Goal: Contribute content: Add original content to the website for others to see

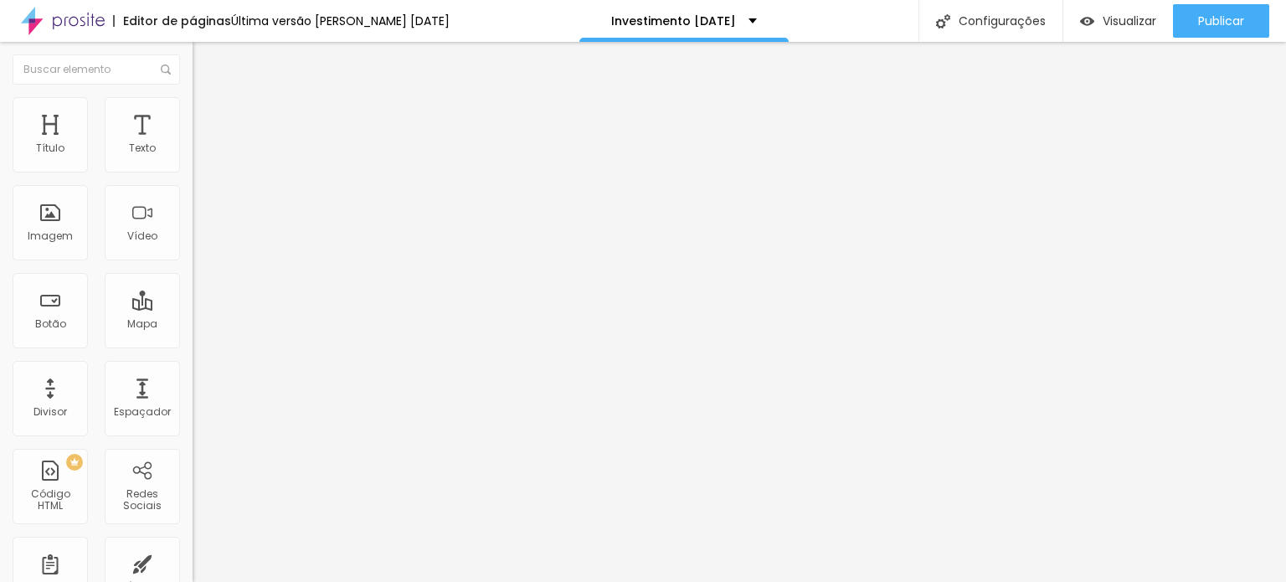
click at [193, 114] on ul "Estilo Avançado" at bounding box center [289, 96] width 193 height 33
click at [208, 116] on span "Avançado" at bounding box center [235, 108] width 55 height 14
click at [193, 98] on li "Estilo" at bounding box center [289, 105] width 193 height 17
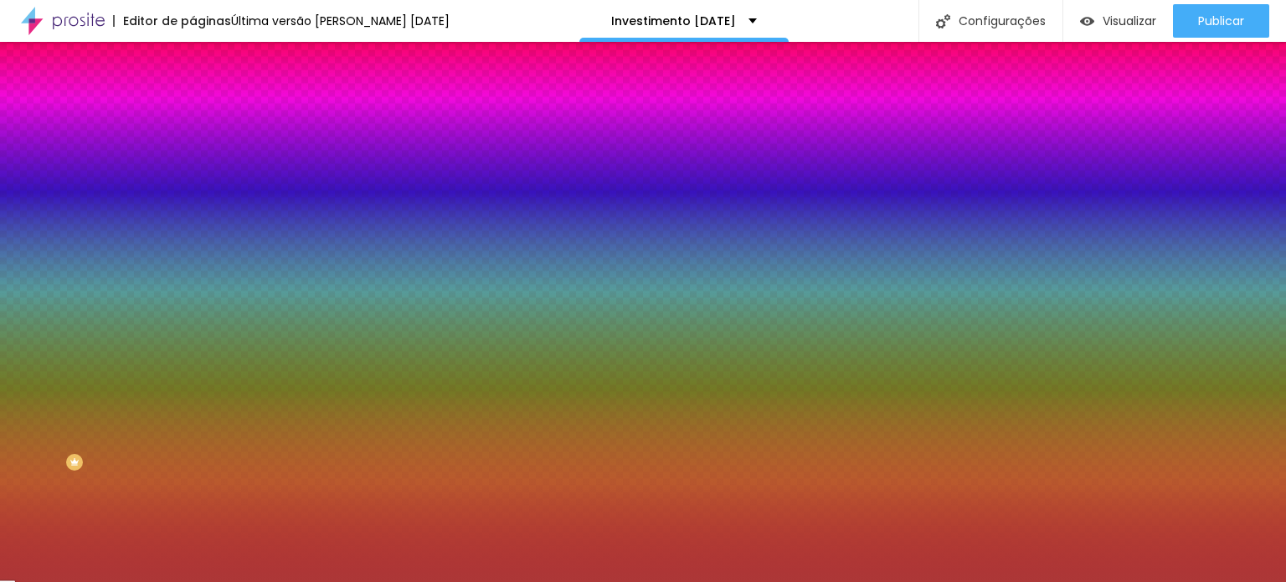
type input "4"
type input "6"
type input "7"
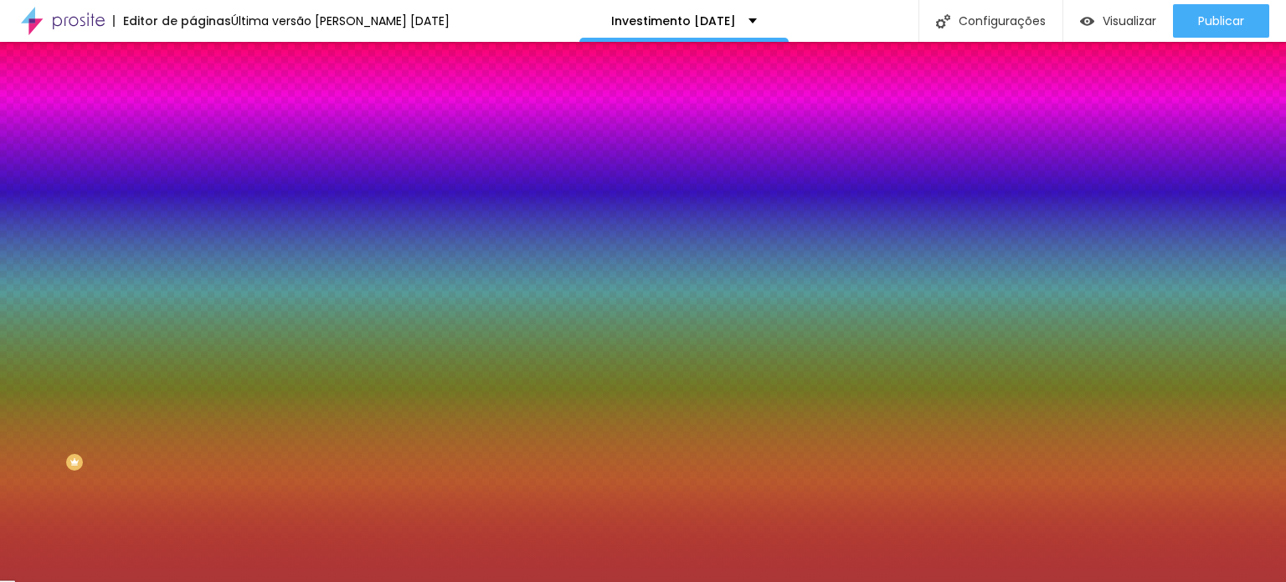
type input "7"
type input "13"
type input "17"
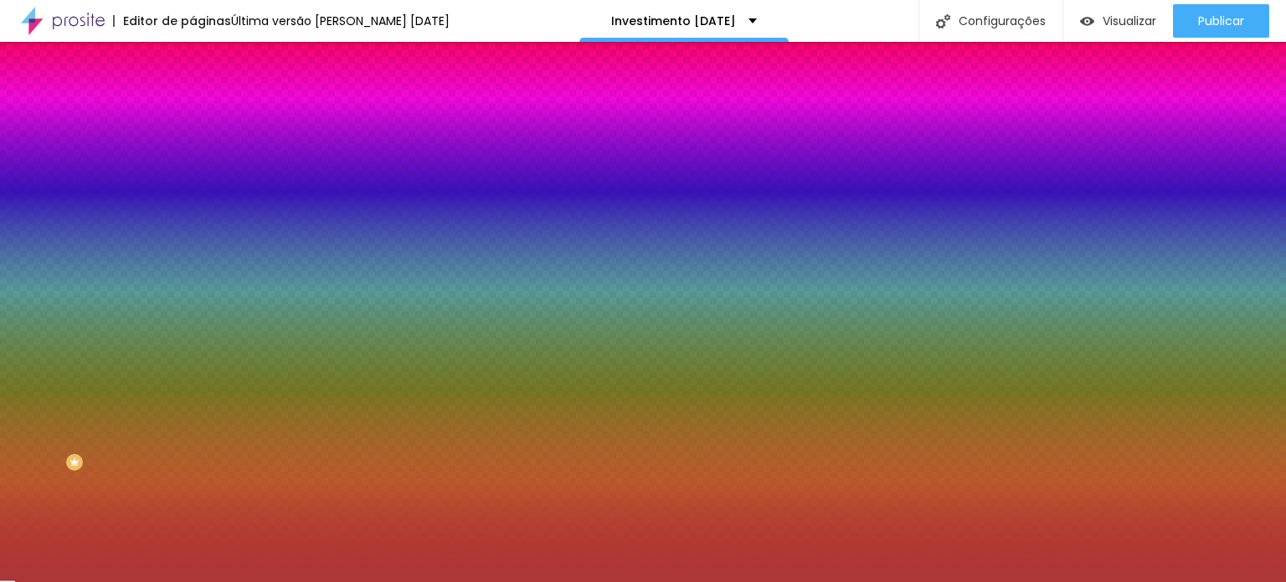
type input "23"
type input "28"
type input "31"
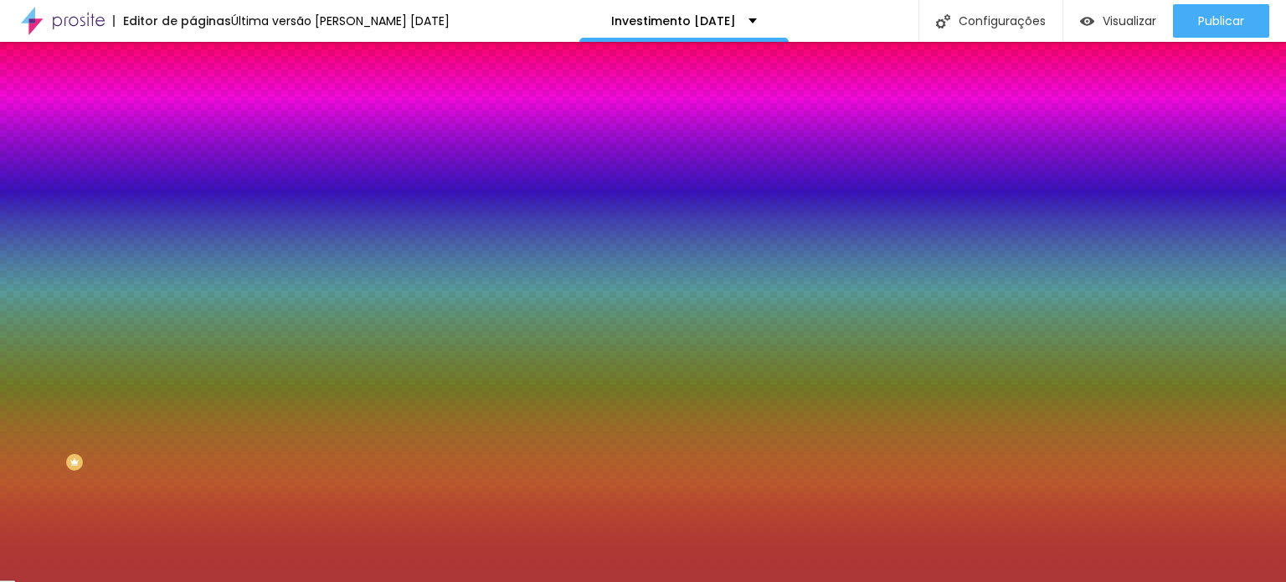
type input "31"
type input "33"
type input "31"
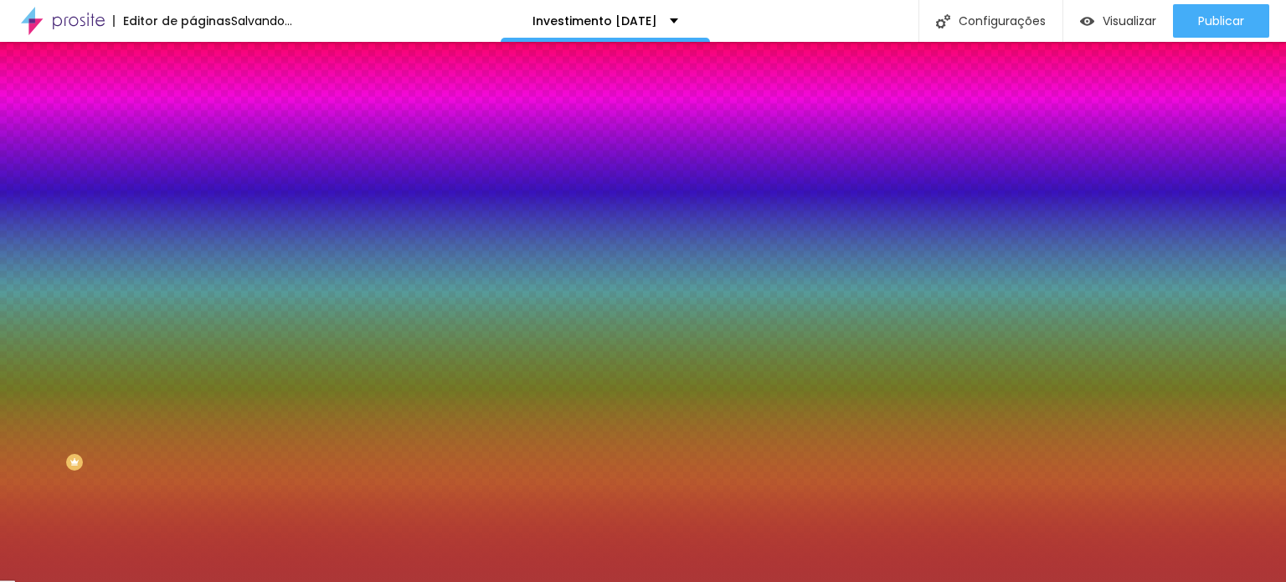
type input "0"
drag, startPoint x: 40, startPoint y: 202, endPoint x: 15, endPoint y: 197, distance: 25.6
click at [193, 371] on input "range" at bounding box center [247, 377] width 108 height 13
click at [193, 114] on li "Avançado" at bounding box center [289, 122] width 193 height 17
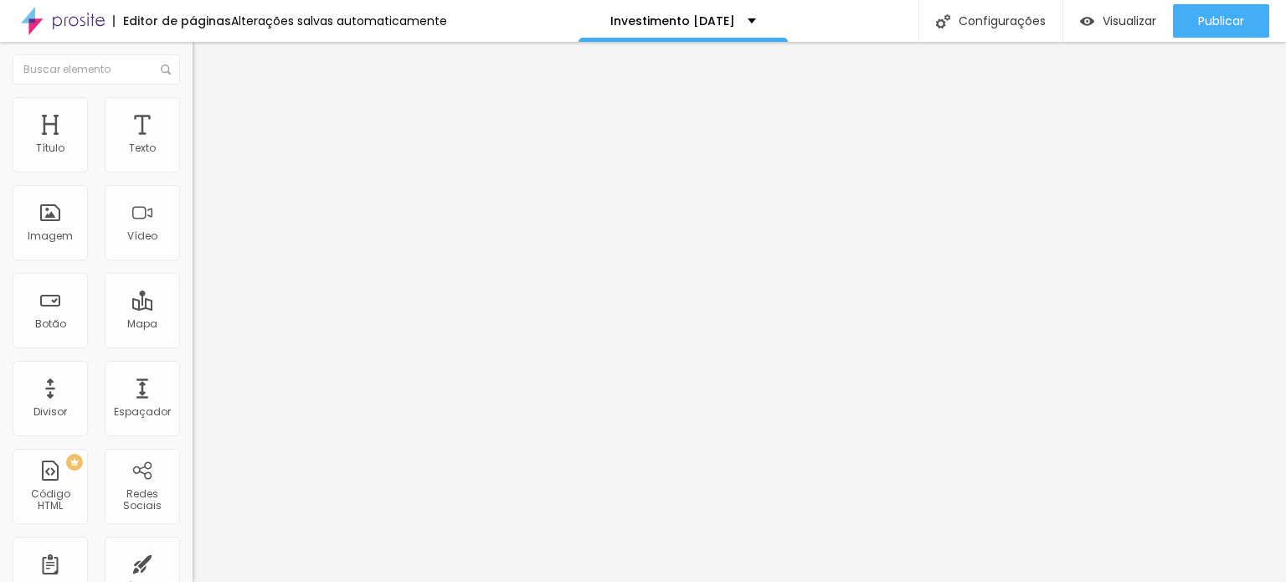
type input "5"
type input "10"
drag, startPoint x: 39, startPoint y: 163, endPoint x: 51, endPoint y: 167, distance: 12.2
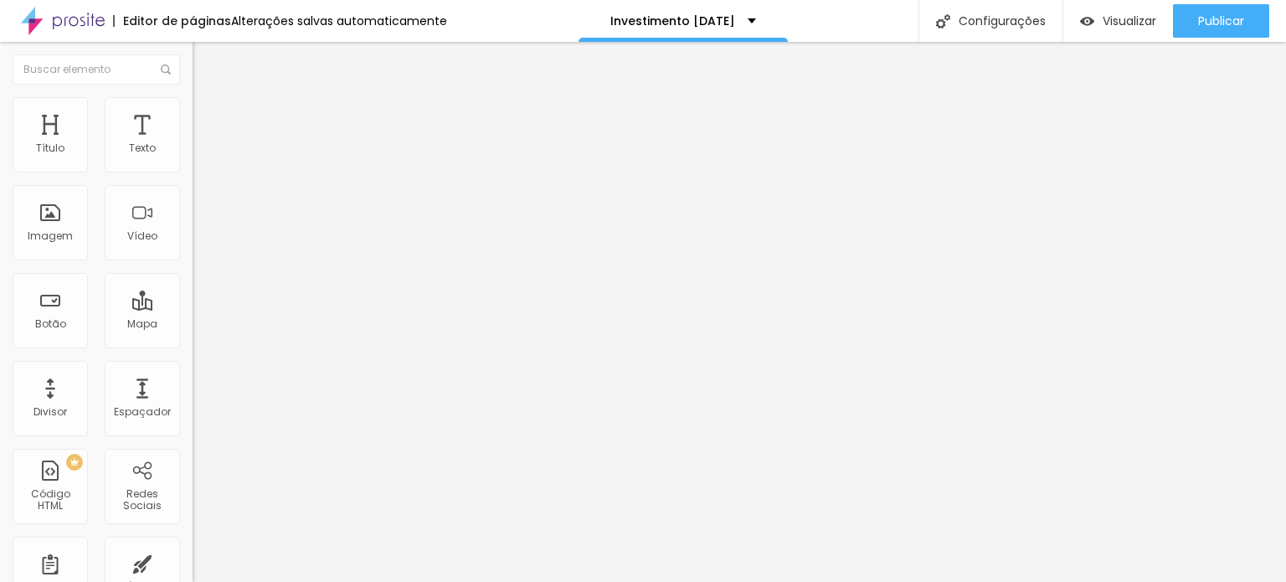
type input "10"
click at [193, 325] on input "range" at bounding box center [247, 331] width 108 height 13
click at [193, 110] on li "Estilo" at bounding box center [289, 105] width 193 height 17
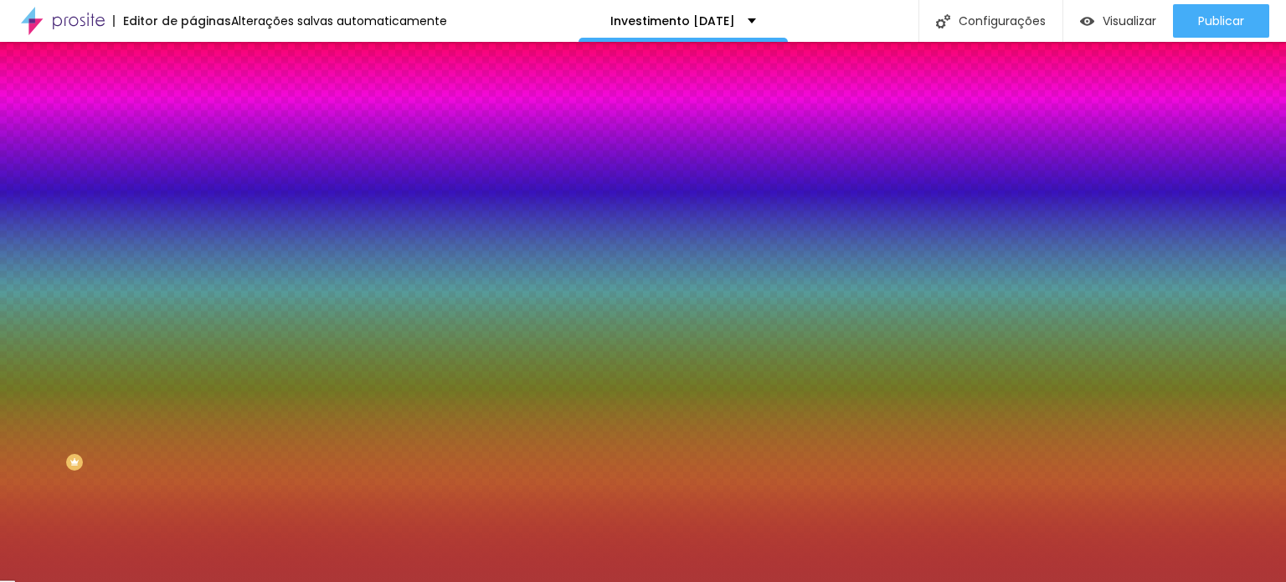
click at [193, 97] on li "Conteúdo" at bounding box center [289, 88] width 193 height 17
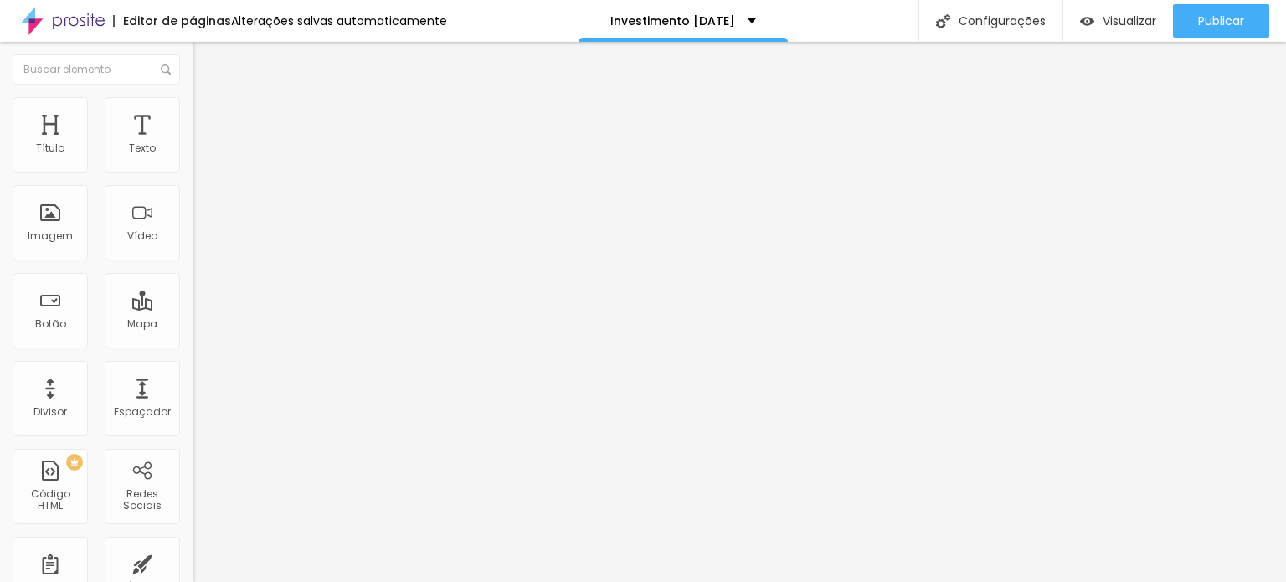
click at [208, 115] on span "Avançado" at bounding box center [235, 108] width 55 height 14
click at [193, 100] on img at bounding box center [200, 104] width 15 height 15
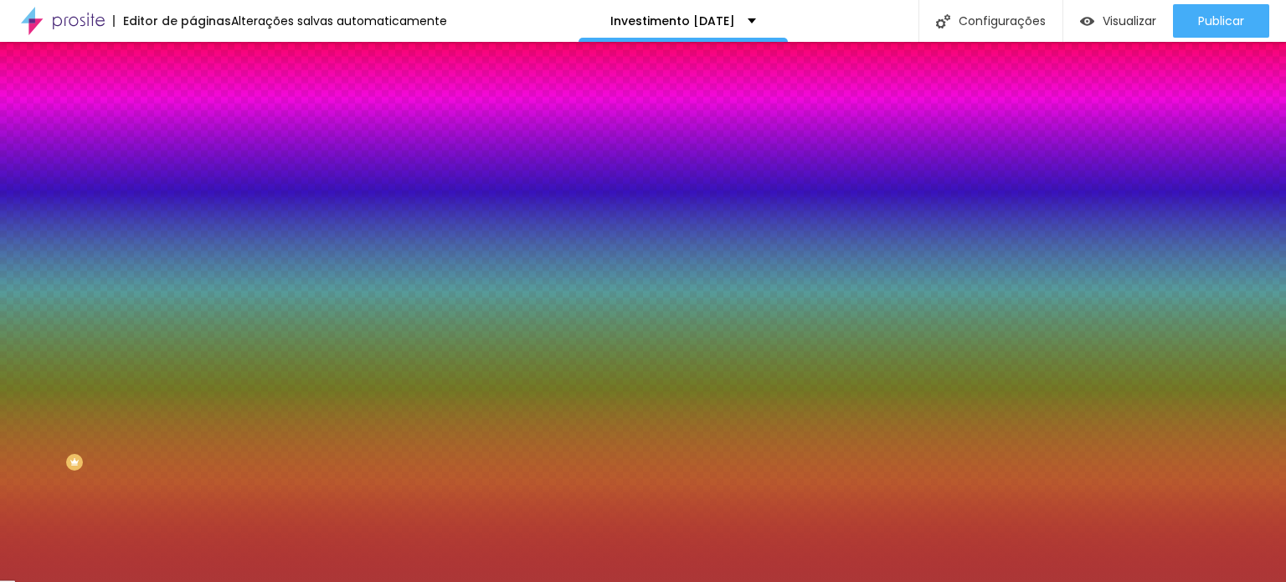
click at [193, 114] on li "Avançado" at bounding box center [289, 122] width 193 height 17
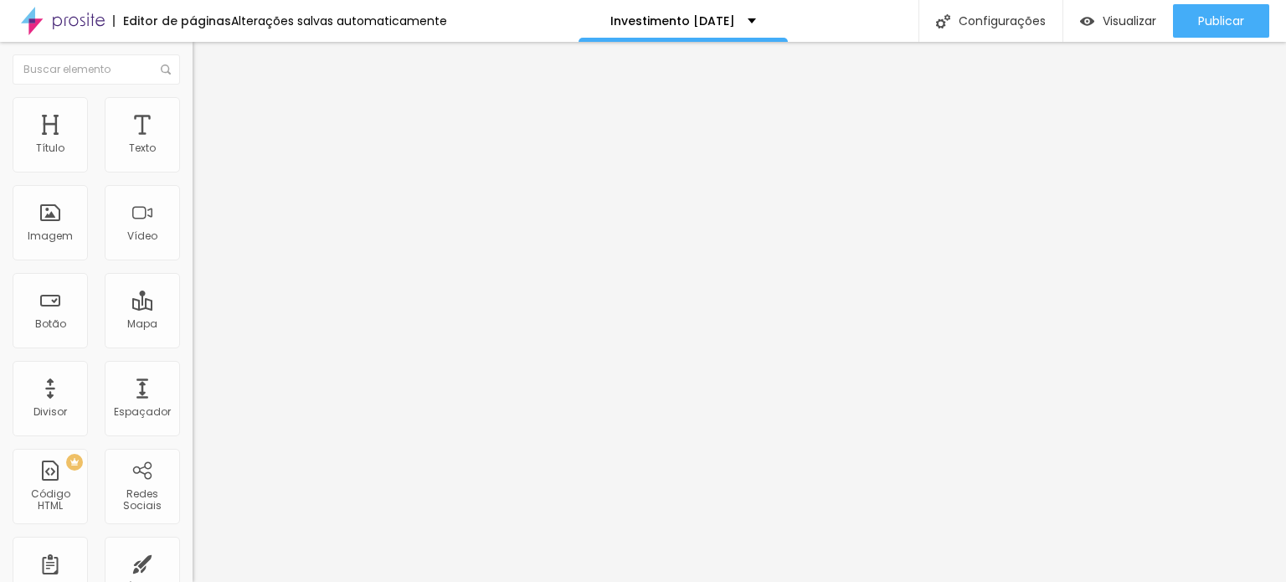
type input "5"
type input "30"
type input "35"
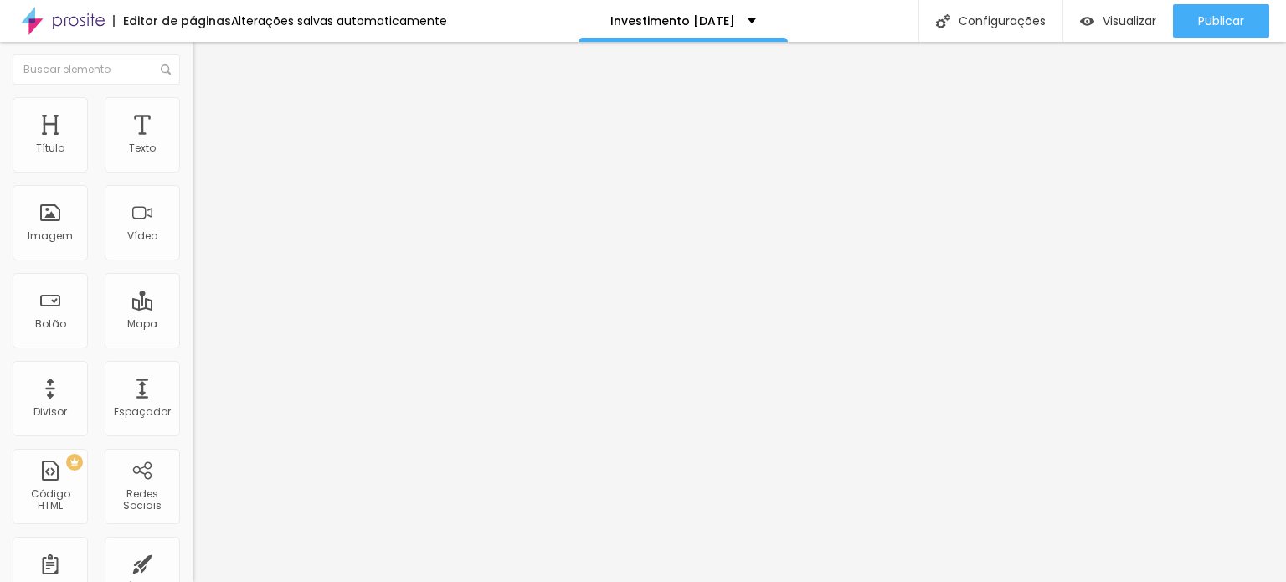
type input "35"
type input "60"
type input "55"
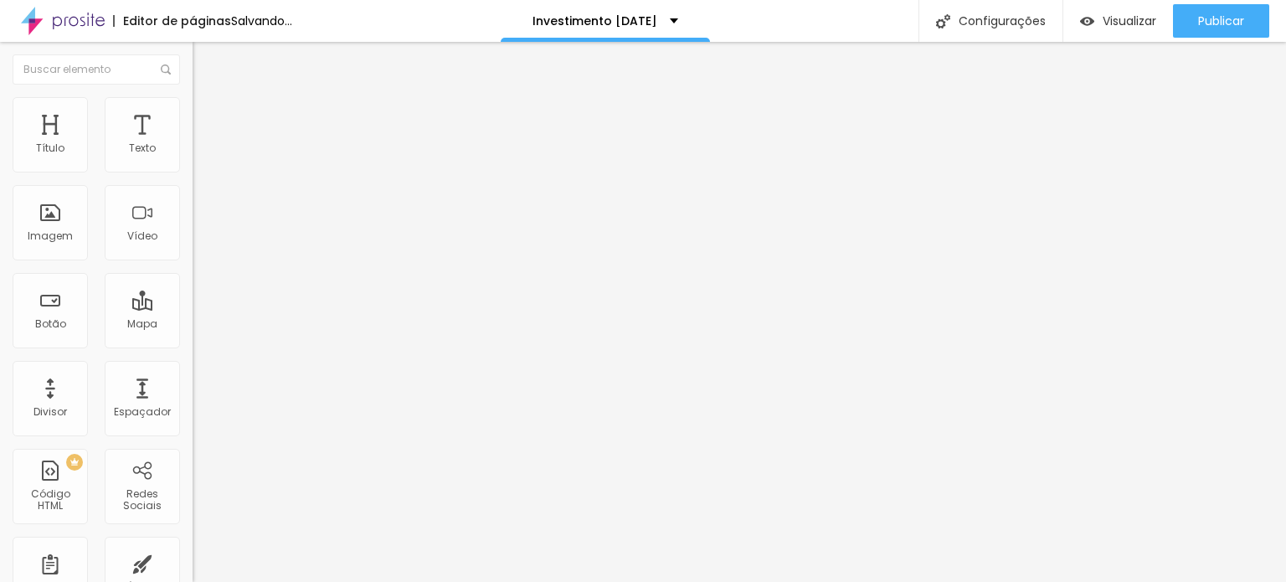
type input "0"
drag, startPoint x: 33, startPoint y: 198, endPoint x: 9, endPoint y: 193, distance: 24.8
click at [193, 562] on input "range" at bounding box center [247, 568] width 108 height 13
type input "30"
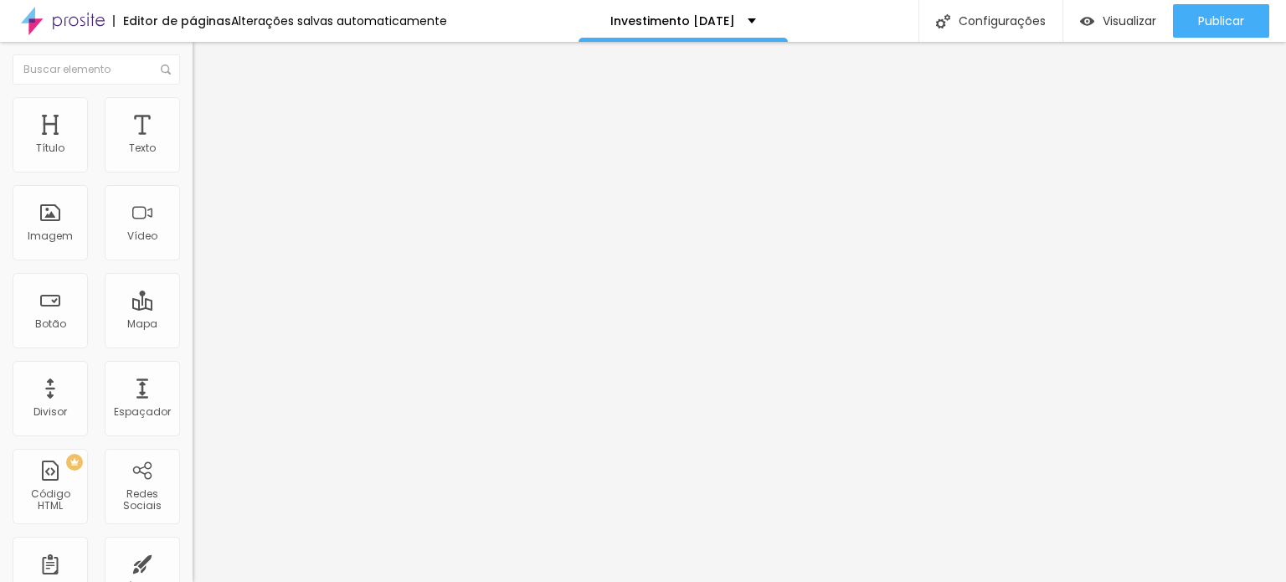
type input "30"
type input "15"
type input "10"
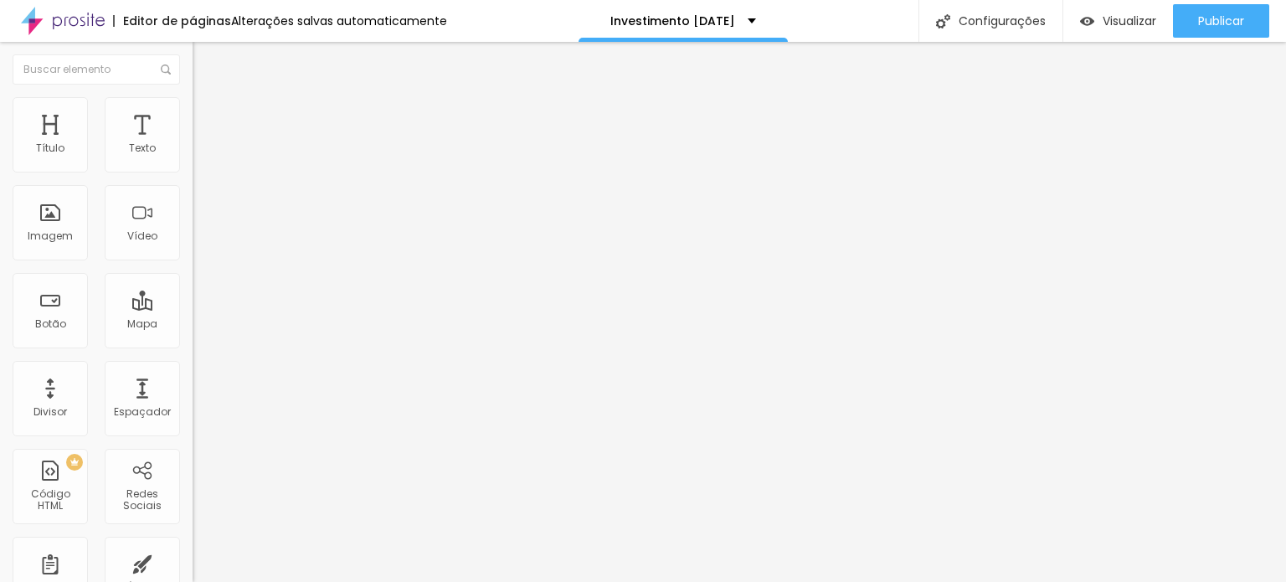
type input "5"
type input "0"
type input "30"
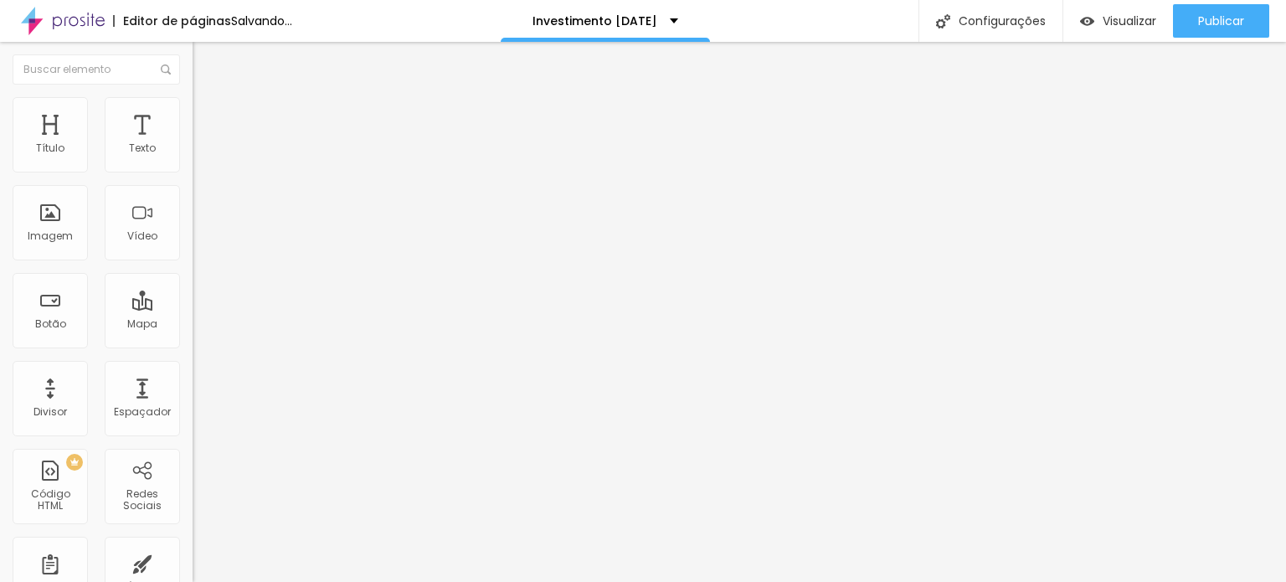
type input "30"
drag, startPoint x: 98, startPoint y: 162, endPoint x: 150, endPoint y: 177, distance: 54.0
click at [193, 325] on input "range" at bounding box center [247, 331] width 108 height 13
type input "25"
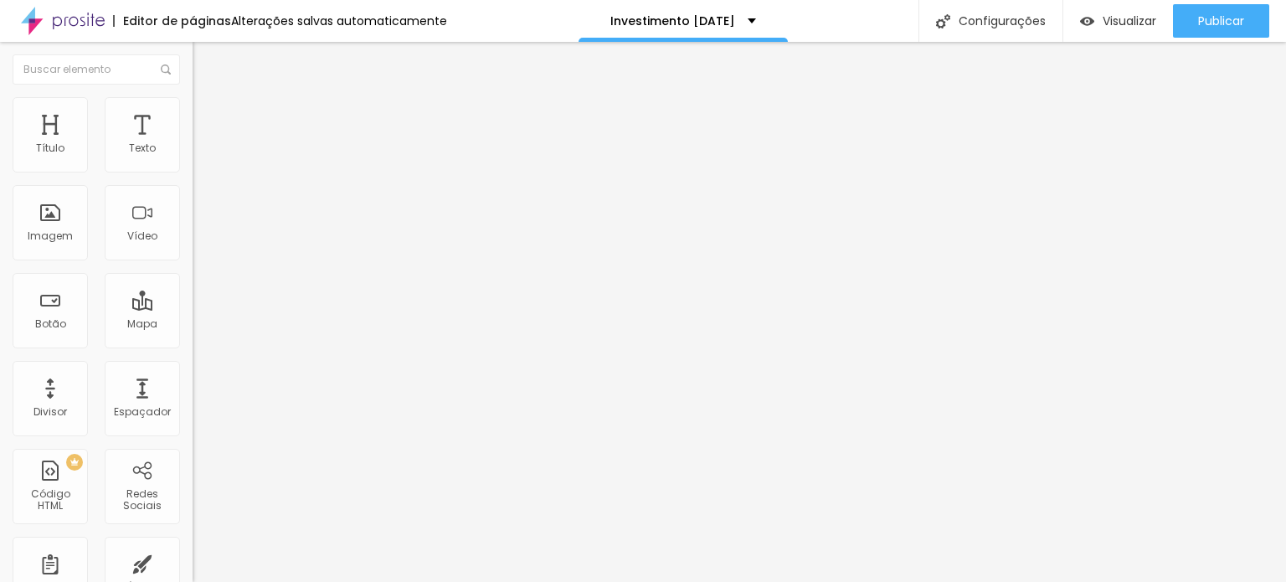
type input "20"
type input "10"
type input "5"
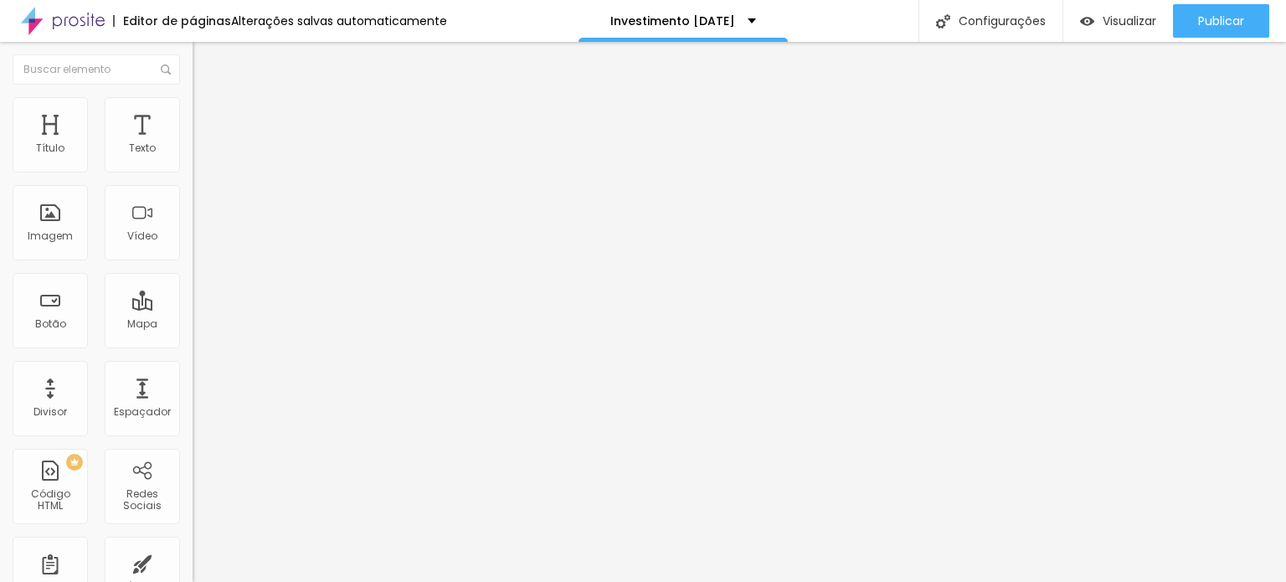
type input "5"
type input "0"
type input "5"
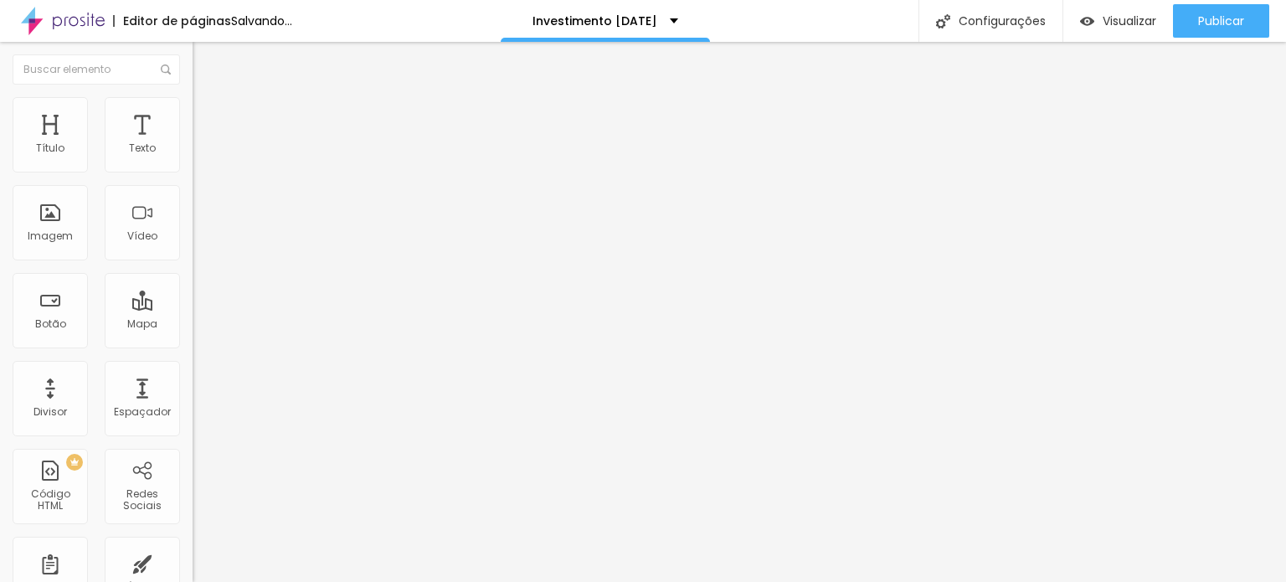
type input "30"
type input "25"
type input "15"
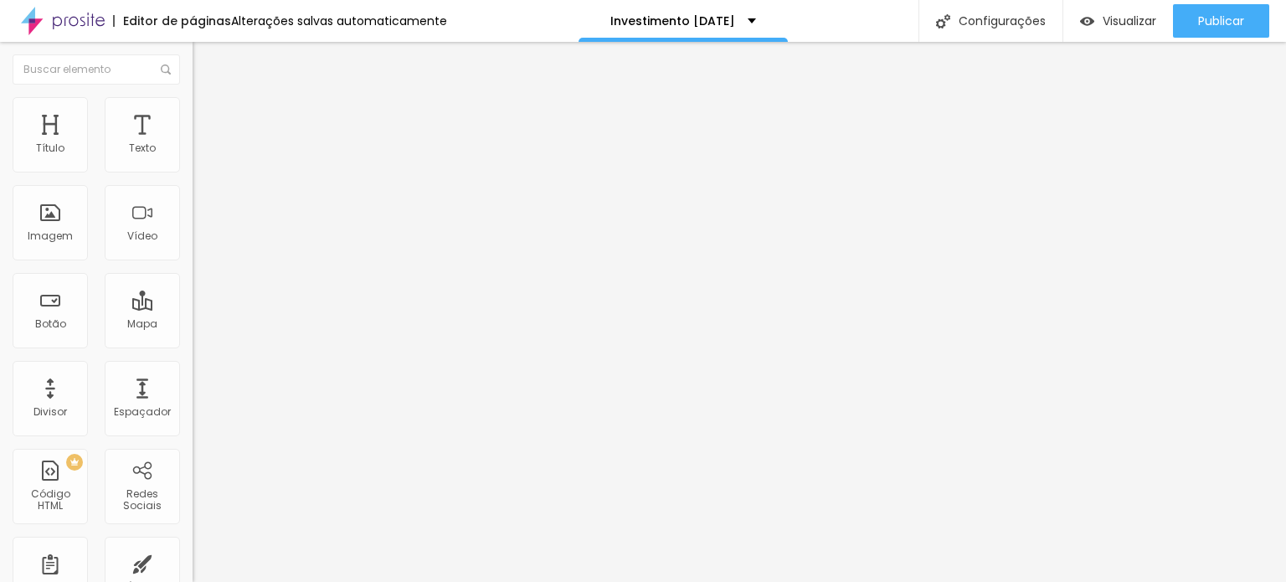
type input "15"
type input "10"
type input "5"
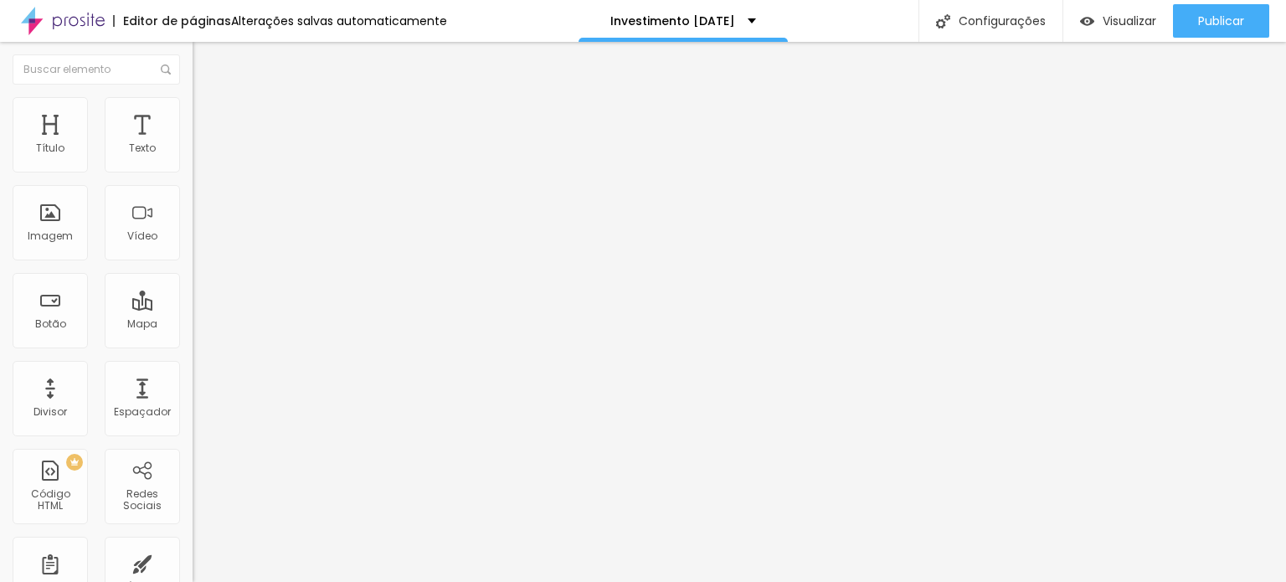
type input "0"
type input "30"
type input "20"
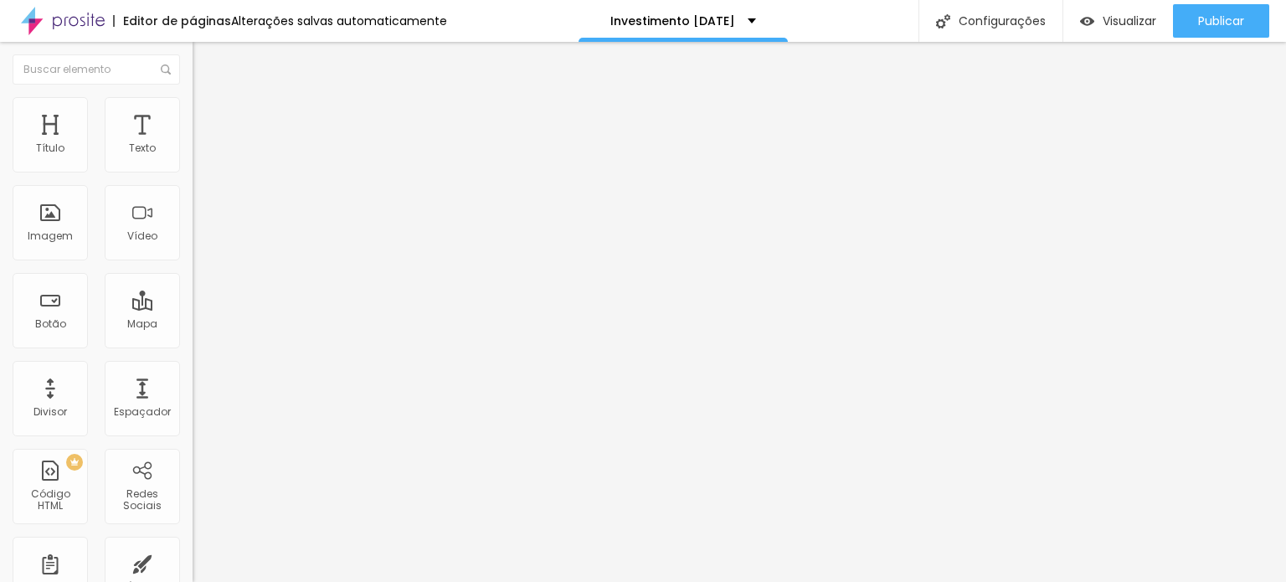
type input "20"
drag, startPoint x: 124, startPoint y: 162, endPoint x: 92, endPoint y: 173, distance: 33.6
type input "20"
click at [193, 325] on input "range" at bounding box center [247, 331] width 108 height 13
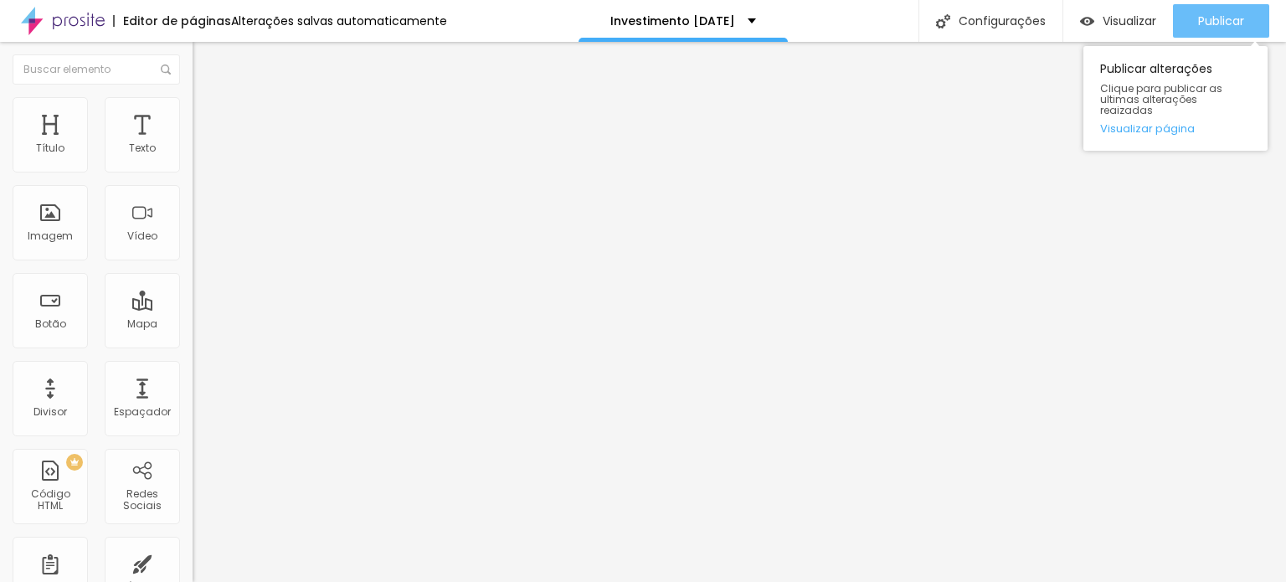
click at [1192, 8] on button "Publicar" at bounding box center [1221, 20] width 96 height 33
click at [1207, 14] on span "Publicar" at bounding box center [1221, 20] width 46 height 13
click at [1220, 5] on div "Publicar" at bounding box center [1221, 20] width 46 height 33
click at [1215, 11] on div "Publicar" at bounding box center [1221, 20] width 46 height 33
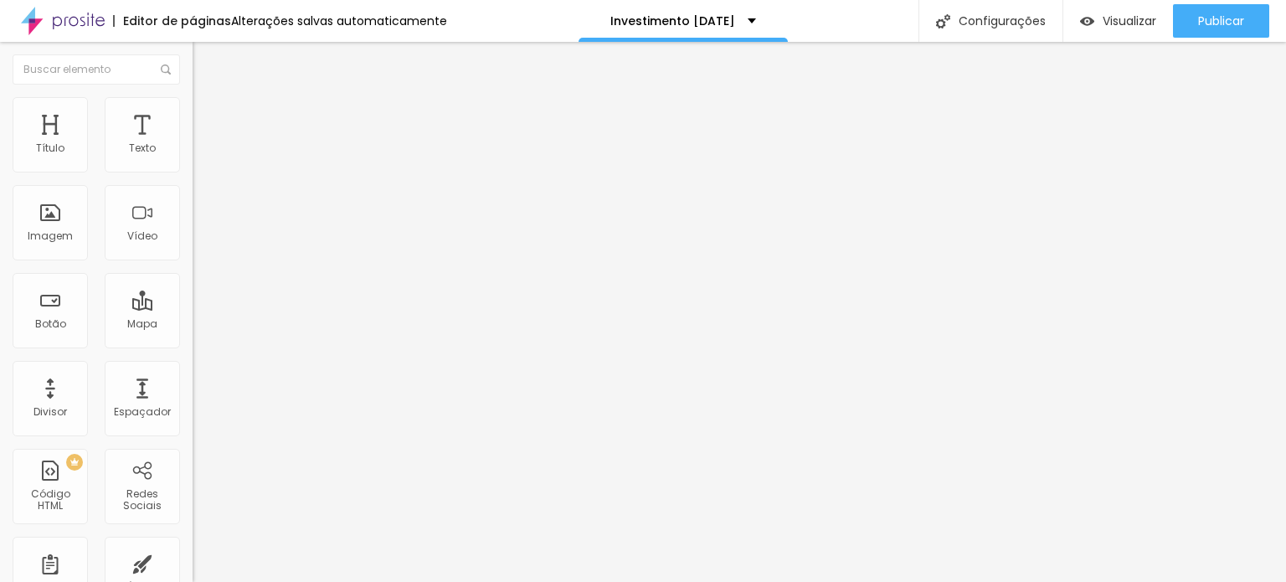
click at [199, 156] on icon "button" at bounding box center [204, 151] width 10 height 10
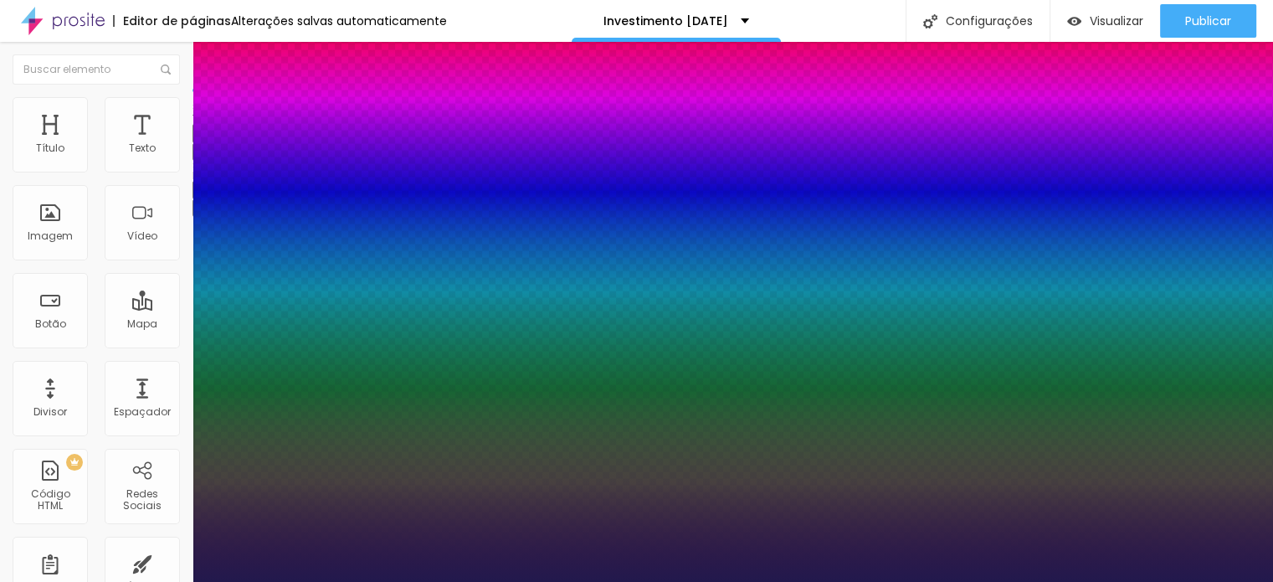
type input "1"
type input "16"
type input "1"
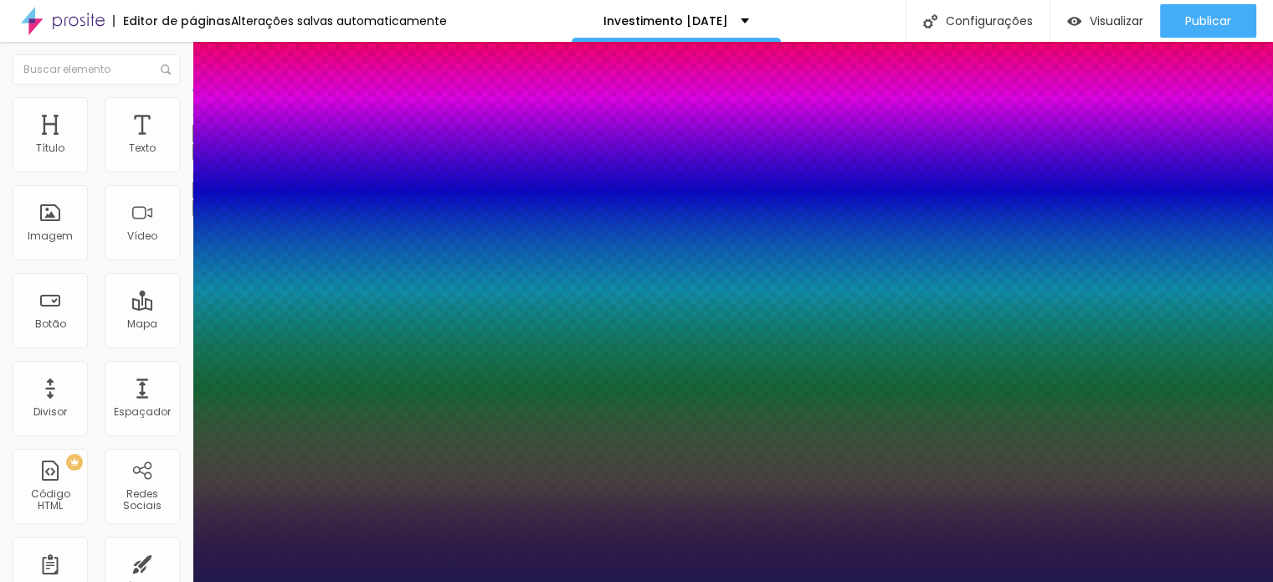
type input "15"
type input "1"
click at [463, 581] on div at bounding box center [636, 582] width 1273 height 0
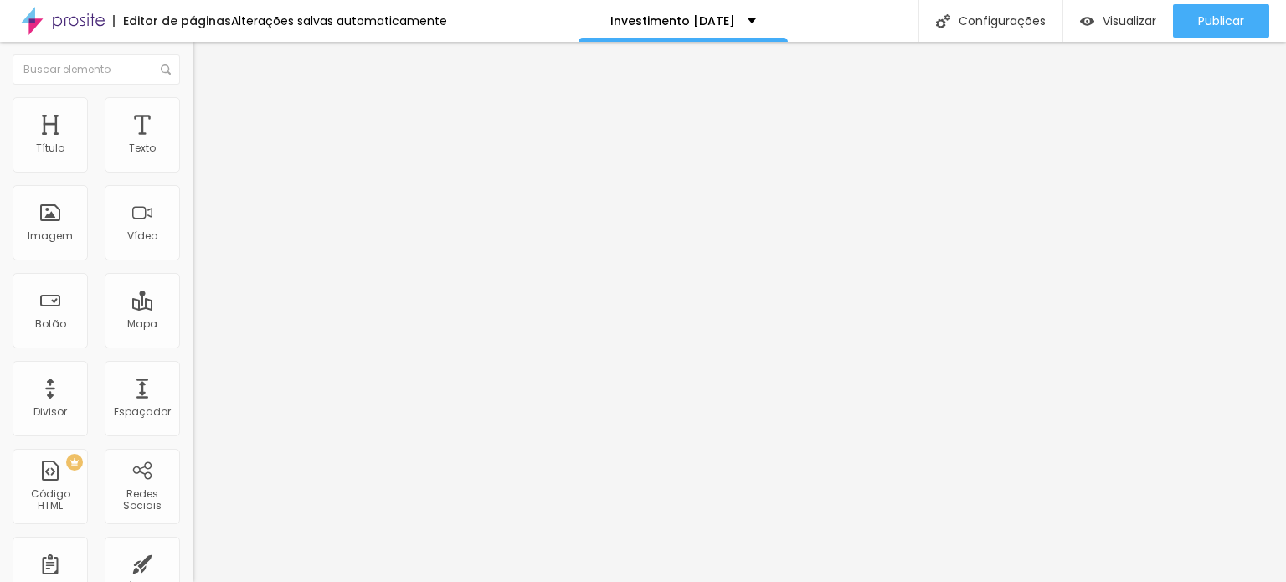
click at [193, 114] on ul "Conteúdo Estilo Avançado" at bounding box center [289, 105] width 193 height 50
click at [193, 114] on li "Avançado" at bounding box center [289, 122] width 193 height 17
click at [193, 97] on img at bounding box center [200, 104] width 15 height 15
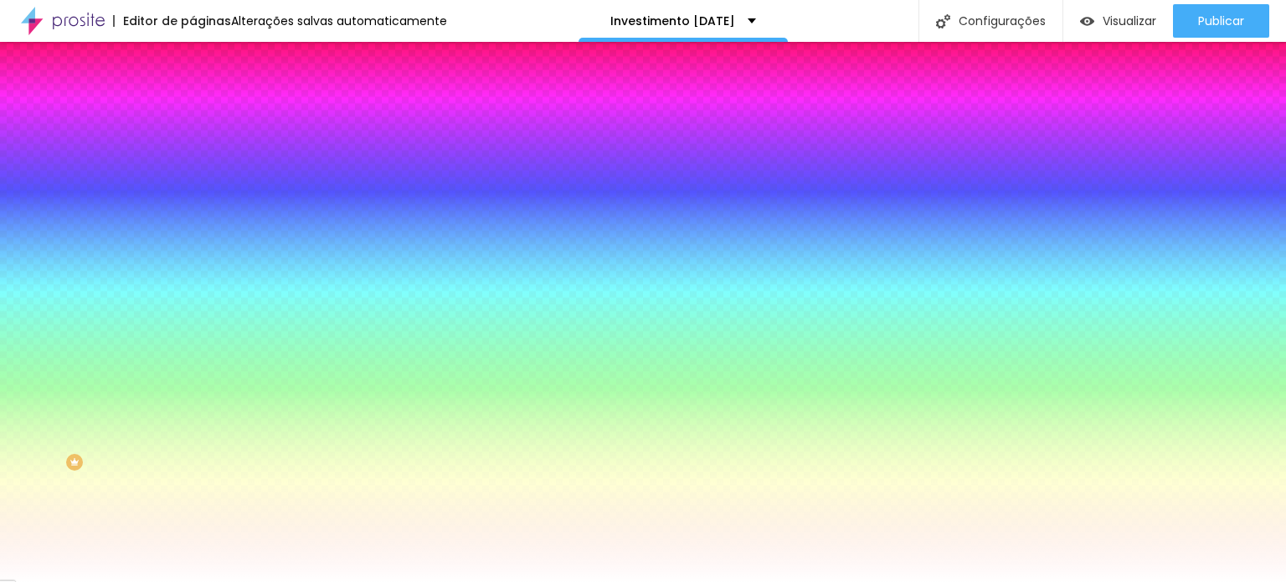
click at [193, 97] on li "Conteúdo" at bounding box center [289, 88] width 193 height 17
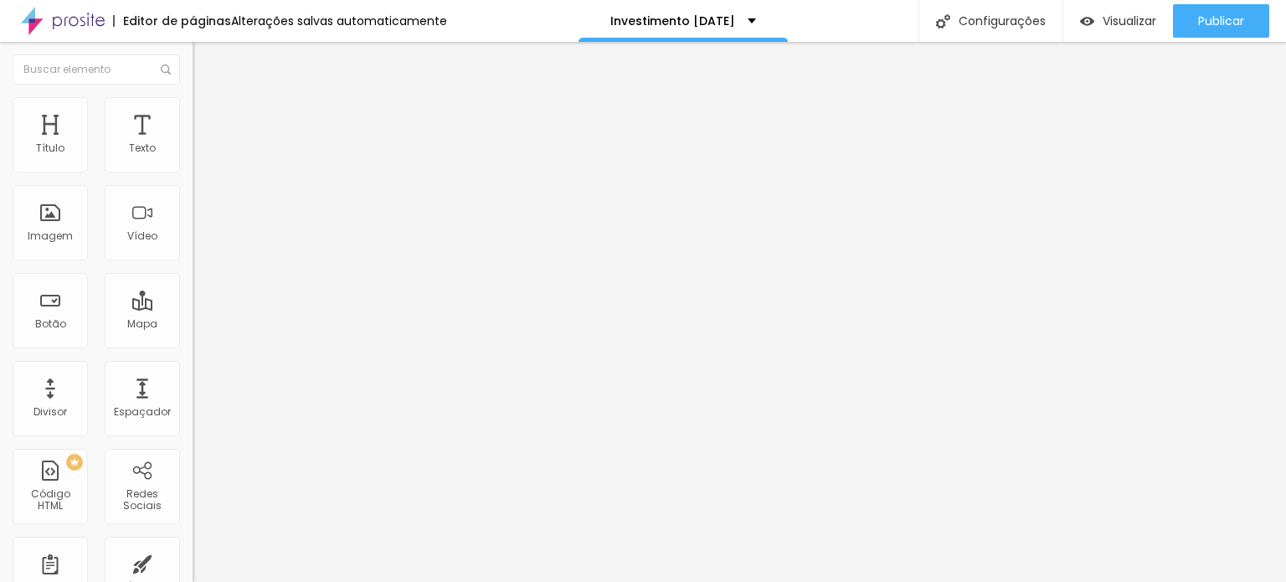
click at [193, 161] on button "button" at bounding box center [204, 152] width 23 height 18
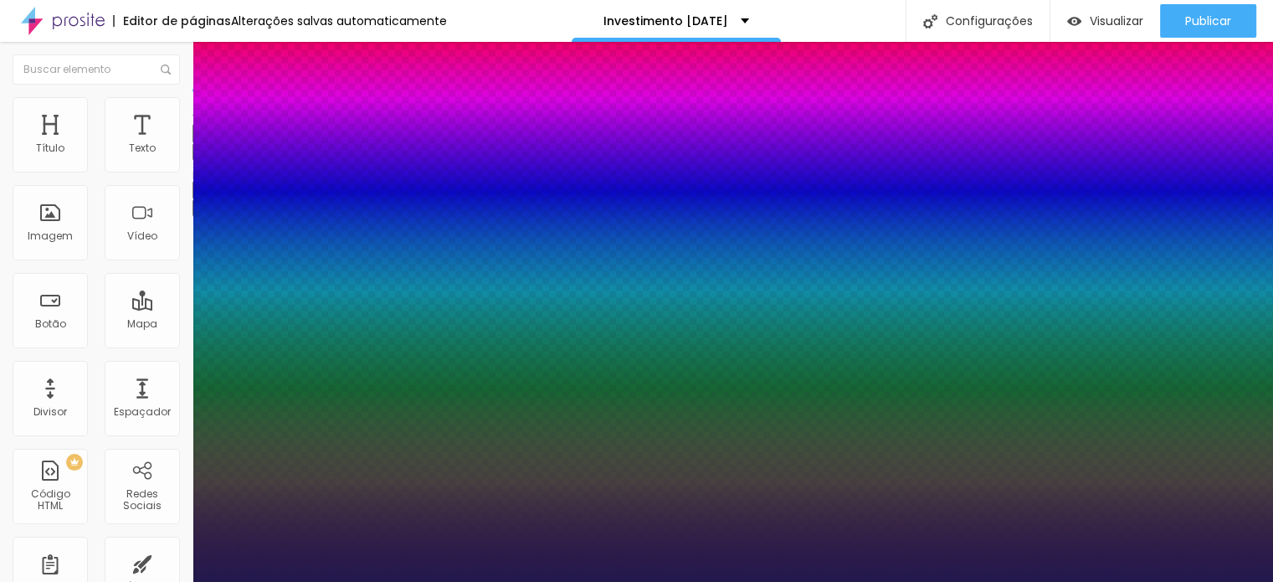
type input "1"
type input "16"
type input "1"
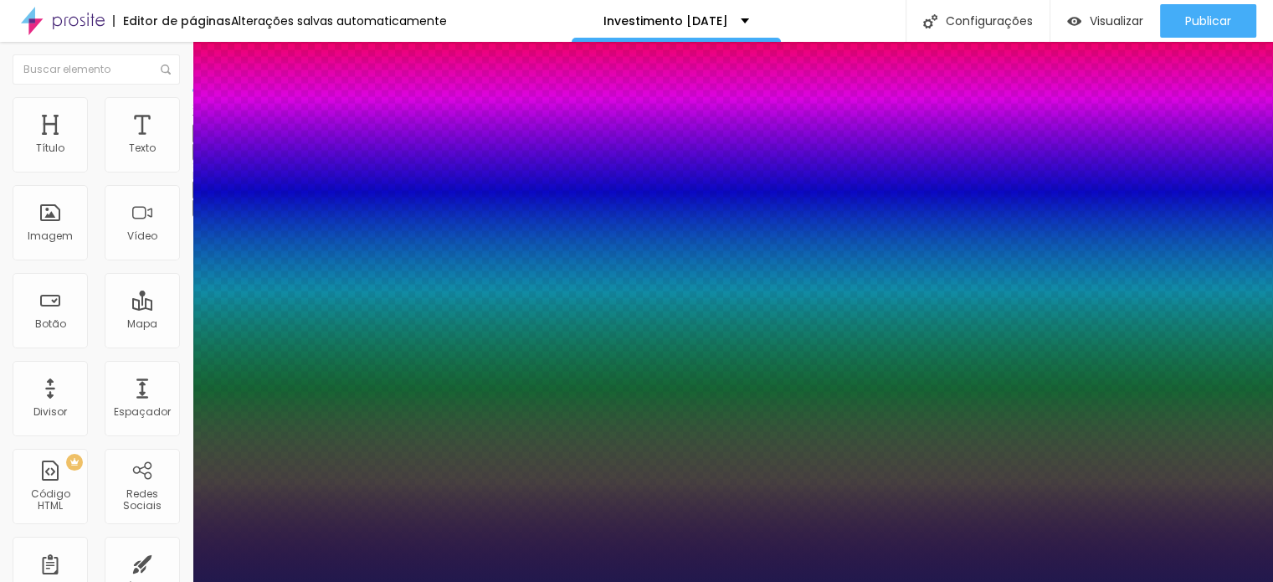
type input "15"
type input "1"
click at [743, 581] on div at bounding box center [636, 582] width 1273 height 0
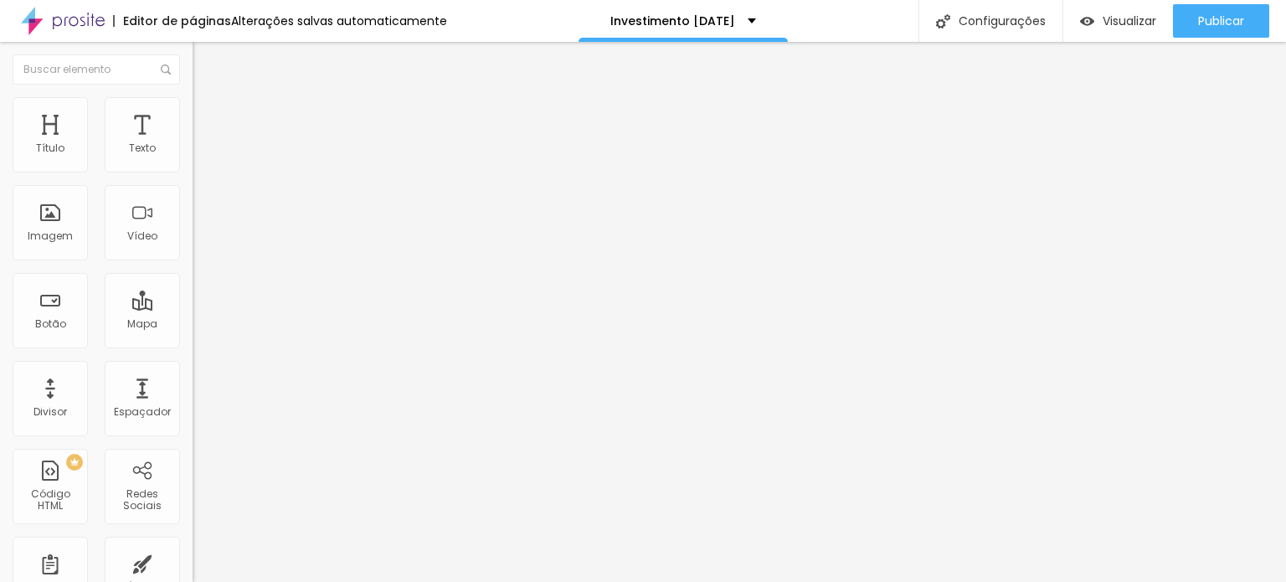
click at [205, 58] on img "button" at bounding box center [211, 60] width 13 height 13
click at [193, 102] on img at bounding box center [200, 104] width 15 height 15
click at [193, 95] on img at bounding box center [200, 87] width 15 height 15
click at [193, 57] on button "Editar Texto" at bounding box center [289, 61] width 193 height 39
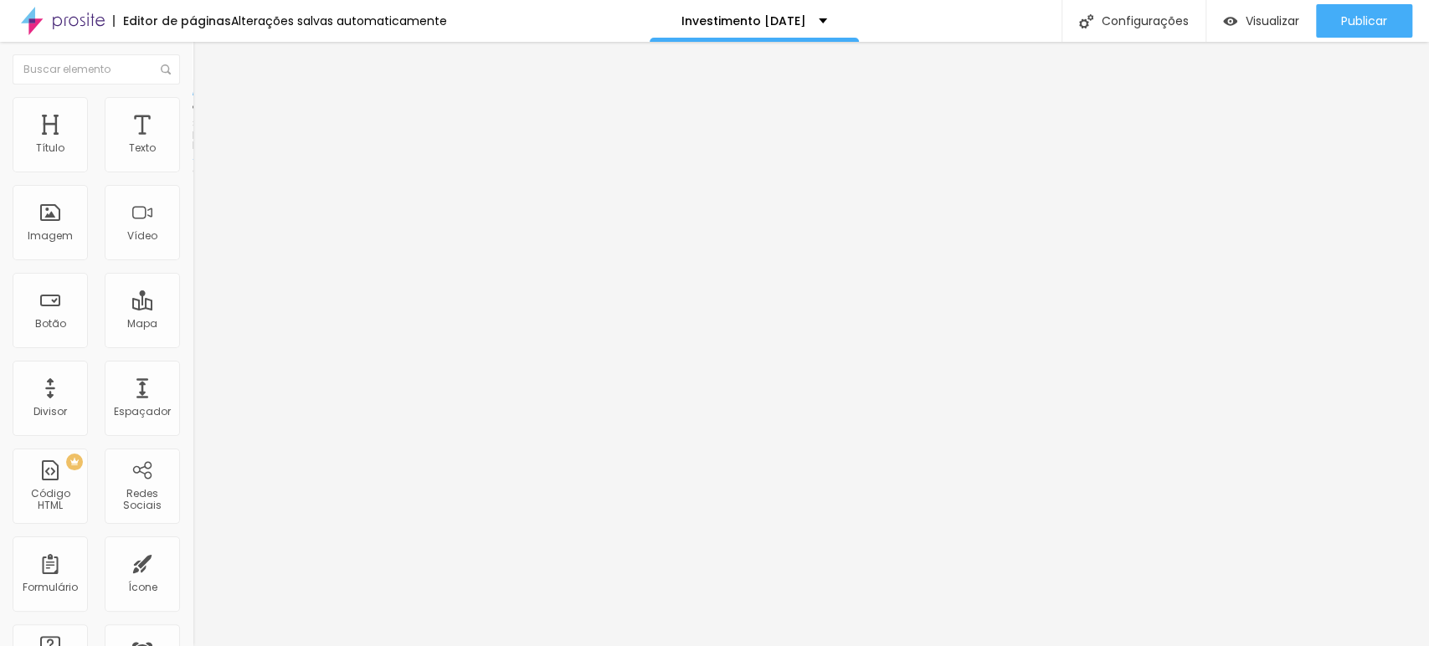
click at [193, 103] on img at bounding box center [200, 104] width 15 height 15
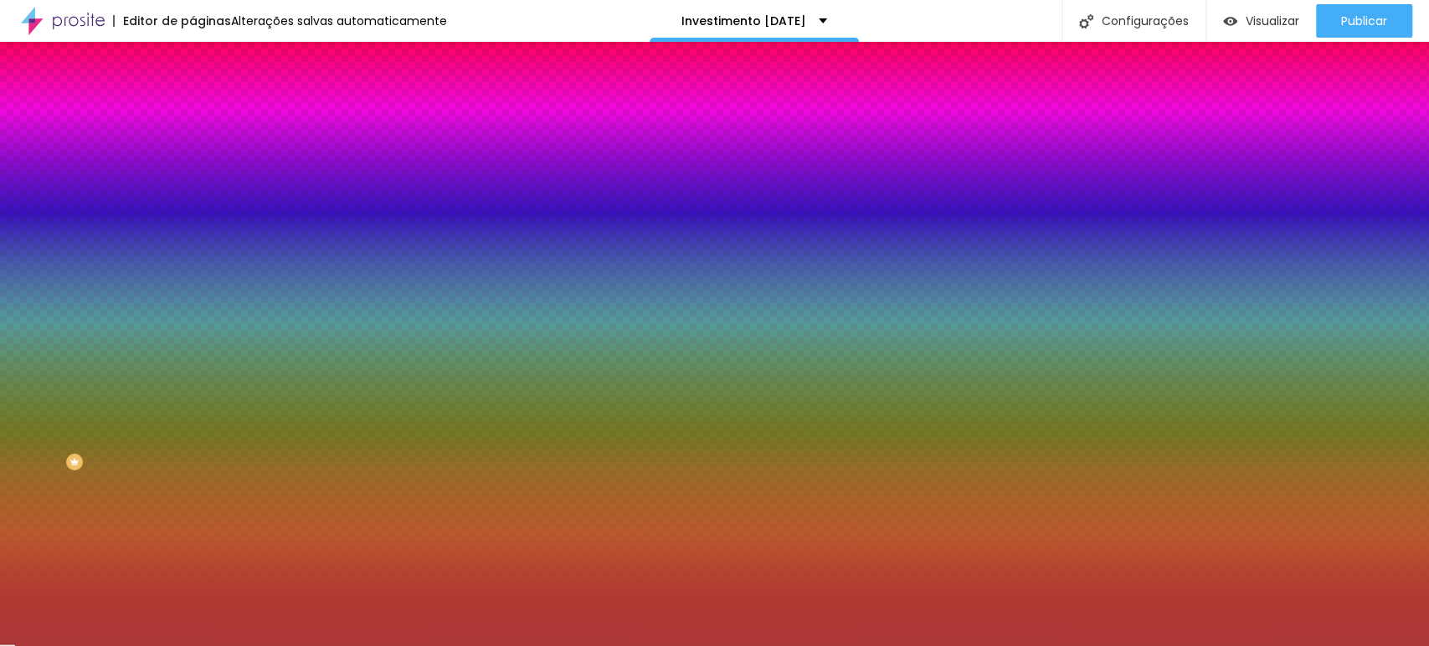
click at [193, 244] on input "#AC3737" at bounding box center [293, 236] width 201 height 17
click at [199, 223] on icon "button" at bounding box center [205, 217] width 12 height 12
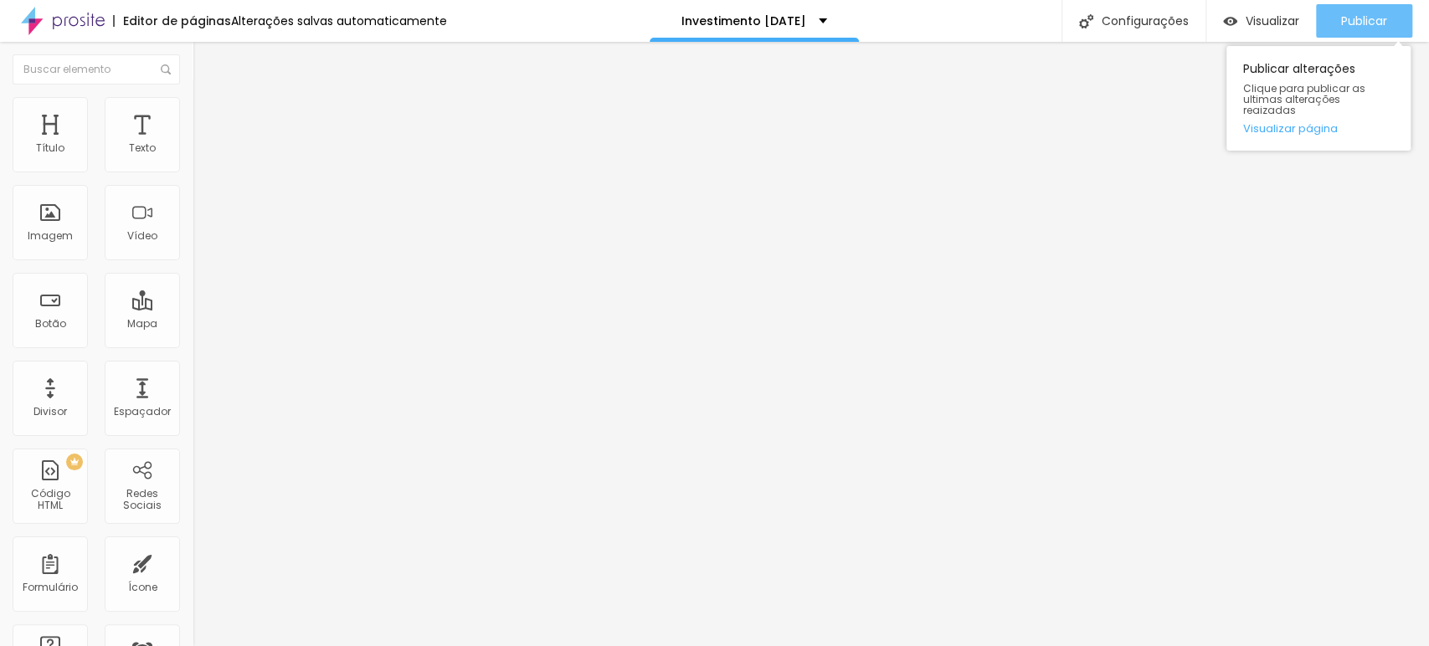
click at [1285, 35] on div "Publicar" at bounding box center [1364, 20] width 46 height 33
click at [1285, 19] on span "Publicar" at bounding box center [1364, 20] width 46 height 13
click at [1285, 18] on span "Publicar" at bounding box center [1364, 20] width 46 height 13
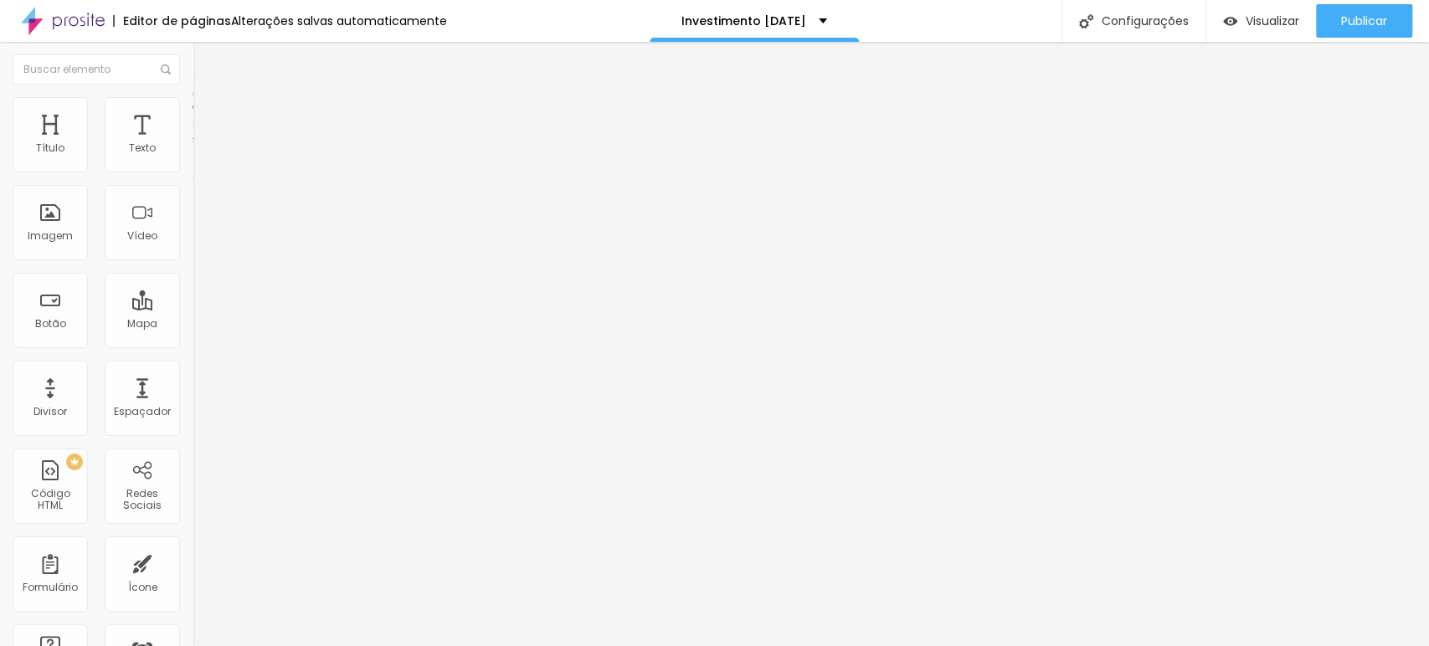
click at [193, 110] on li "Estilo" at bounding box center [289, 105] width 193 height 17
click at [193, 102] on ul "Conteúdo Estilo Avançado" at bounding box center [289, 105] width 193 height 50
click at [193, 102] on img at bounding box center [200, 104] width 15 height 15
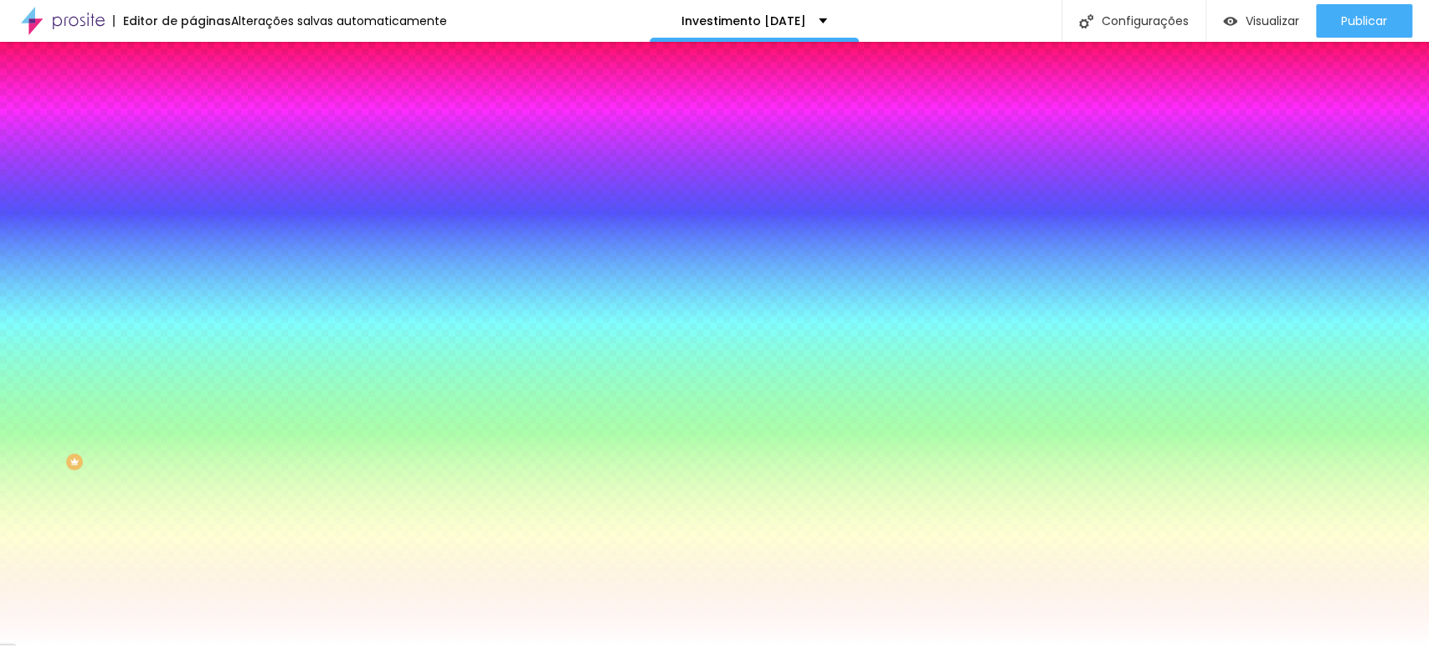
click at [208, 118] on span "Avançado" at bounding box center [235, 125] width 55 height 14
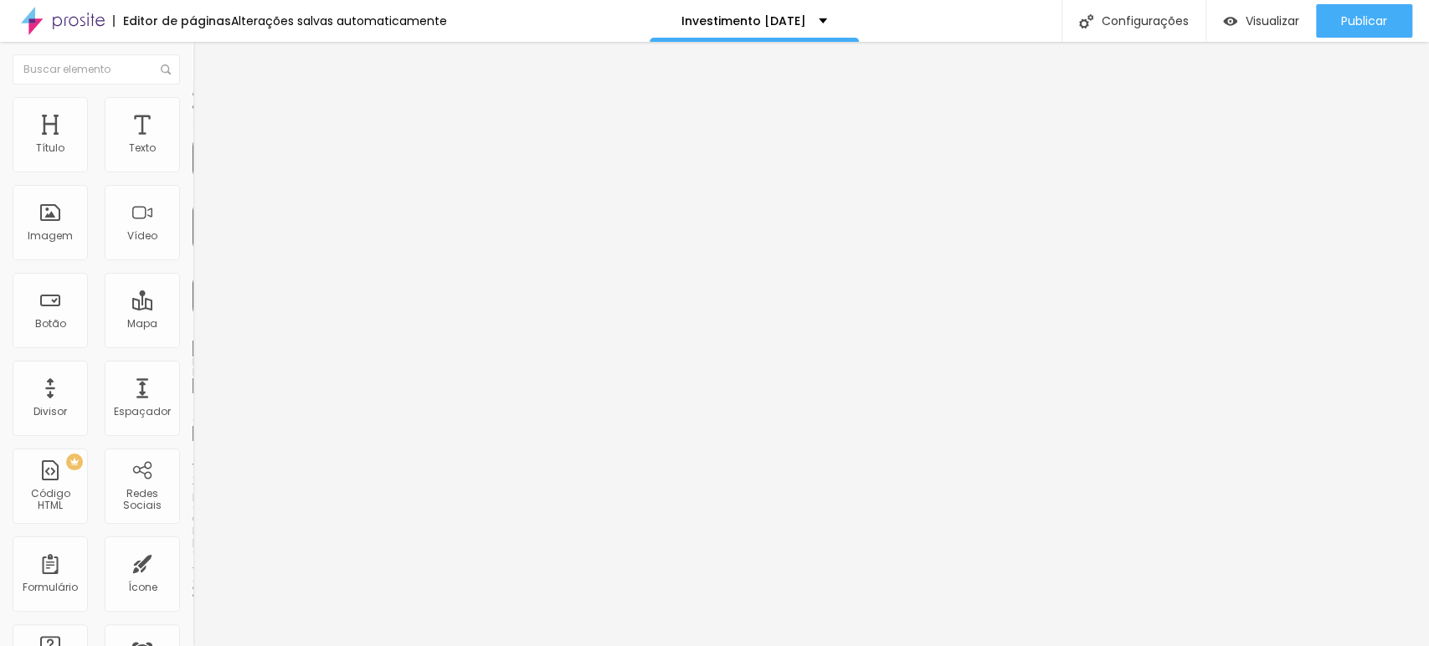
click at [208, 112] on span "Estilo" at bounding box center [221, 108] width 26 height 14
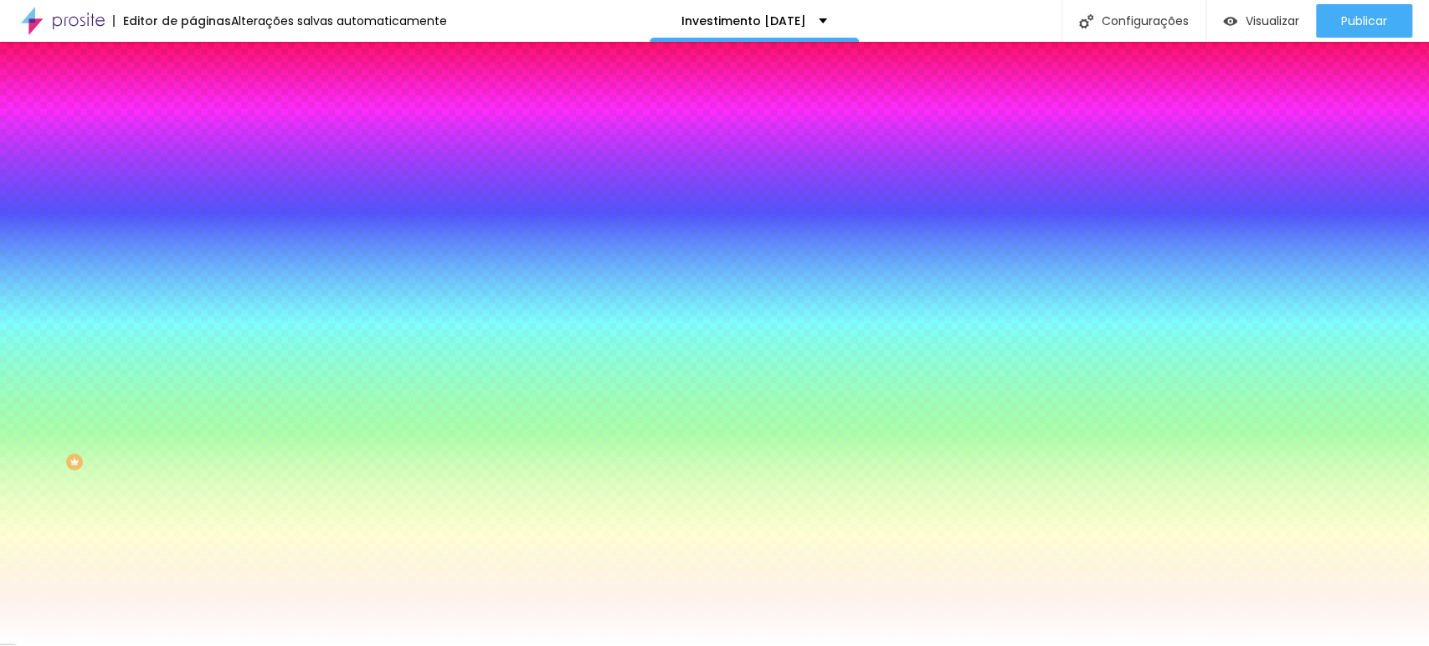
click at [193, 262] on button "button" at bounding box center [204, 271] width 23 height 18
click at [707, 581] on div at bounding box center [714, 646] width 1429 height 0
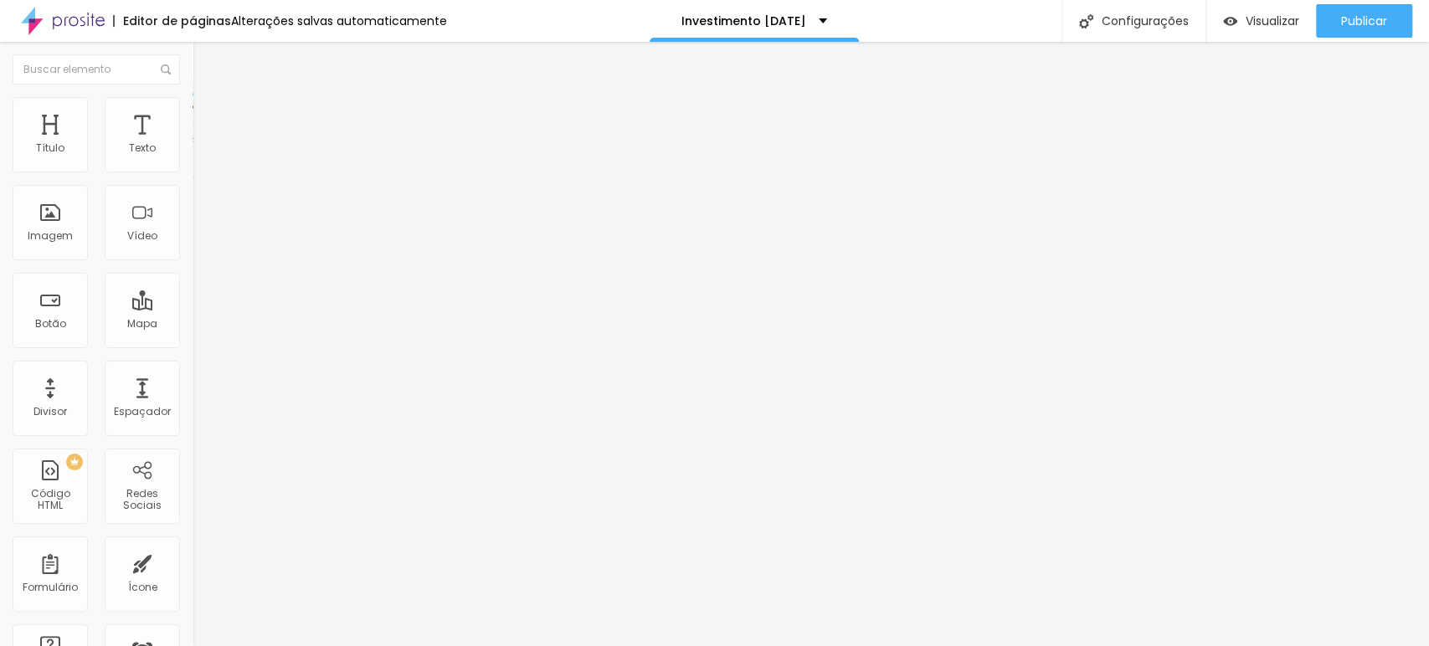
click at [208, 112] on span "Estilo" at bounding box center [221, 108] width 26 height 14
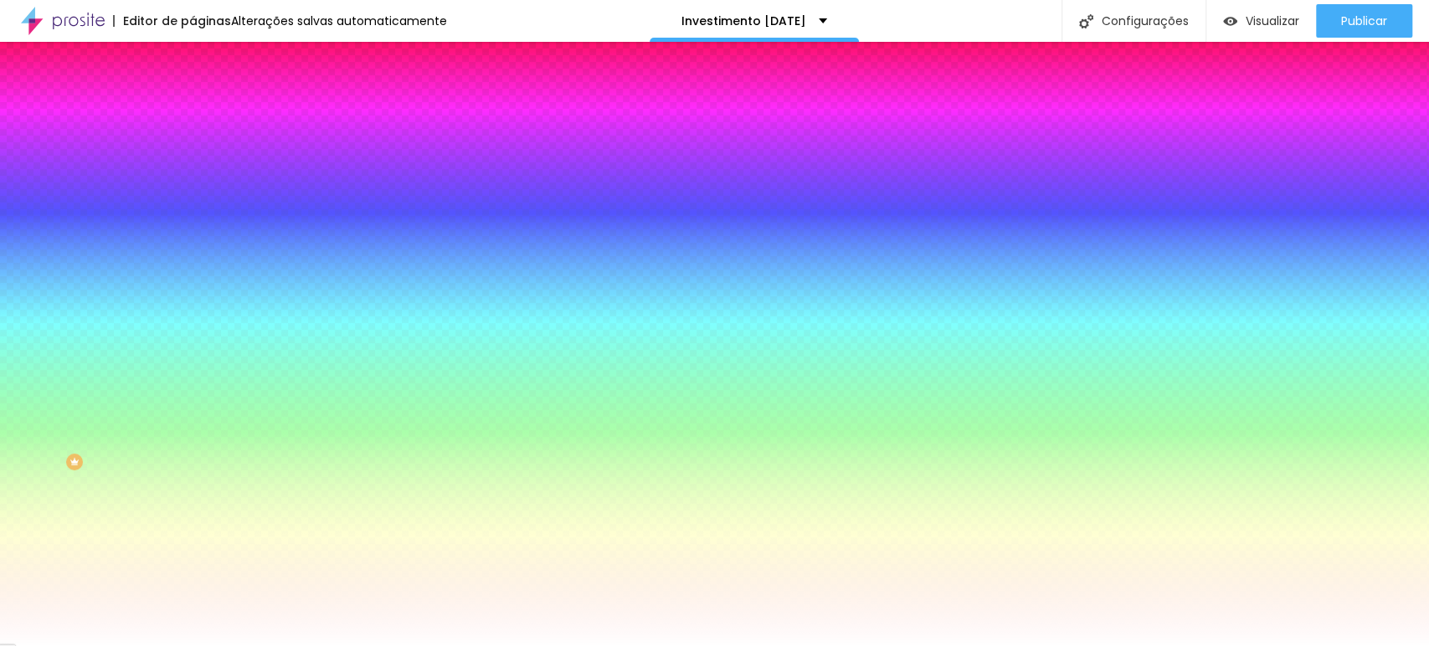
click at [193, 262] on button "button" at bounding box center [204, 271] width 23 height 18
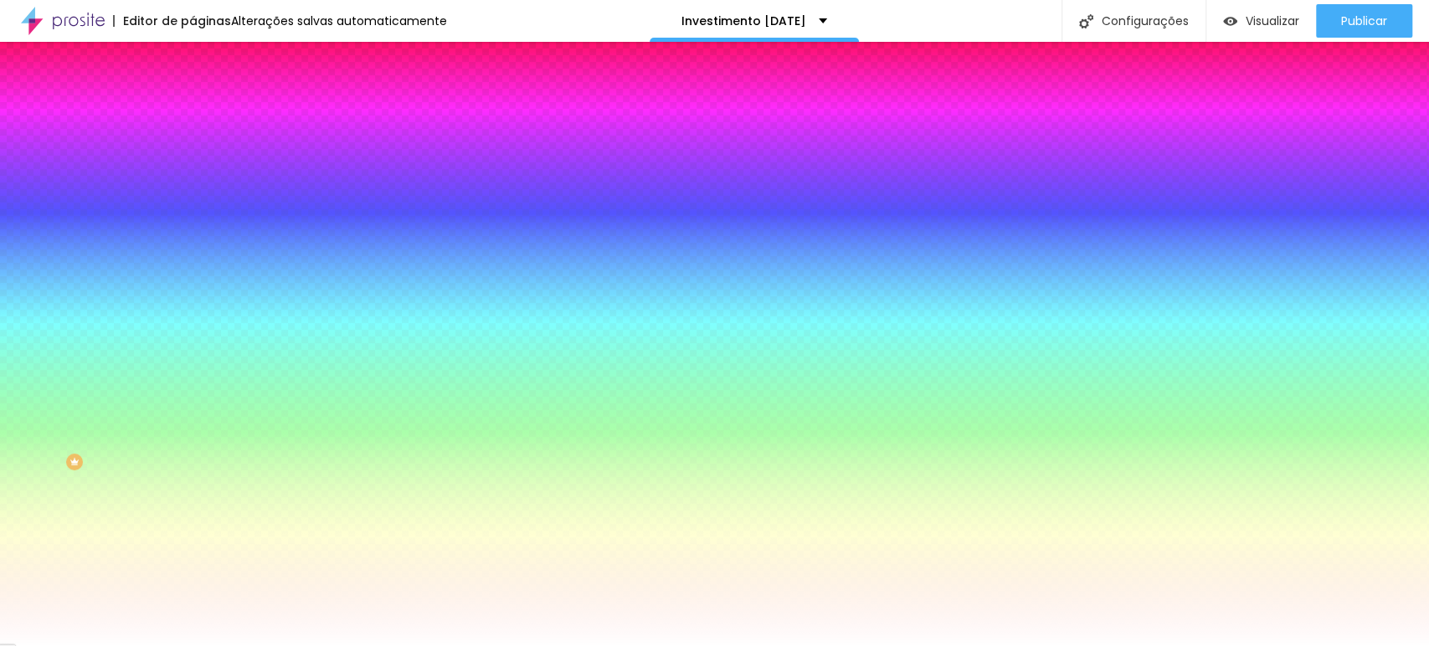
paste input "AC3737"
type input "#AC3737"
click at [300, 581] on div at bounding box center [714, 646] width 1429 height 0
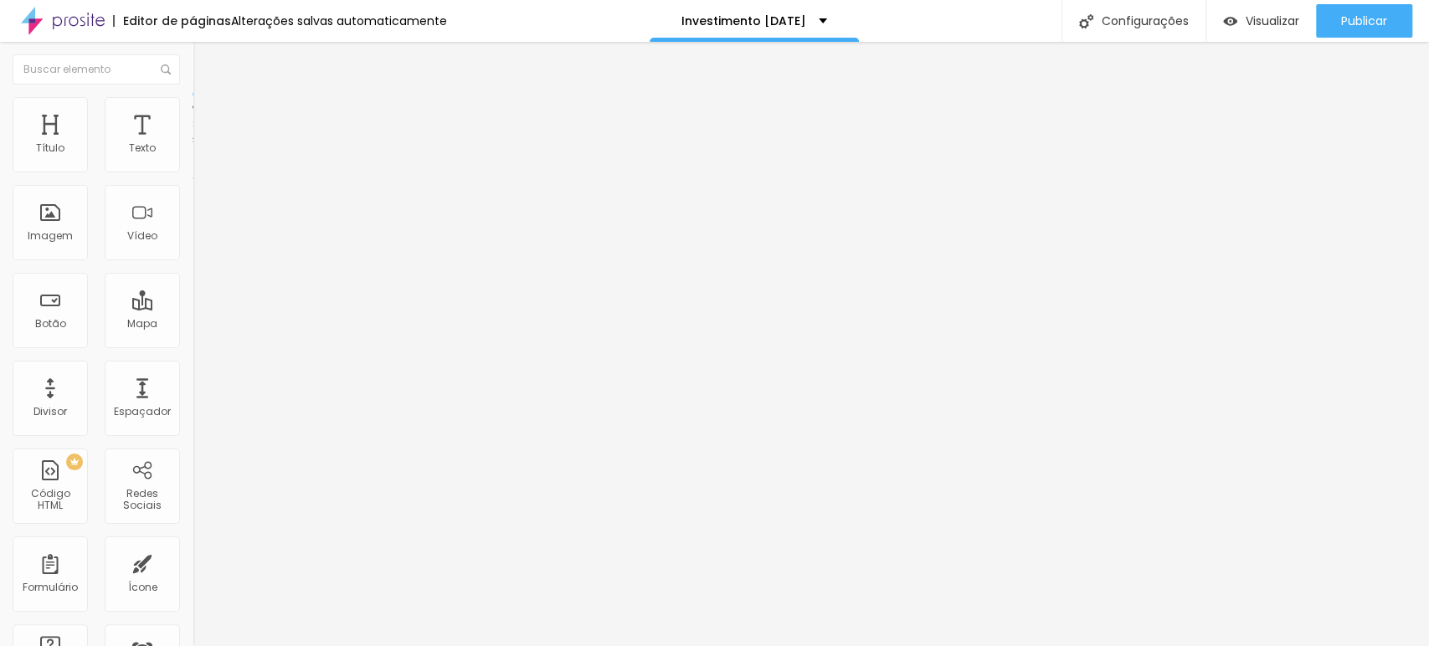
click at [208, 118] on span "Avançado" at bounding box center [235, 125] width 55 height 14
click at [208, 112] on span "Estilo" at bounding box center [221, 108] width 26 height 14
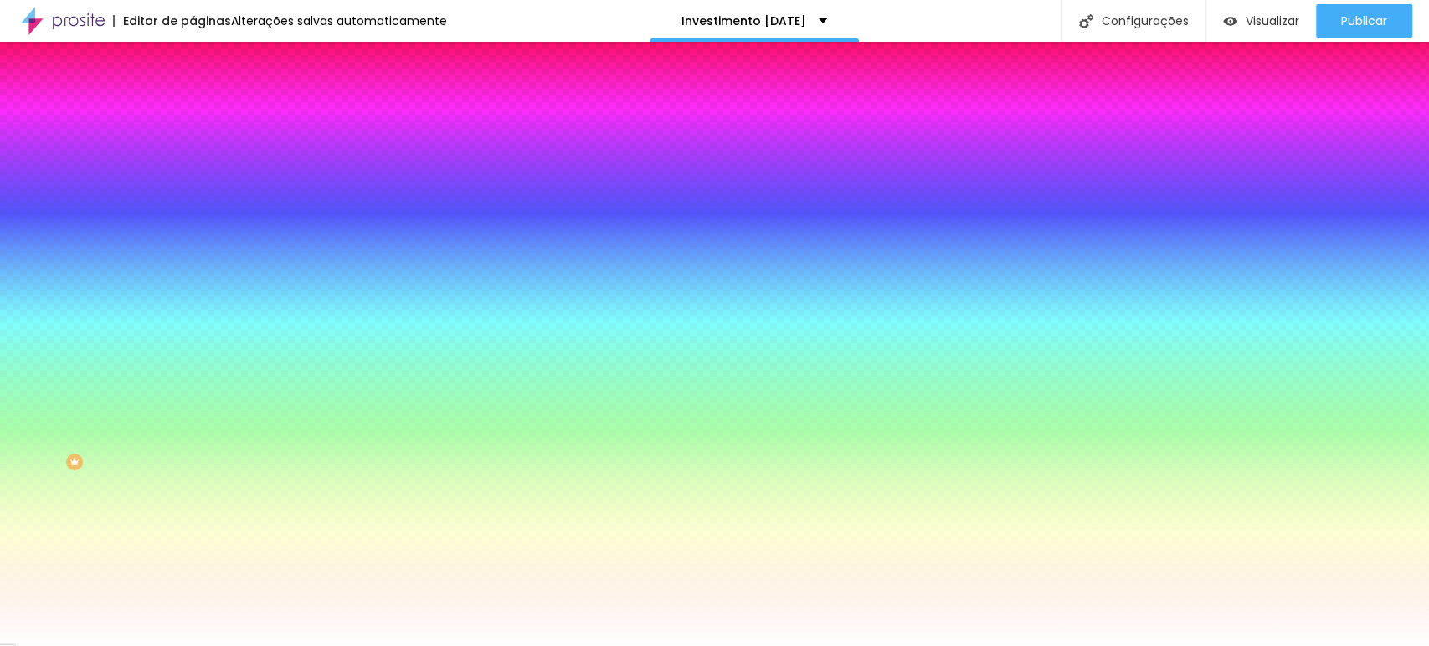
click at [193, 262] on button "button" at bounding box center [204, 271] width 23 height 18
paste input "AC3737"
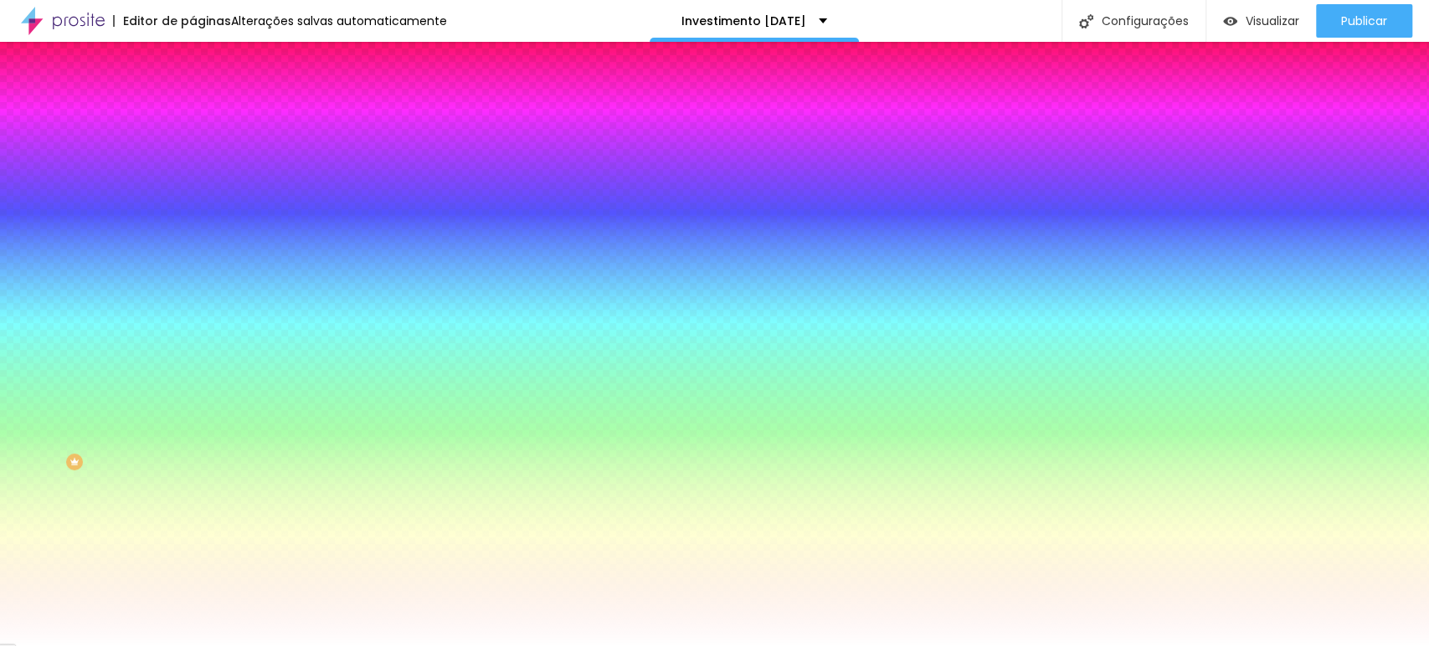
type input "#AC3737"
click at [306, 581] on div at bounding box center [714, 646] width 1429 height 0
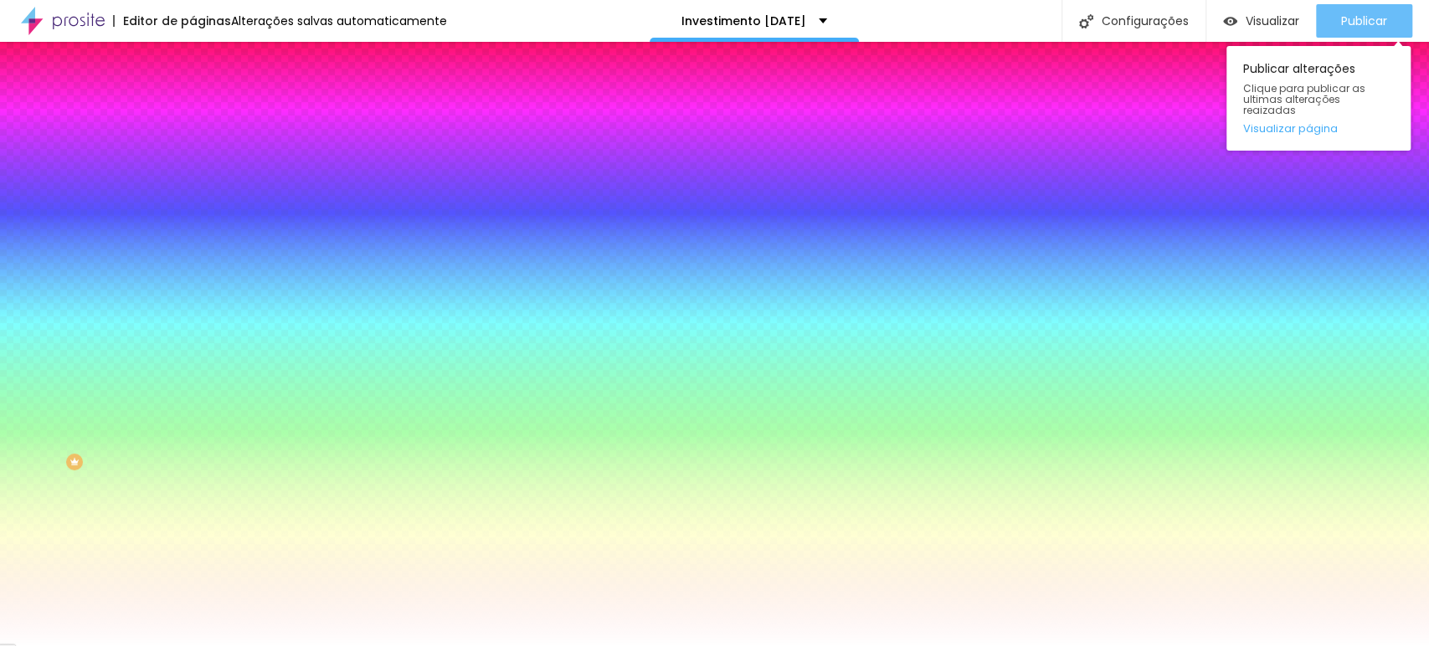
click at [1285, 22] on span "Publicar" at bounding box center [1364, 20] width 46 height 13
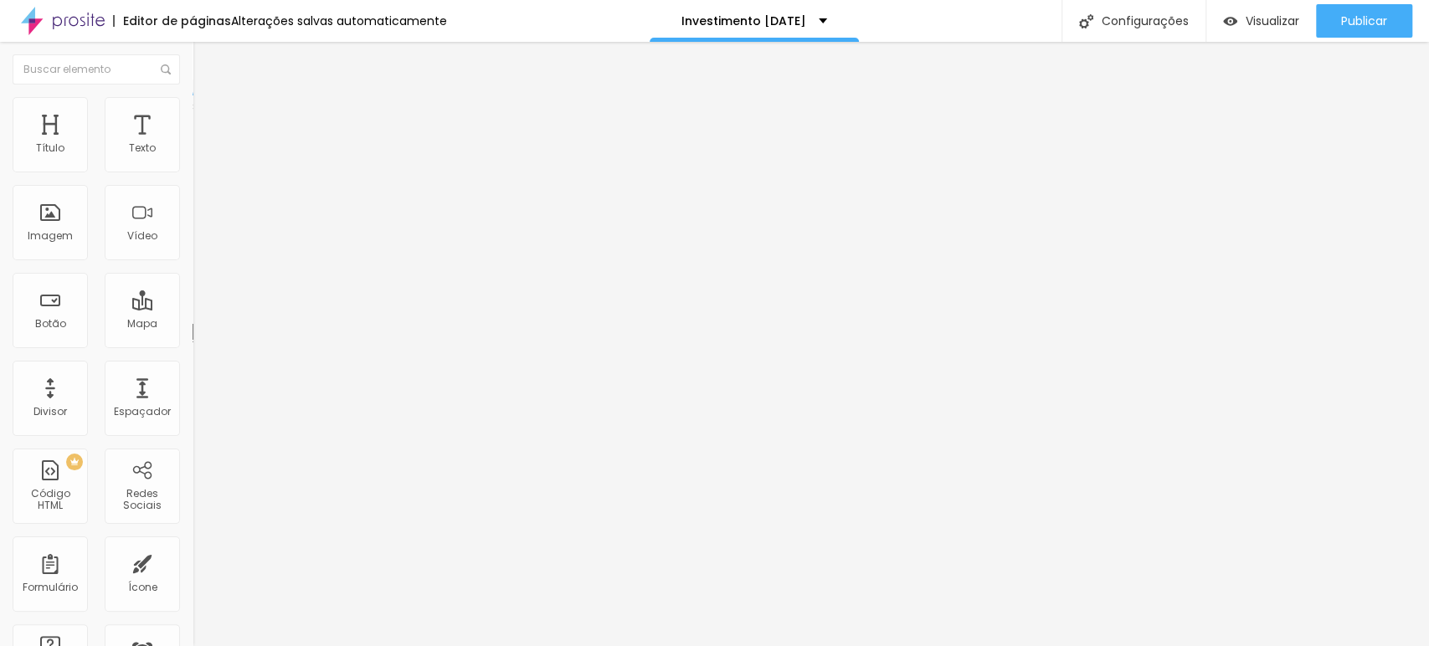
type input "28"
type input "46"
type input "92"
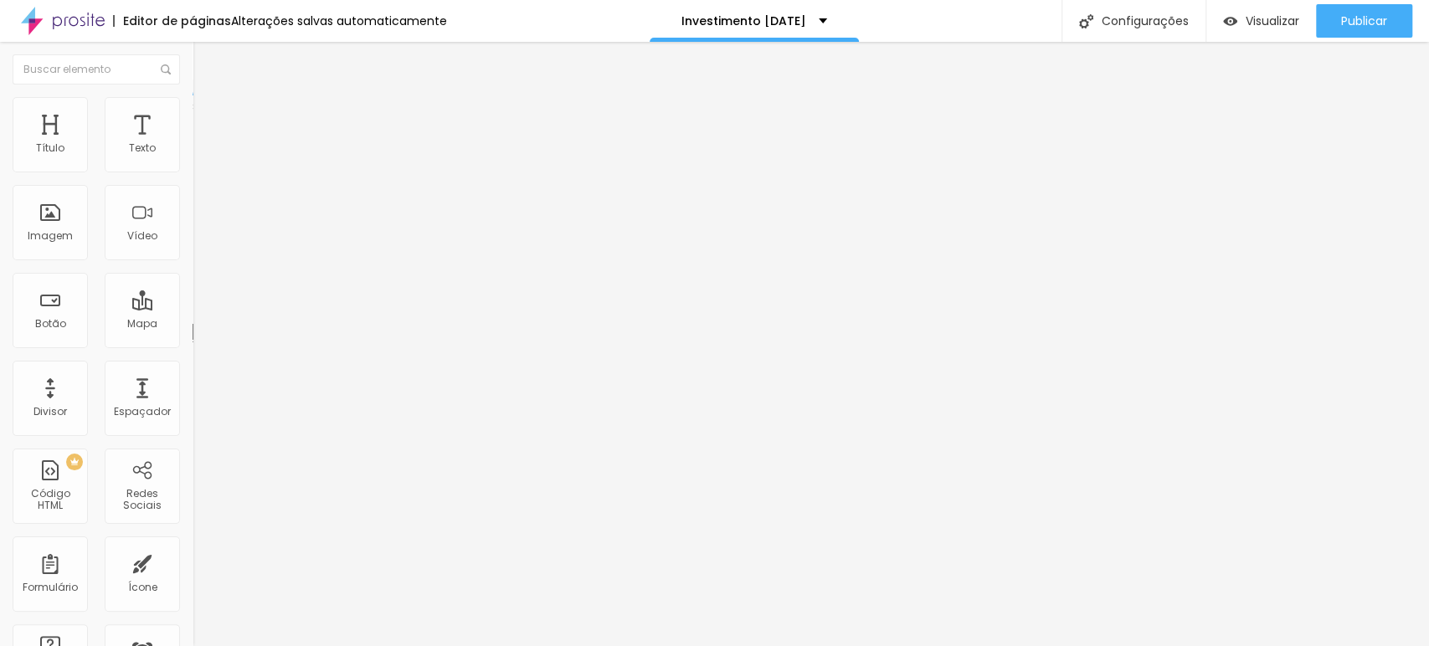
type input "92"
type input "110"
type input "115"
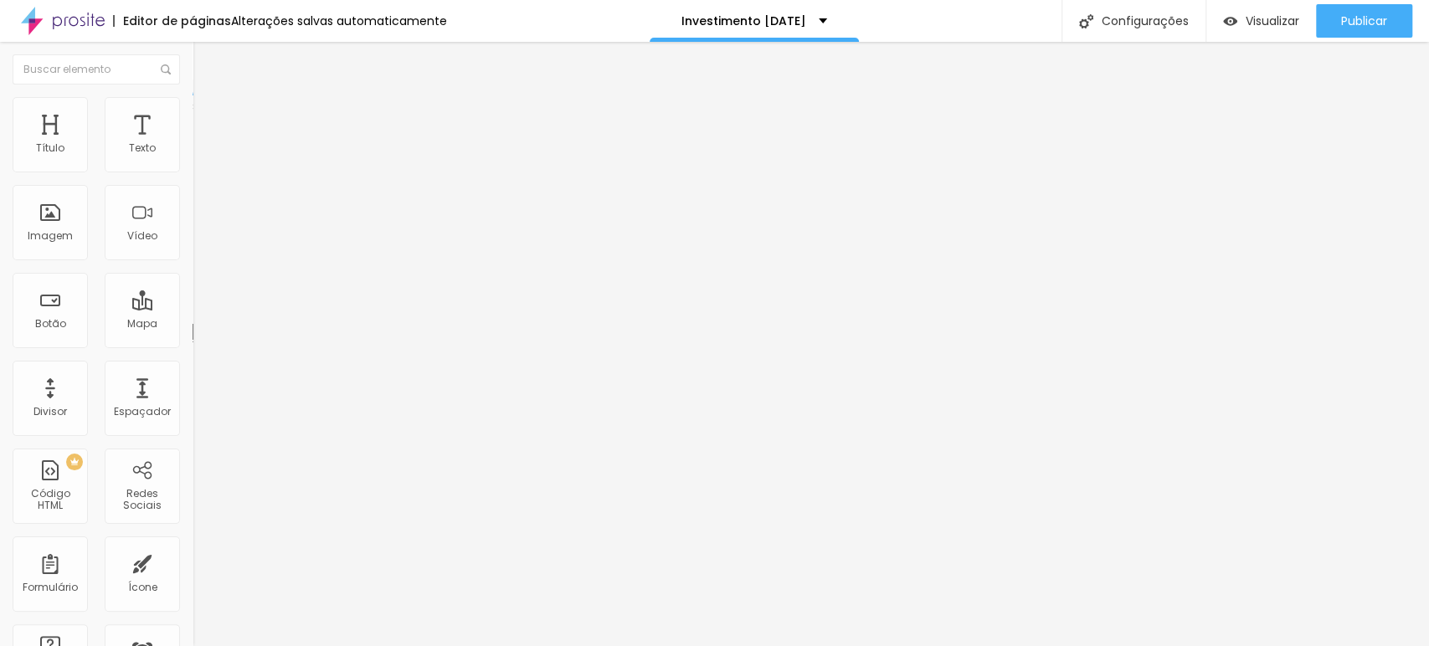
type input "124"
type input "138"
type input "142"
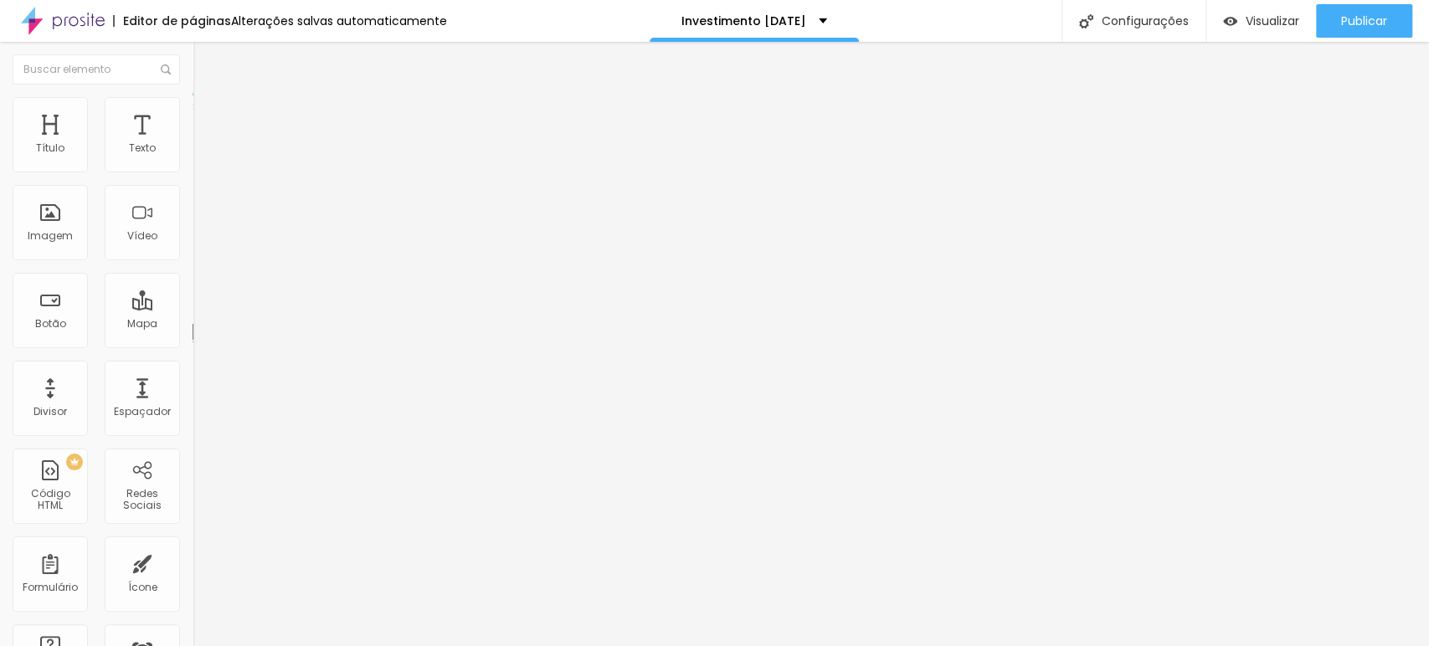
type input "142"
type input "152"
type input "156"
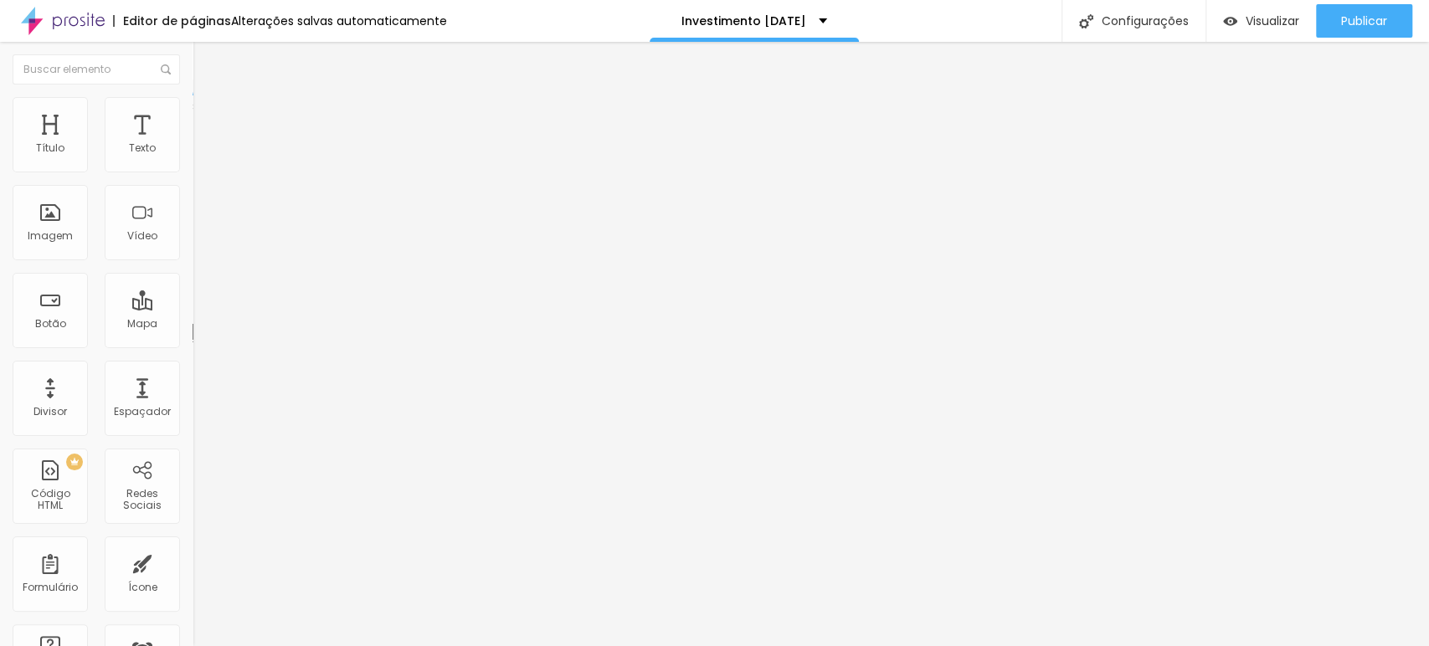
type input "161"
type input "165"
type input "170"
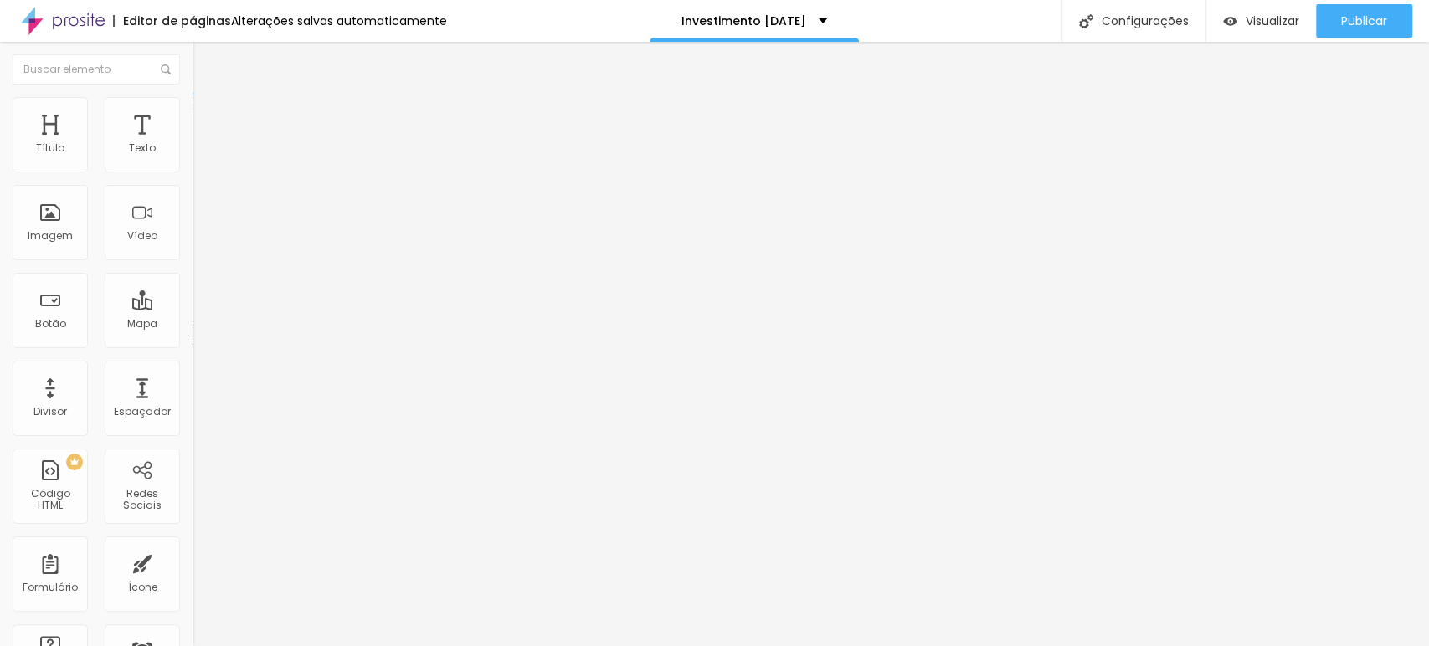
type input "170"
type input "174"
type input "179"
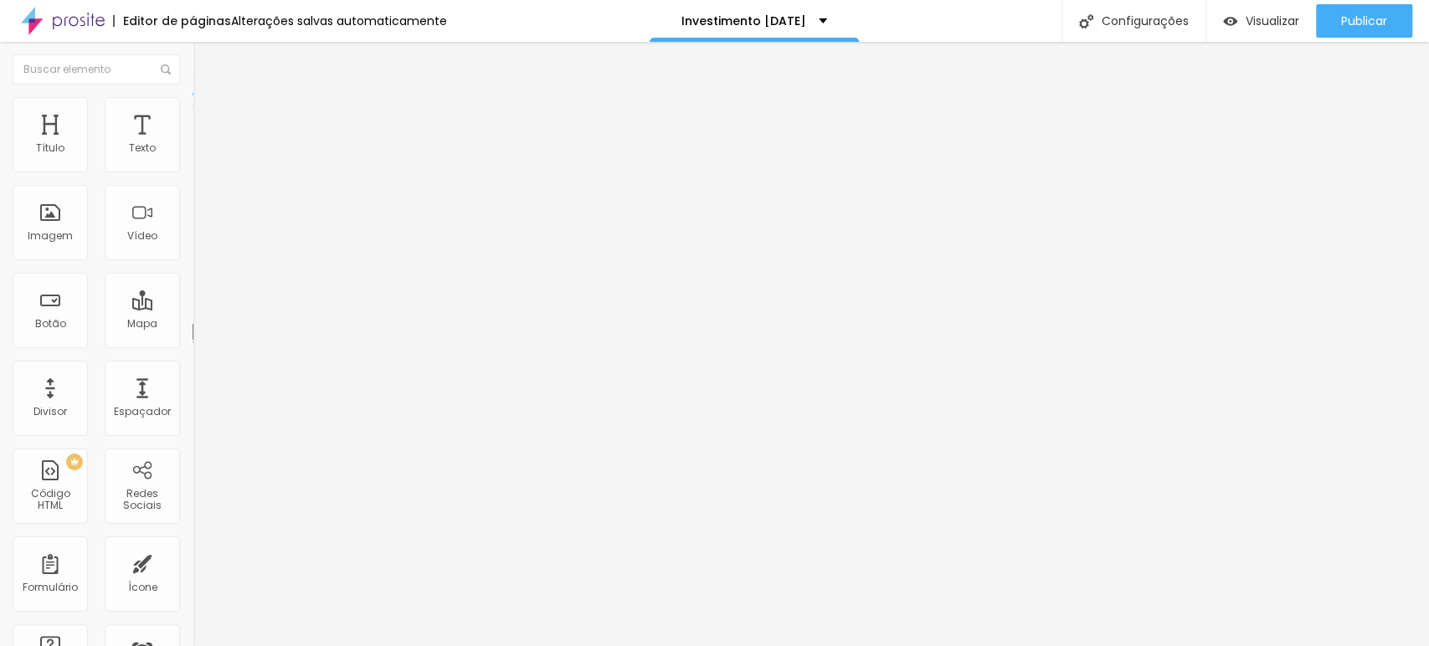
type input "174"
type input "165"
type input "161"
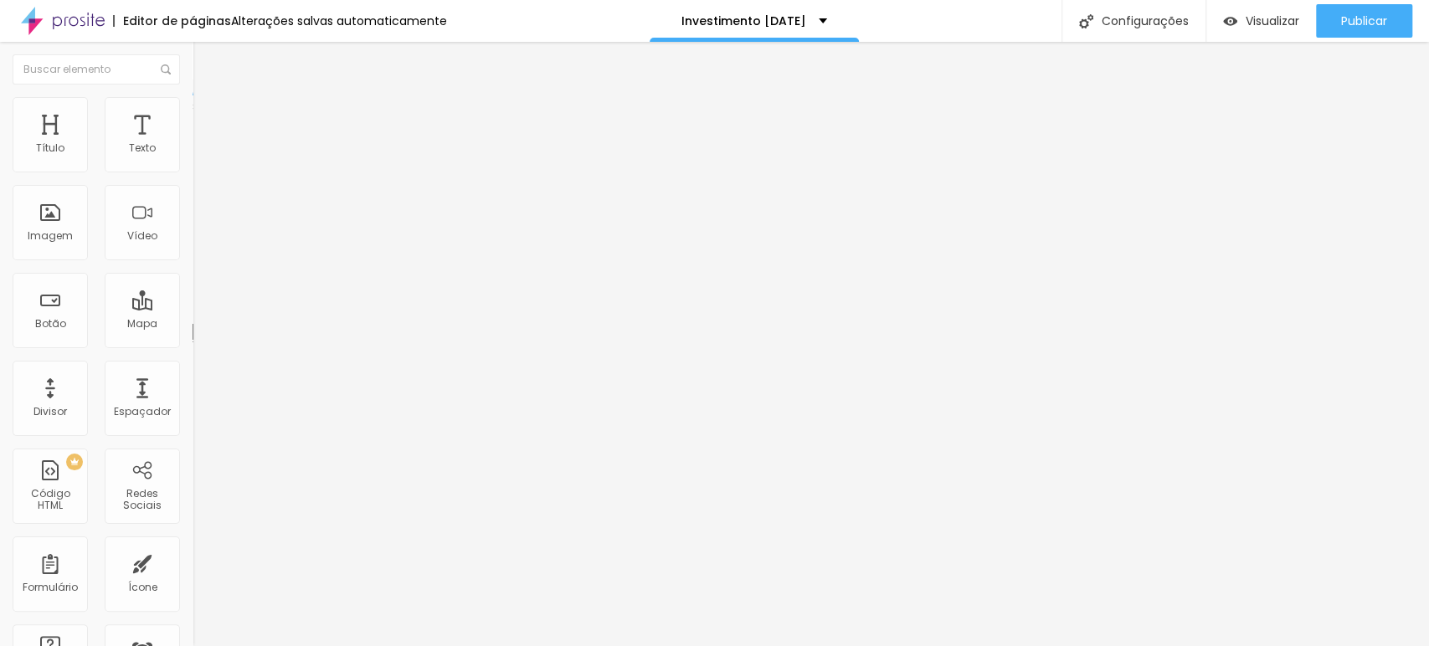
type input "161"
type input "156"
type input "152"
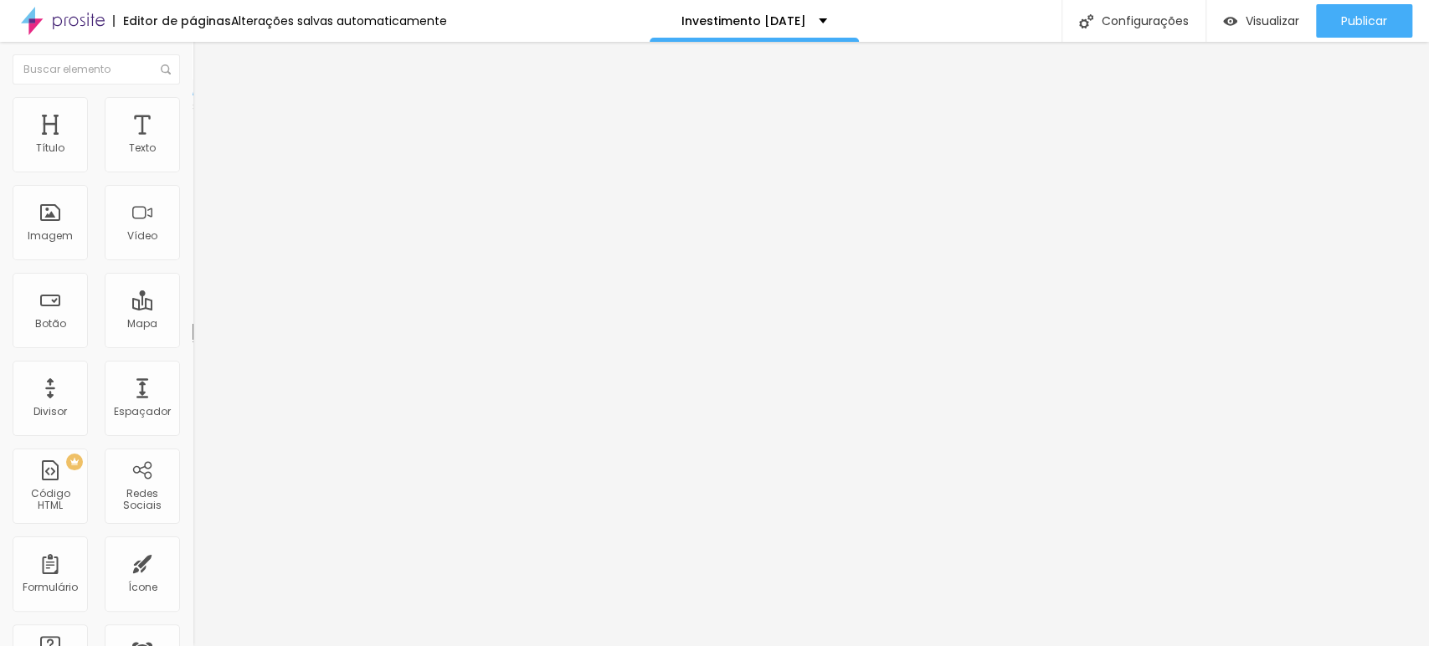
type input "147"
drag, startPoint x: 39, startPoint y: 159, endPoint x: 59, endPoint y: 160, distance: 20.1
type input "147"
click at [193, 308] on input "range" at bounding box center [247, 314] width 108 height 13
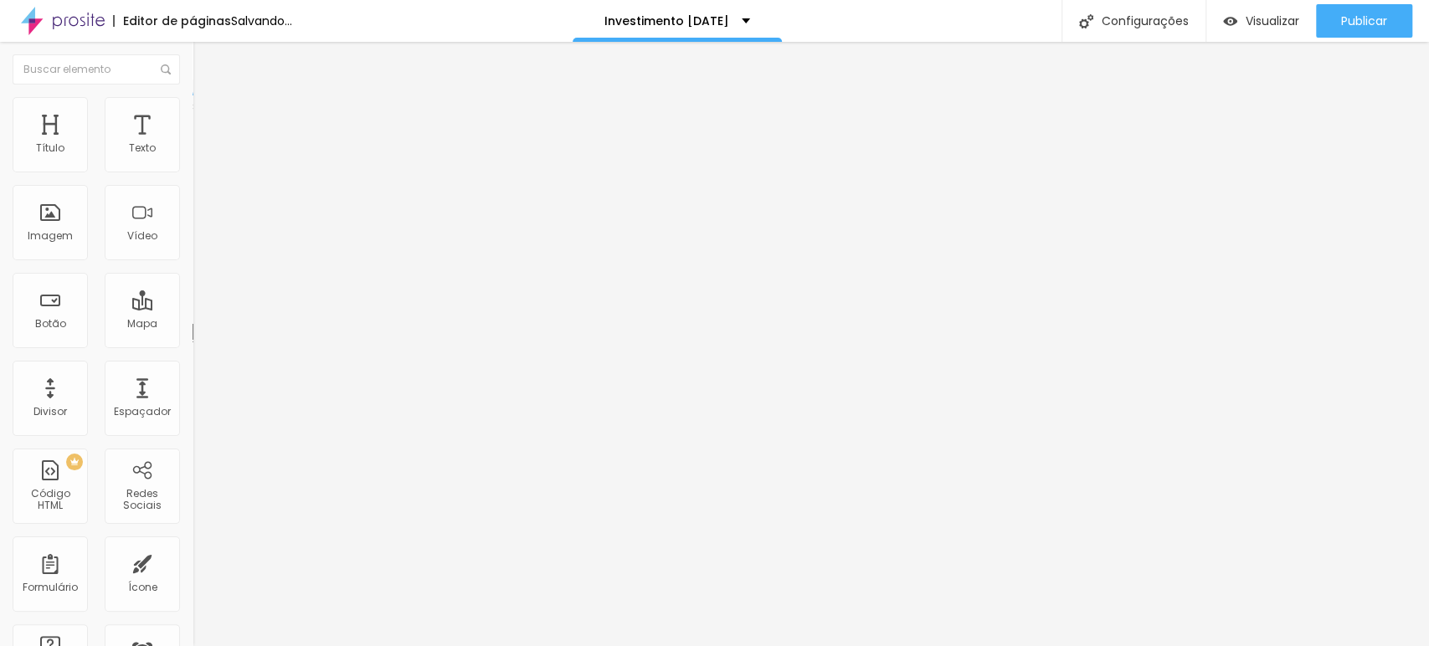
click at [265, 323] on button "px" at bounding box center [278, 332] width 26 height 18
click at [193, 323] on input "147" at bounding box center [229, 332] width 72 height 18
type input "148"
type input "149"
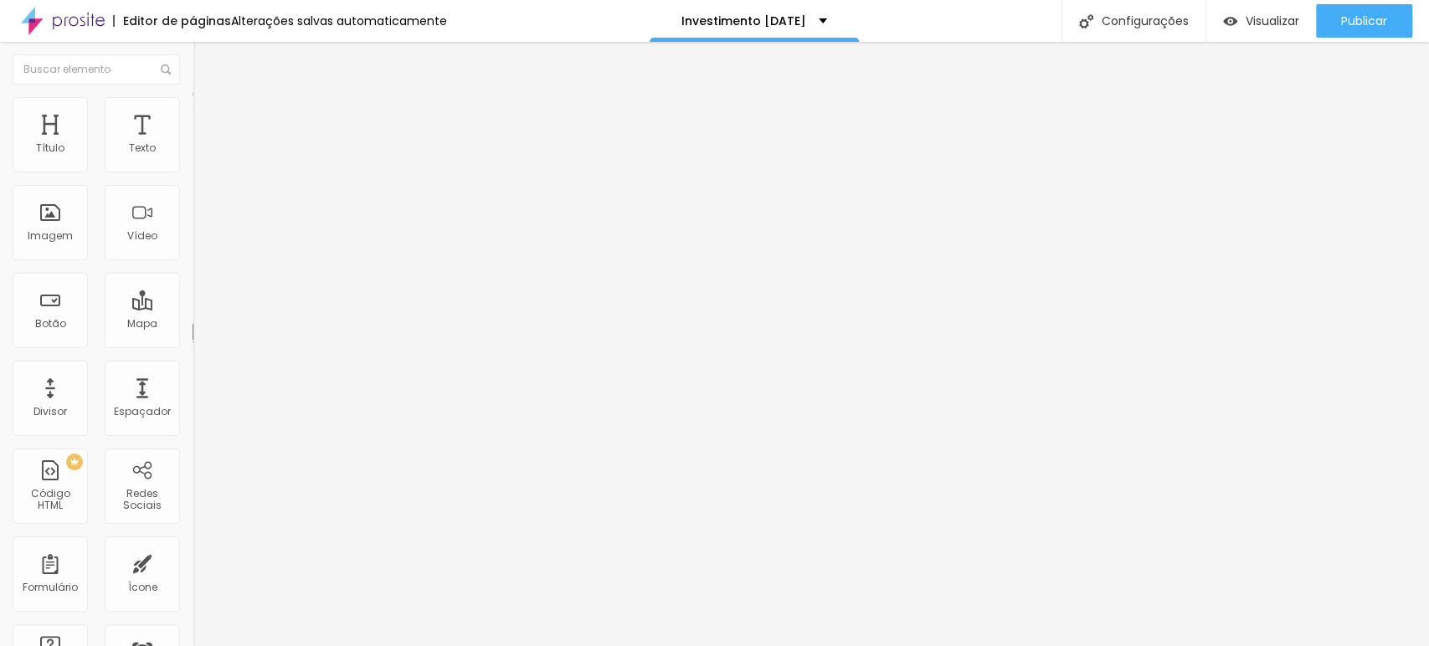
type input "149"
type input "150"
type input "147"
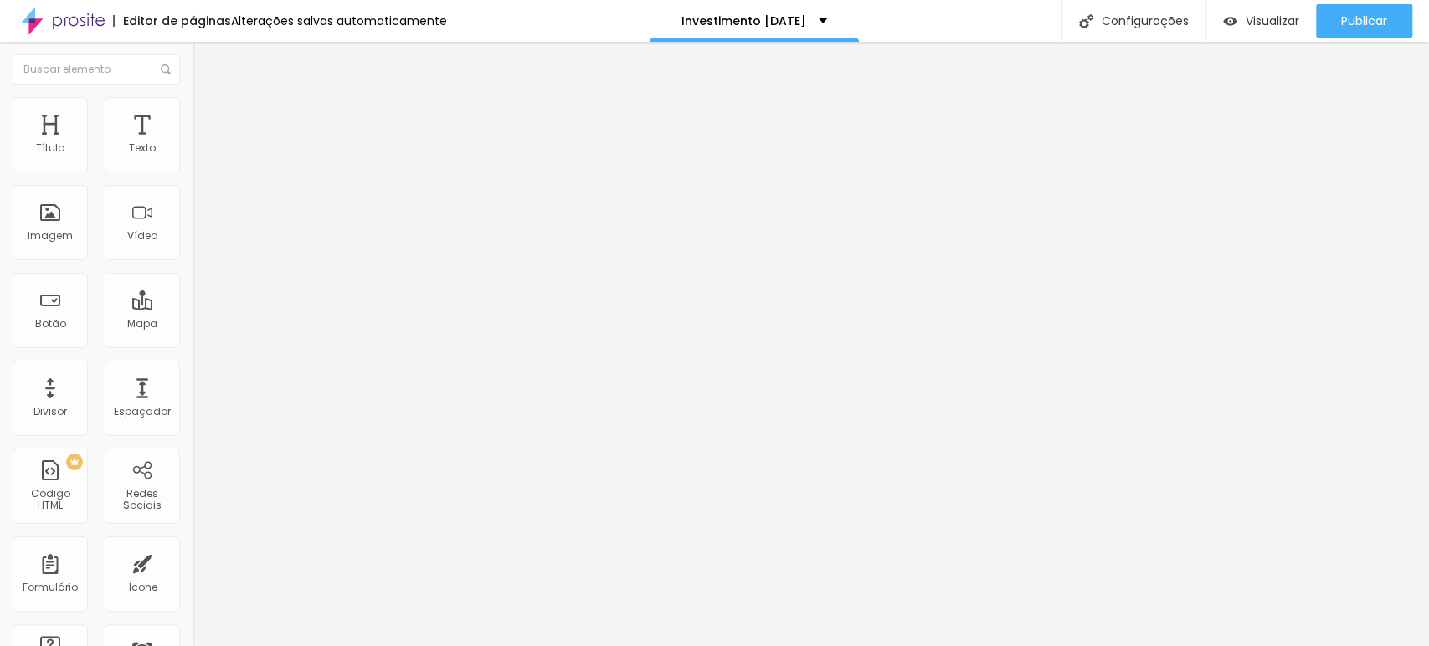
type input "124"
type input "119"
type input "115"
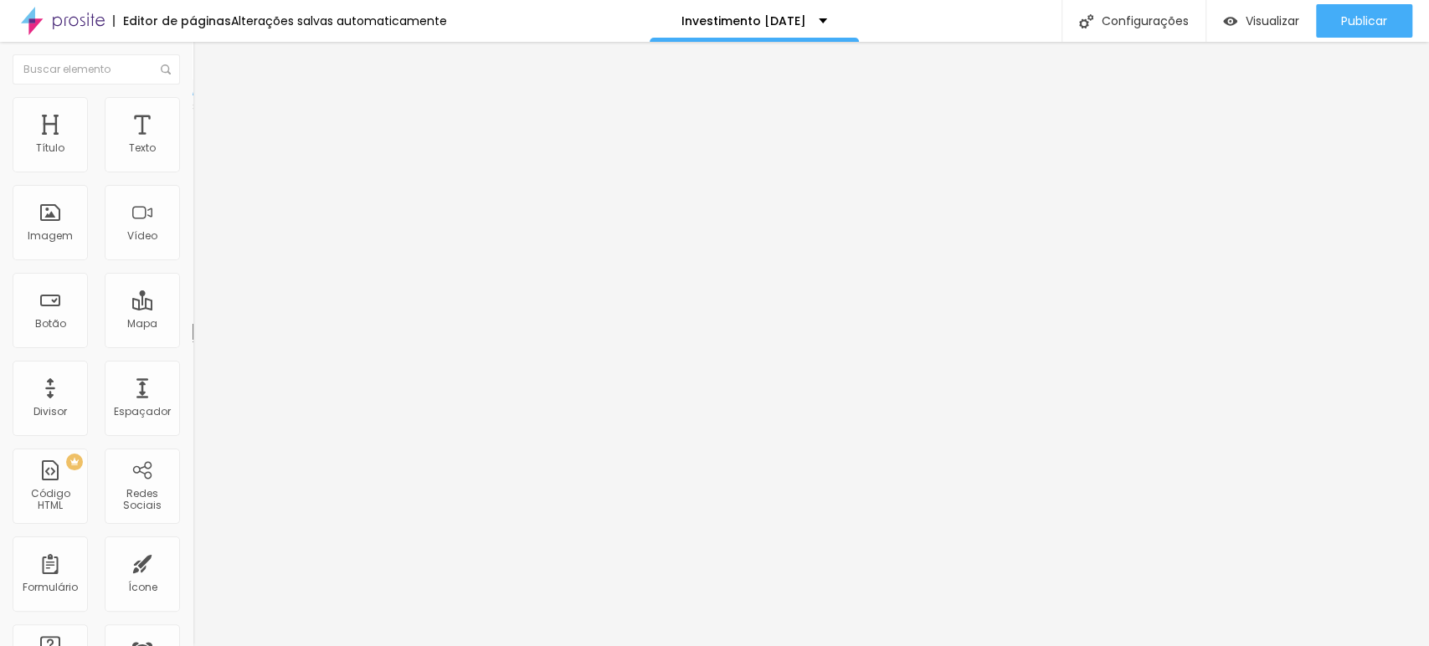
type input "115"
type input "110"
type input "106"
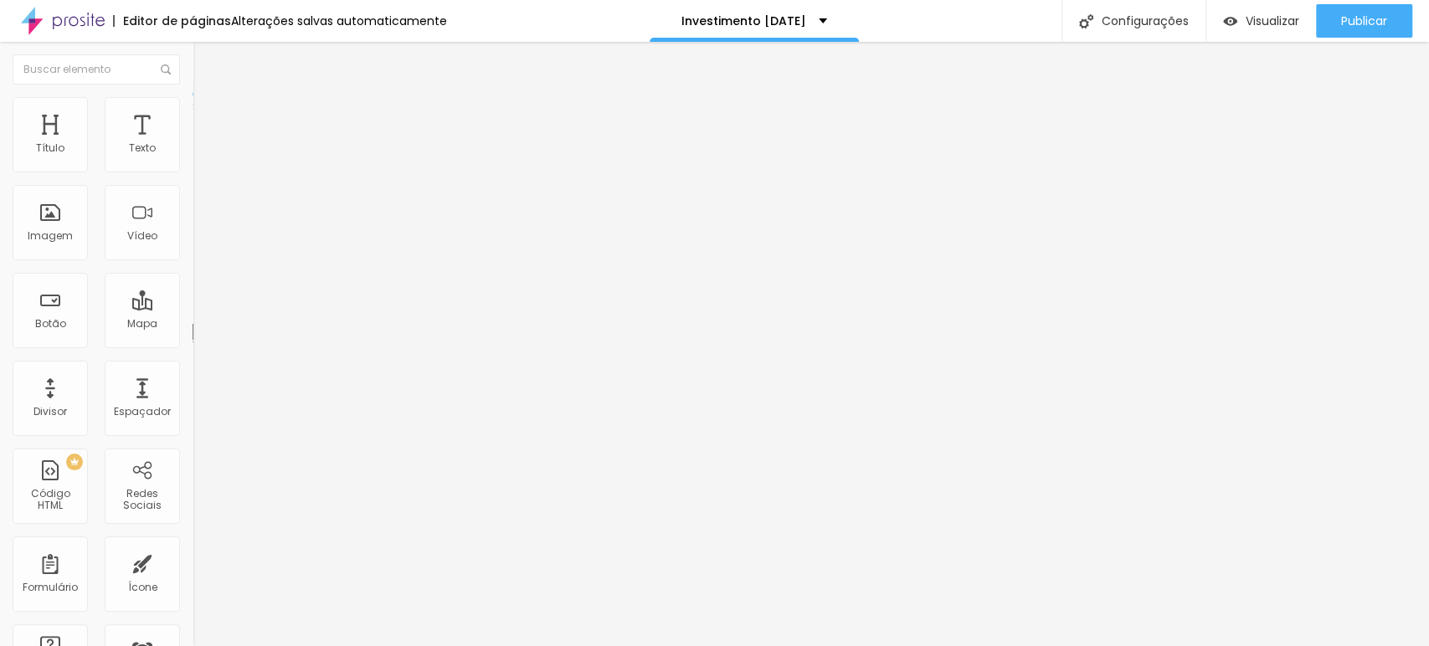
type input "101"
type input "96"
drag, startPoint x: 60, startPoint y: 162, endPoint x: 51, endPoint y: 161, distance: 9.2
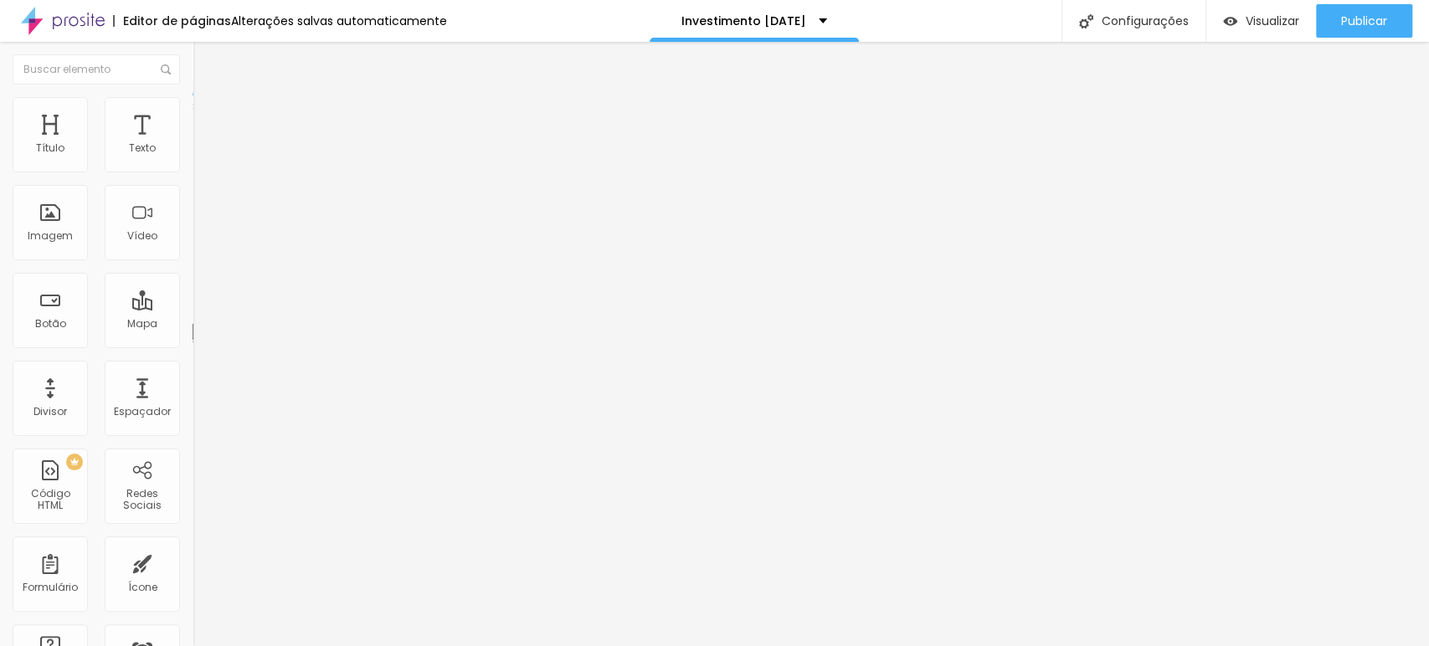
type input "96"
click at [193, 308] on input "range" at bounding box center [247, 314] width 108 height 13
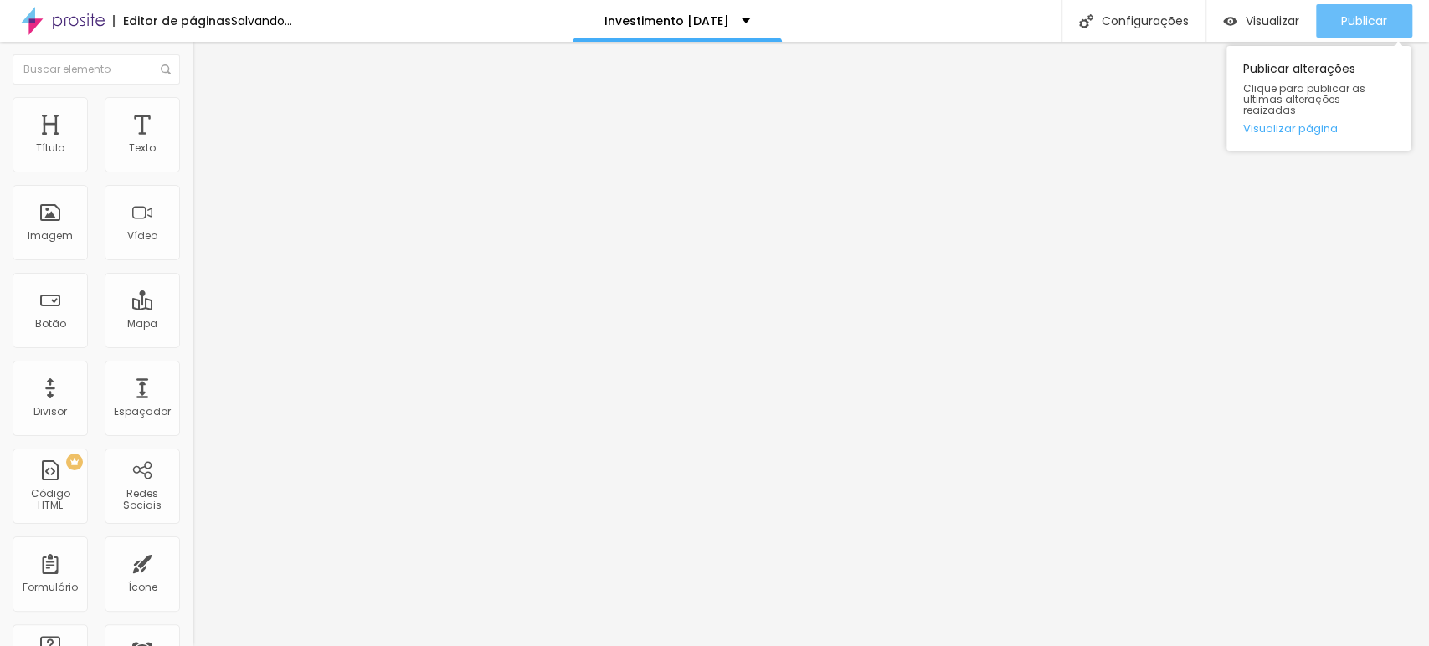
click at [1285, 30] on button "Publicar" at bounding box center [1364, 20] width 96 height 33
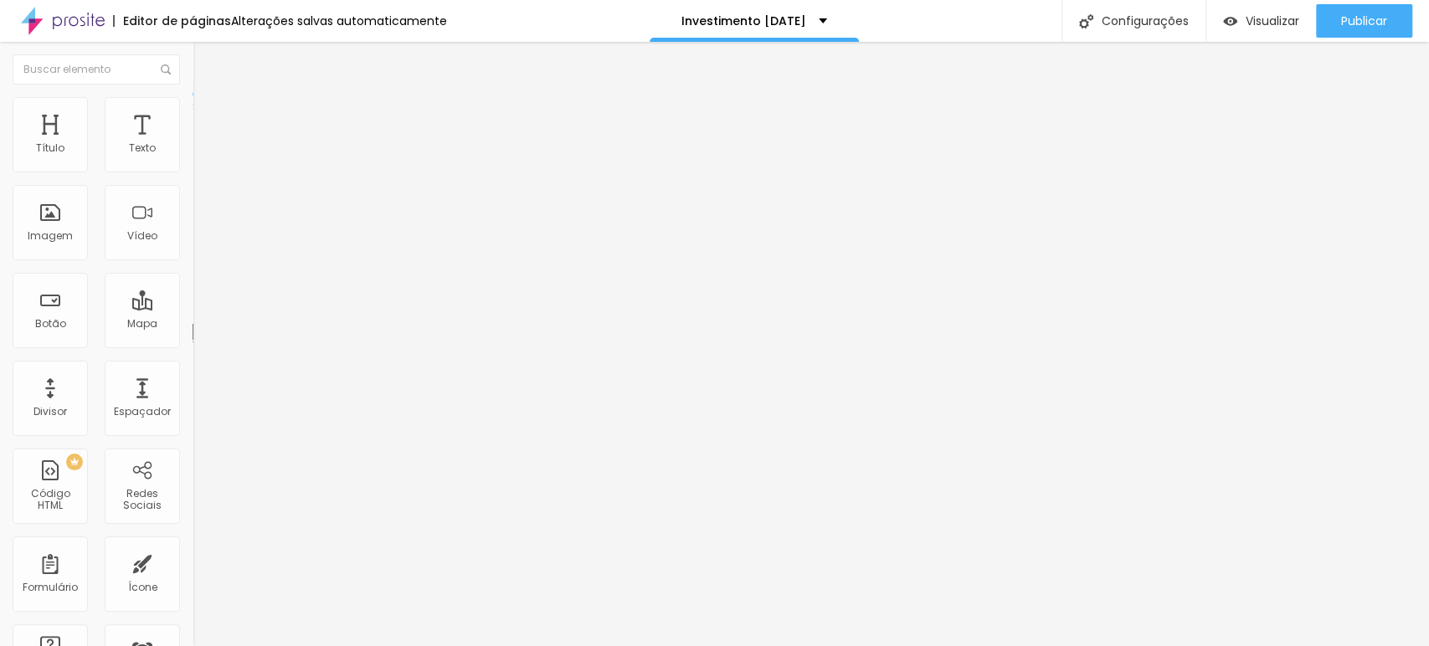
click at [193, 323] on input "150" at bounding box center [229, 332] width 72 height 18
type input "10"
type input "100"
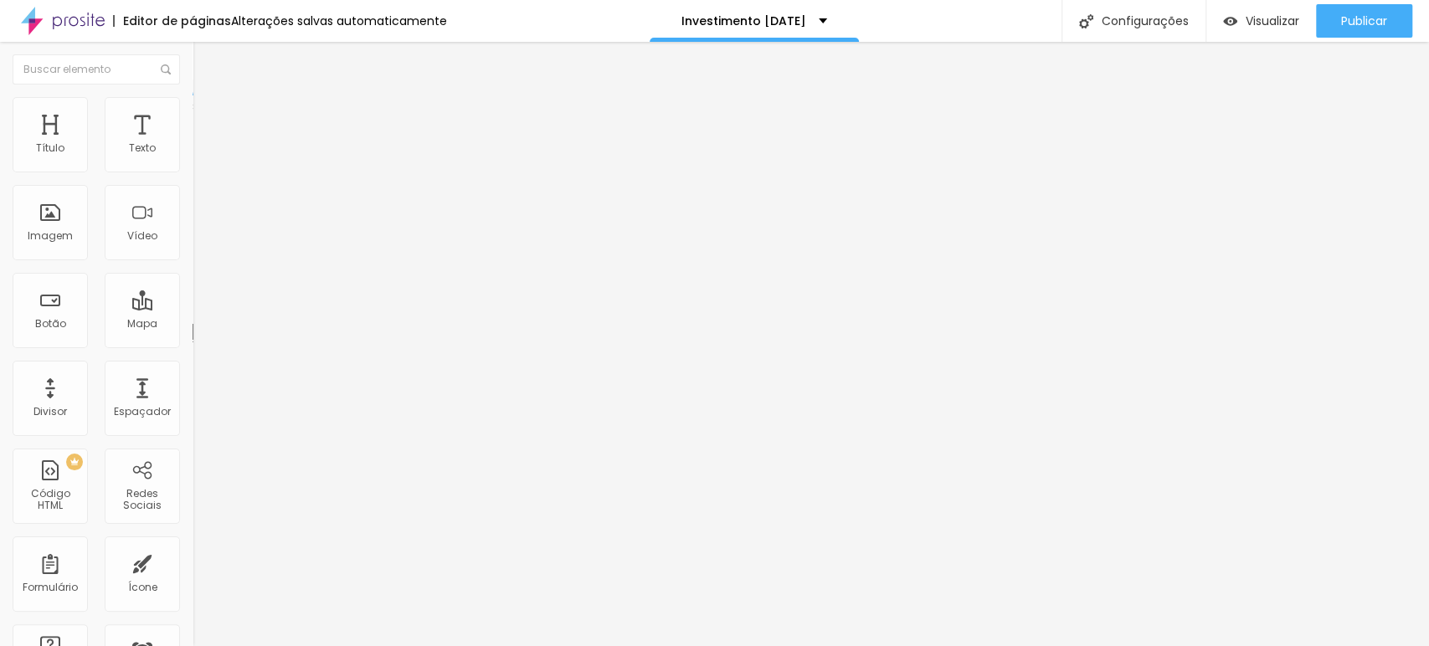
type input "100"
type input "10"
type input "14"
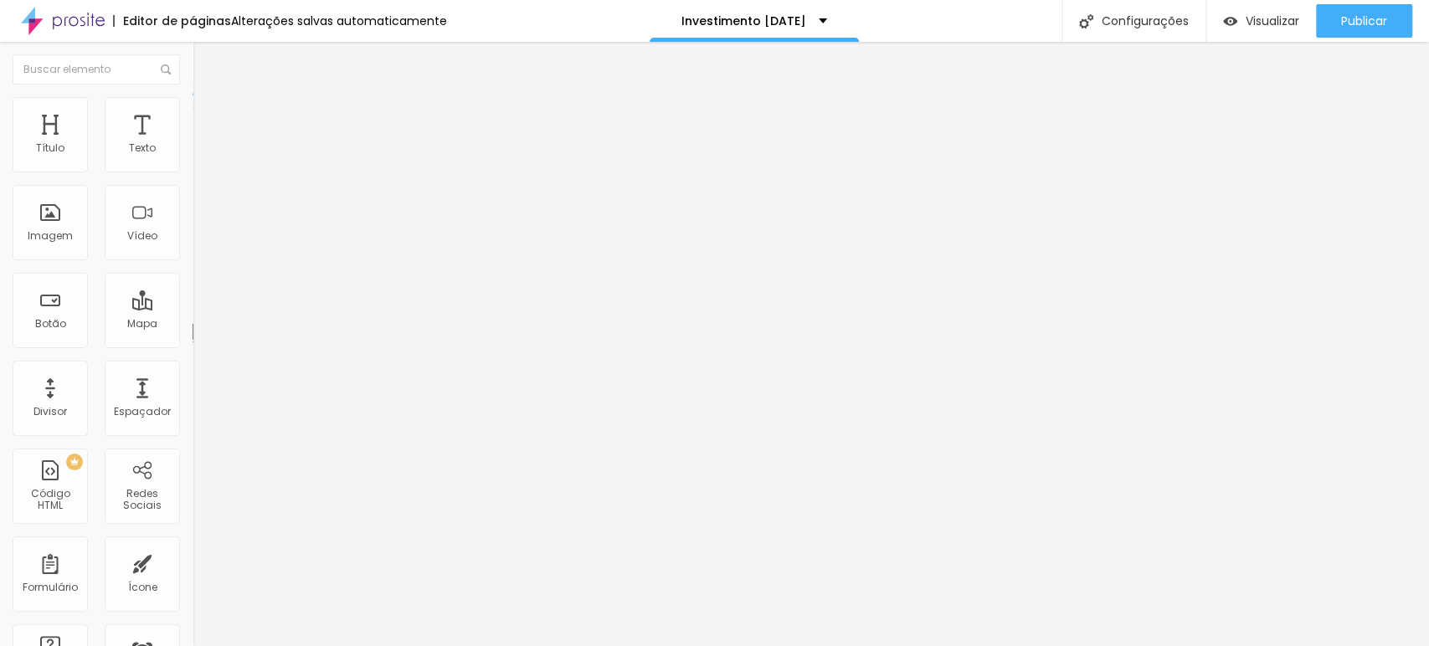
type input "23"
type input "28"
type input "32"
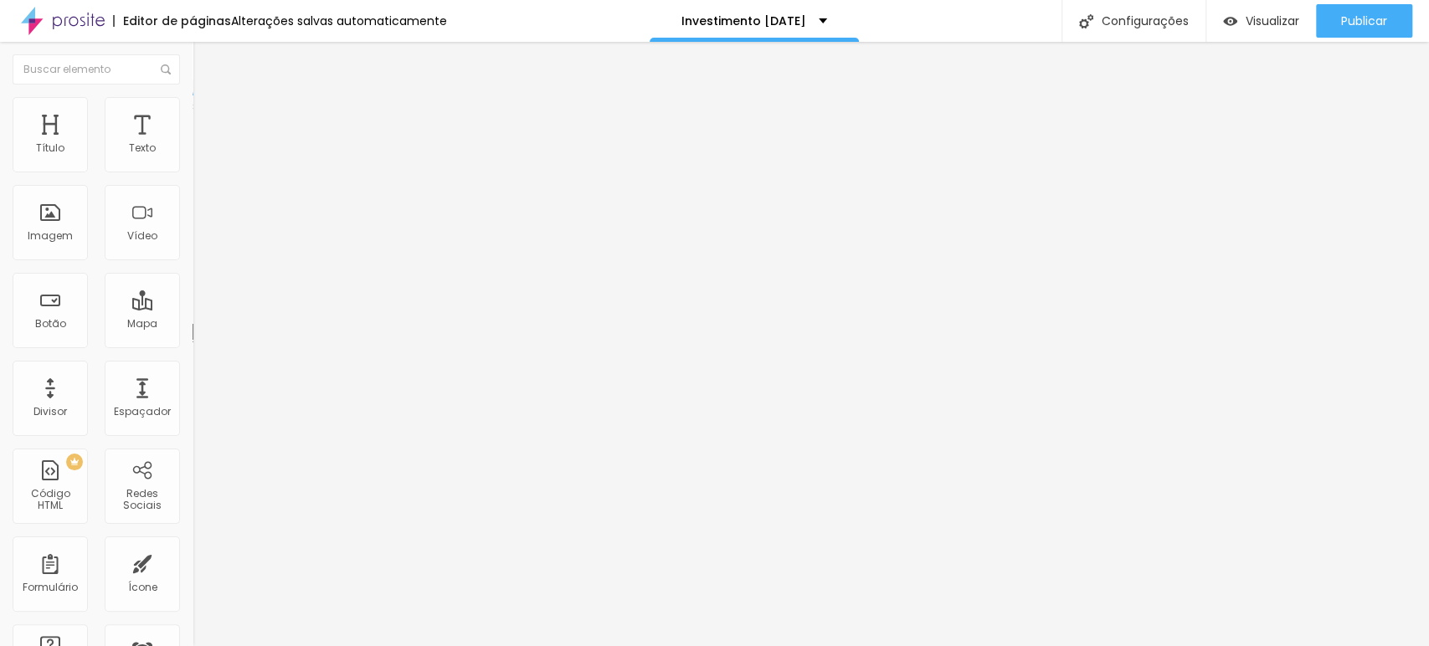
type input "32"
type input "37"
type input "41"
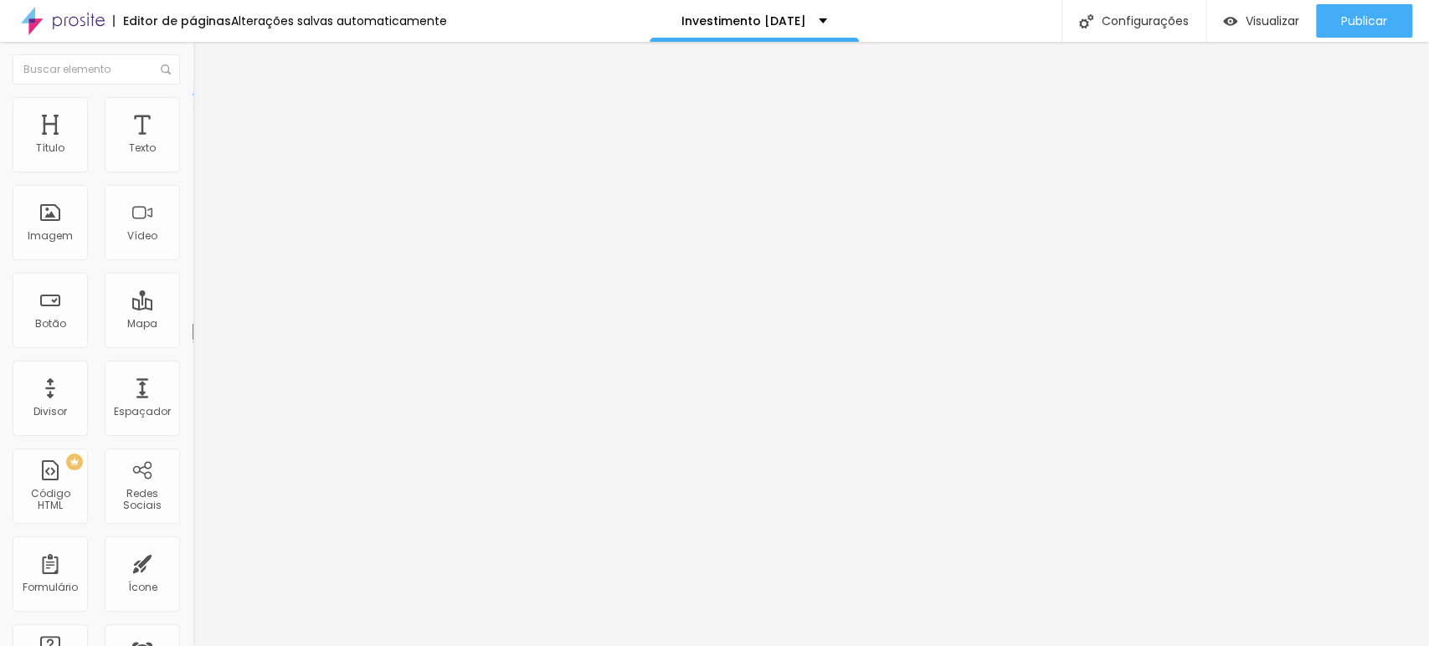
type input "46"
type input "51"
type input "55"
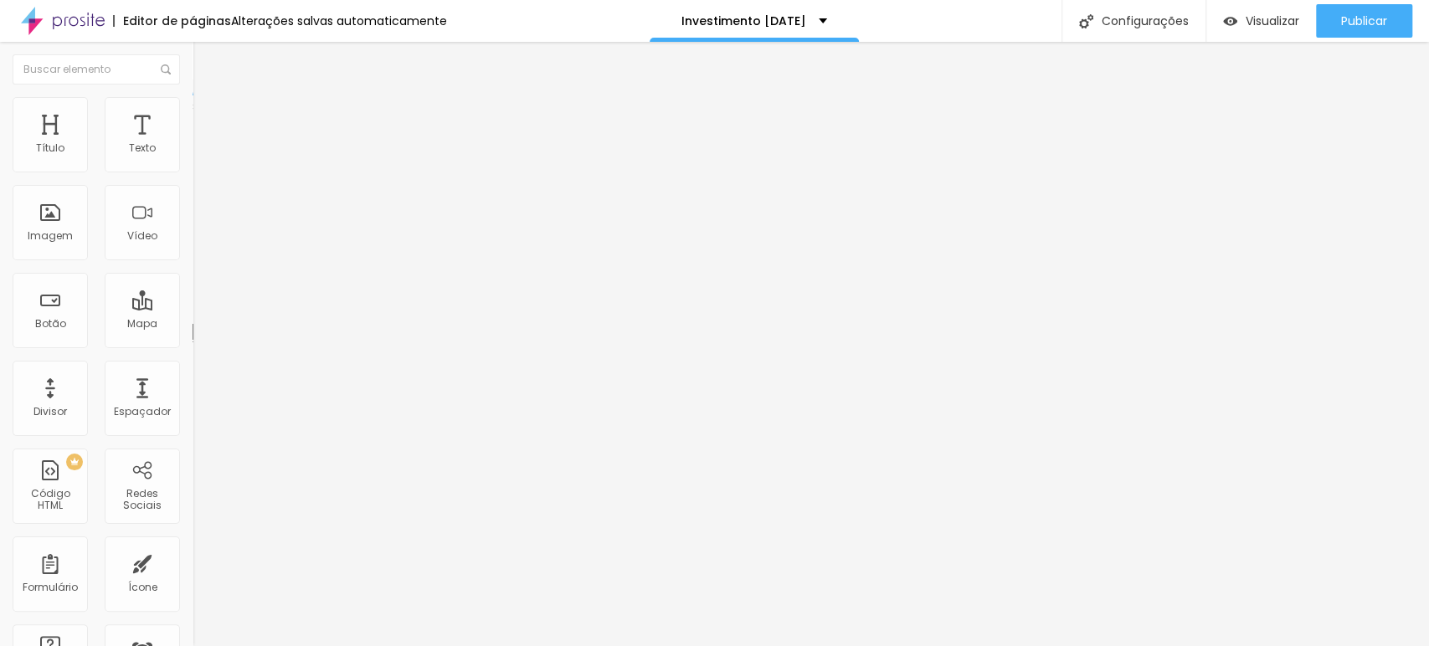
type input "55"
type input "60"
type input "64"
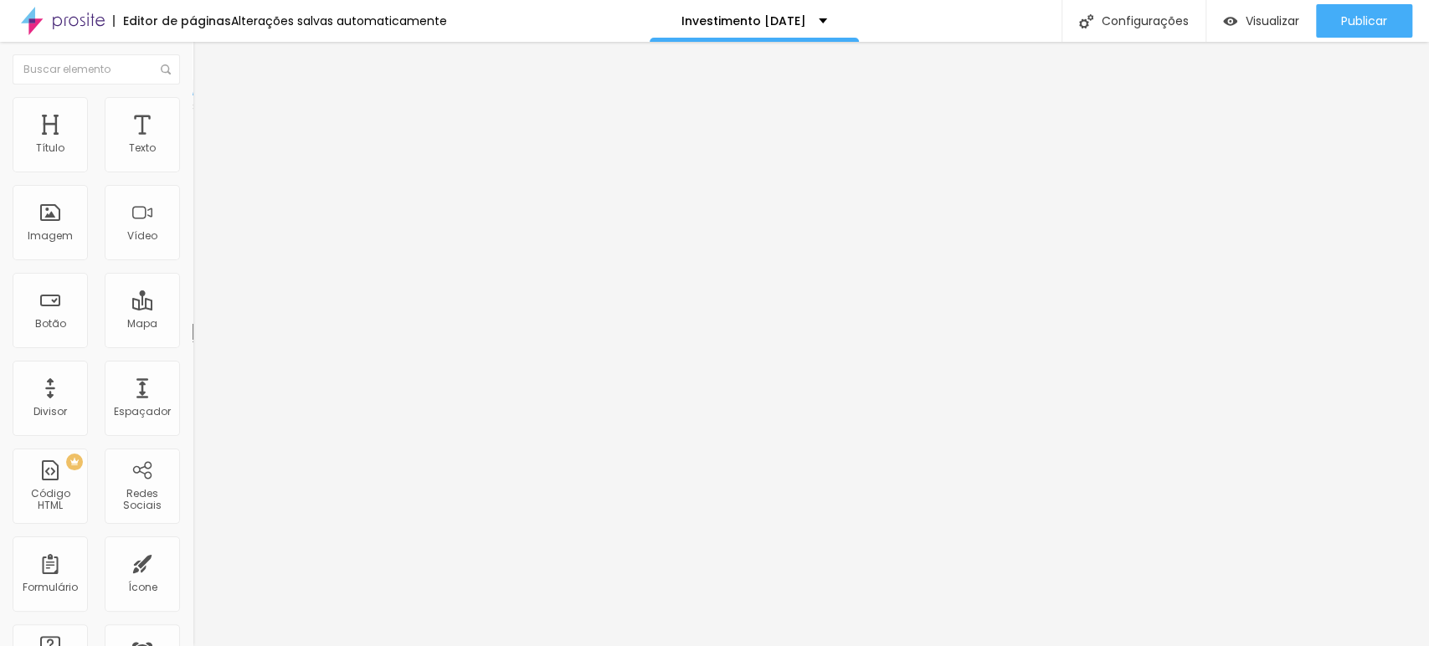
type input "69"
type input "73"
type input "83"
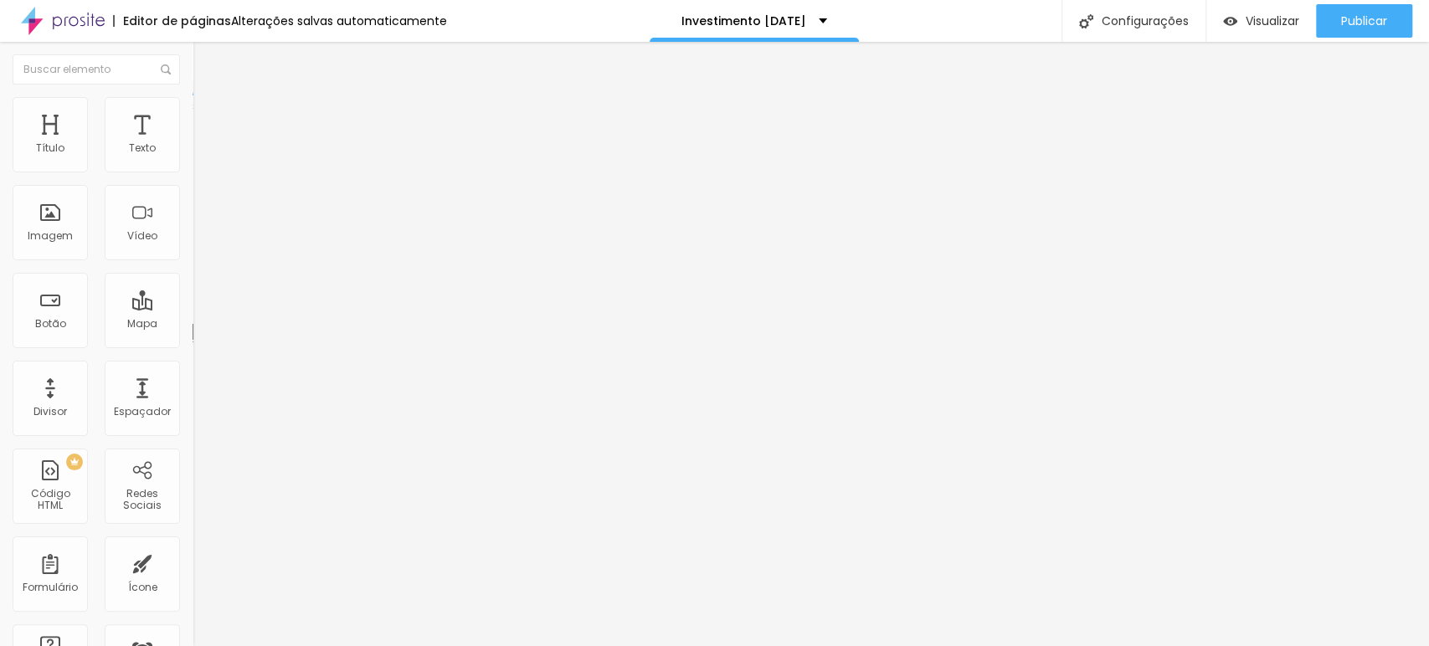
type input "83"
type input "87"
type input "92"
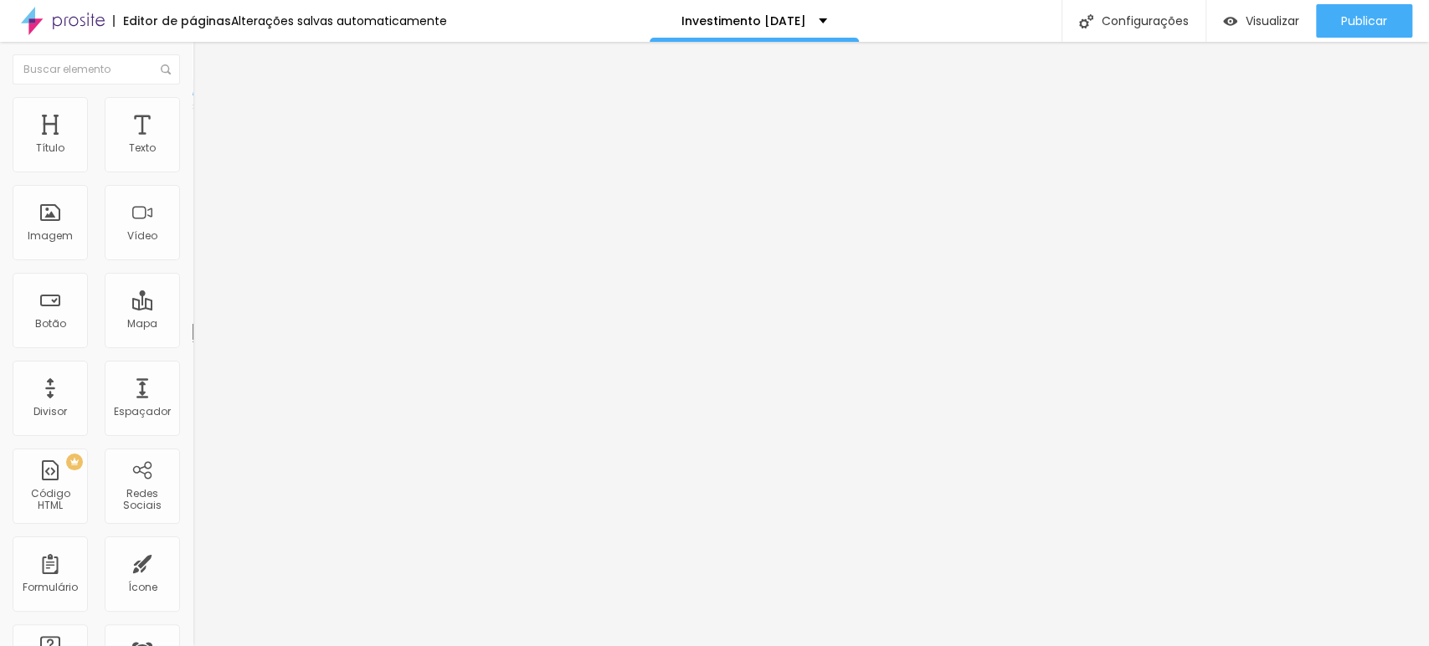
drag, startPoint x: 35, startPoint y: 163, endPoint x: 53, endPoint y: 171, distance: 19.1
click at [193, 308] on input "range" at bounding box center [247, 314] width 108 height 13
click at [193, 323] on input "106" at bounding box center [229, 332] width 72 height 18
click at [193, 323] on input "30" at bounding box center [229, 332] width 72 height 18
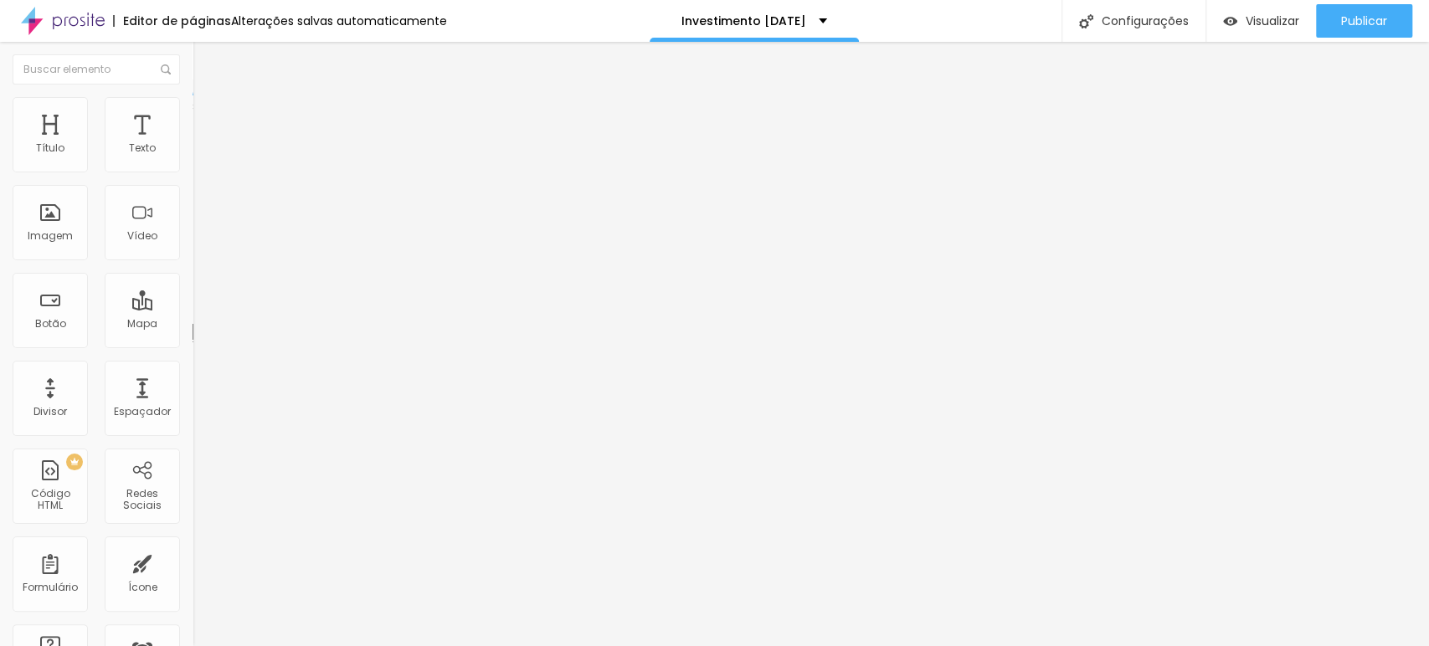
click at [193, 308] on input "range" at bounding box center [247, 314] width 108 height 13
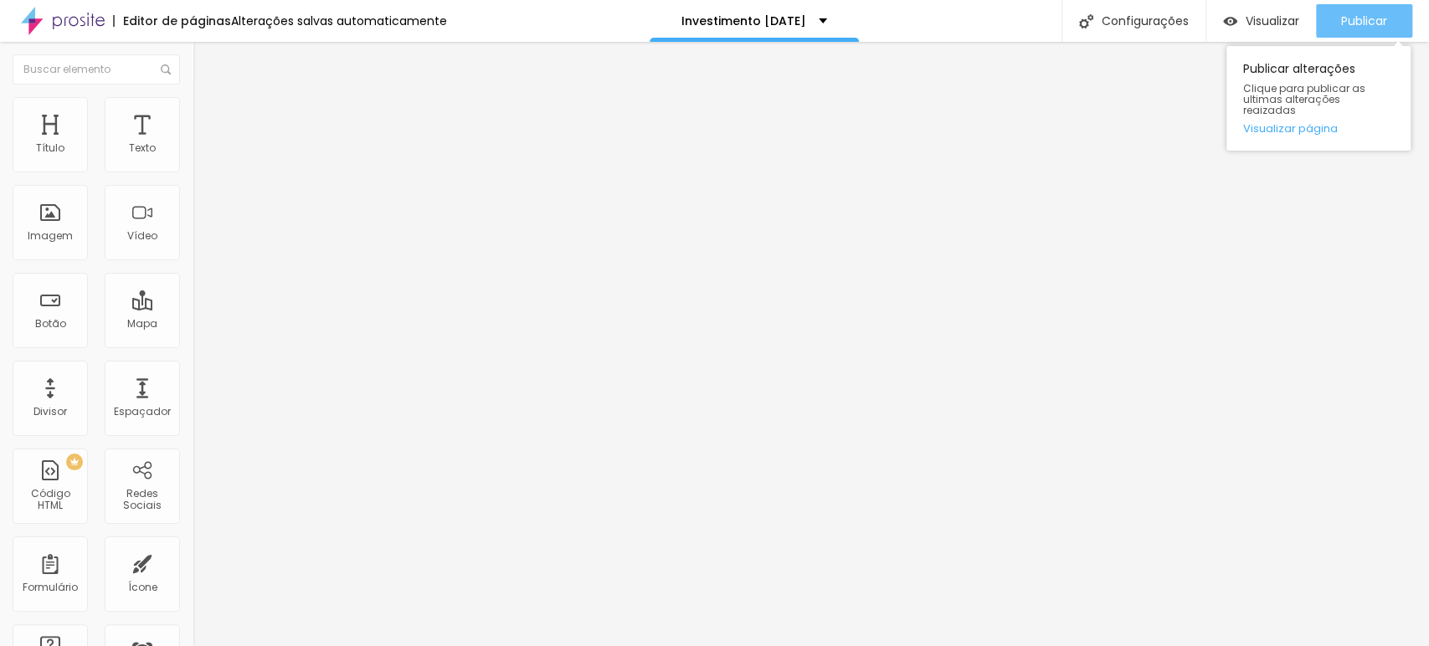
click at [1285, 14] on span "Publicar" at bounding box center [1364, 20] width 46 height 13
click at [1285, 23] on span "Publicar" at bounding box center [1364, 20] width 46 height 13
click at [1285, 26] on span "Publicar" at bounding box center [1364, 20] width 46 height 13
click at [1285, 18] on span "Publicar" at bounding box center [1364, 20] width 46 height 13
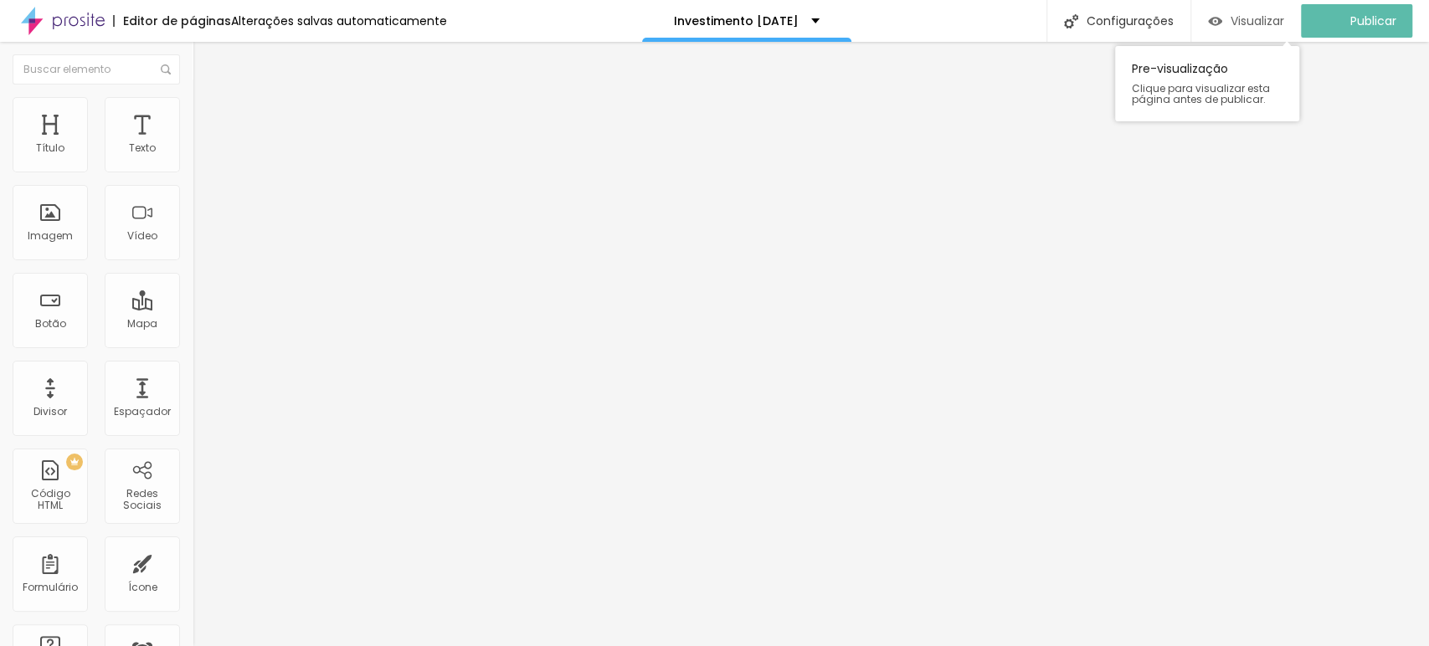
click at [1259, 22] on span "Visualizar" at bounding box center [1257, 20] width 54 height 13
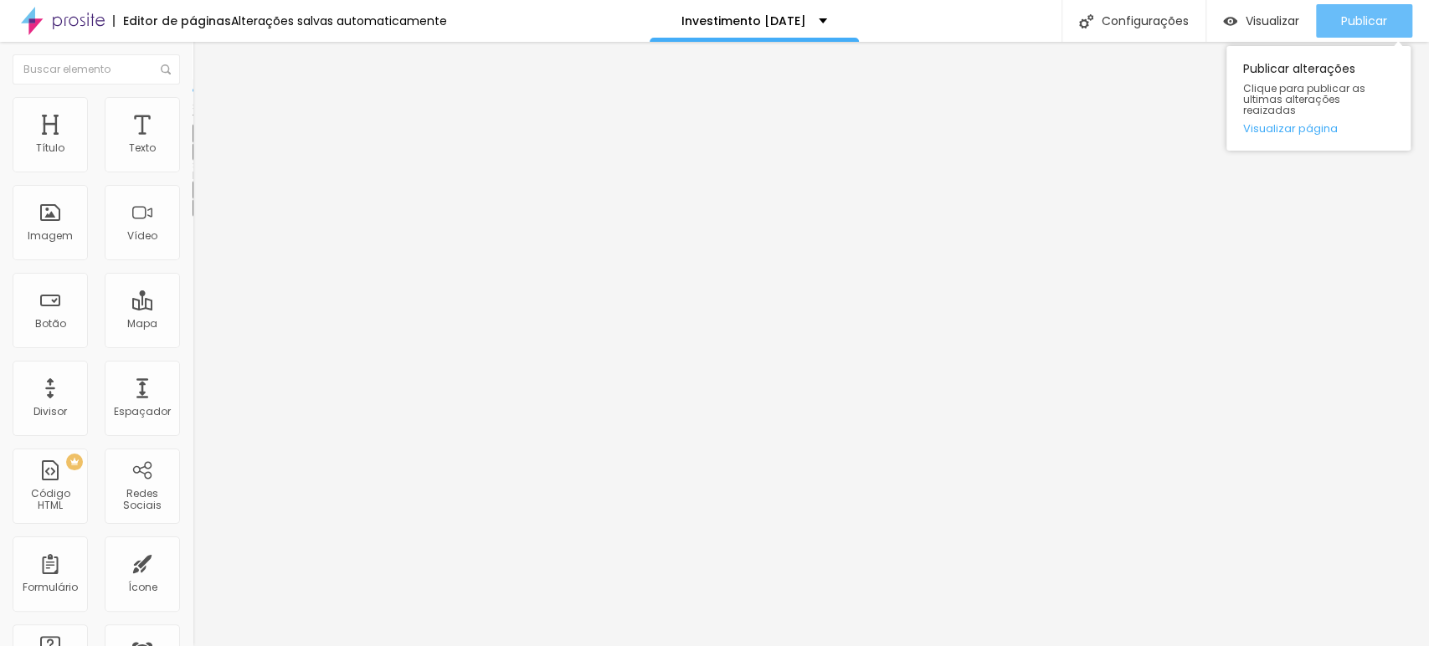
click at [1285, 16] on span "Publicar" at bounding box center [1364, 20] width 46 height 13
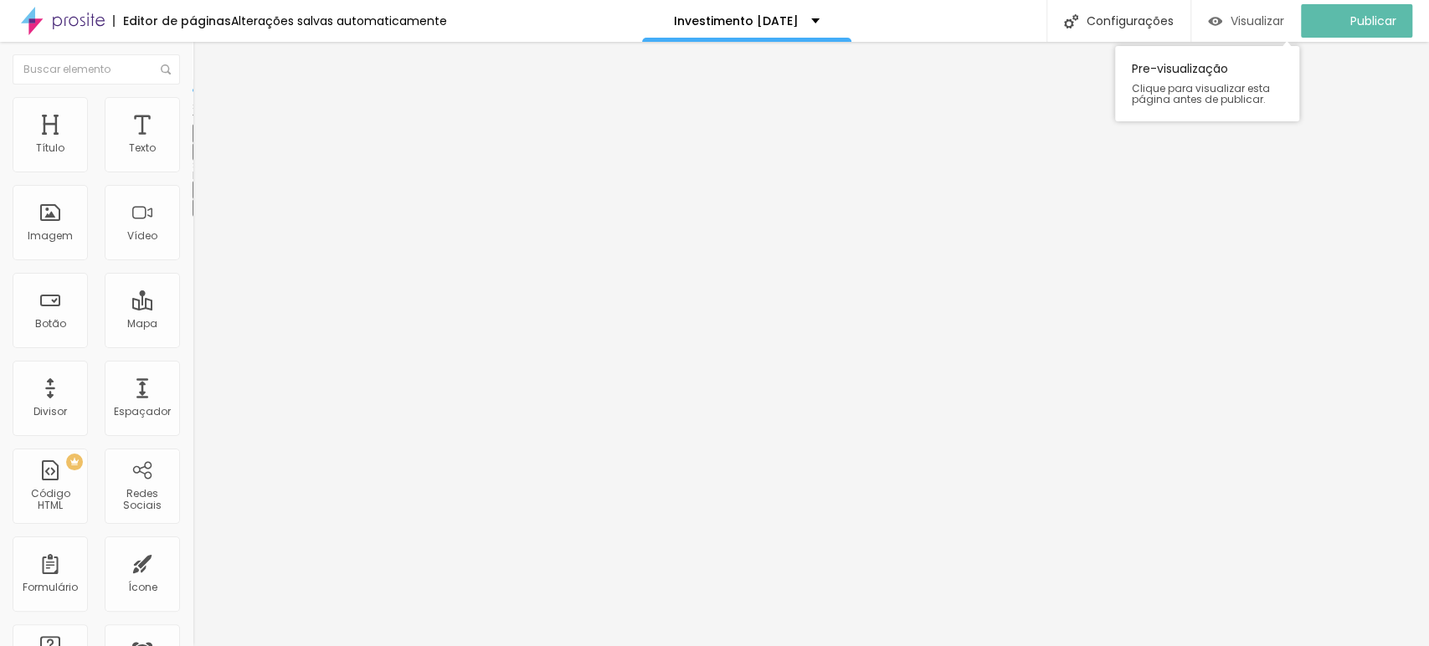
click at [1284, 14] on span "Visualizar" at bounding box center [1257, 20] width 54 height 13
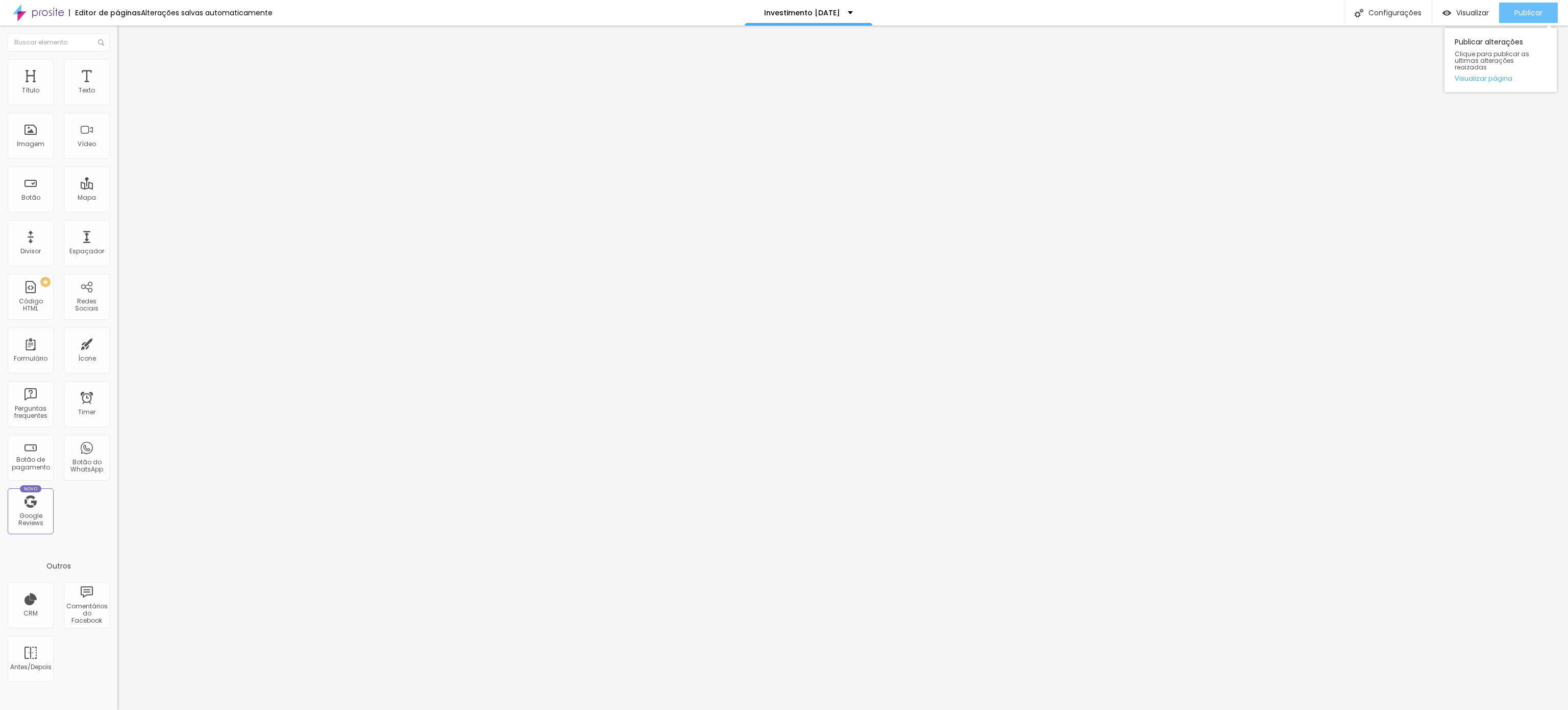
click at [784, 10] on span "Publicar" at bounding box center [1529, 12] width 28 height 8
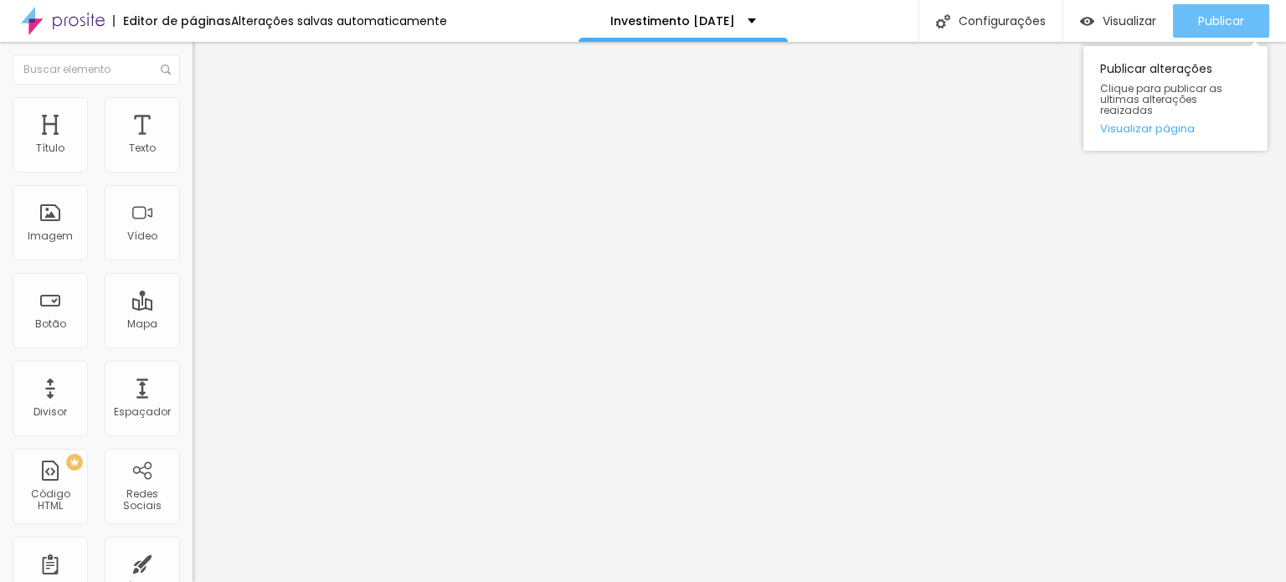
click at [1199, 18] on span "Publicar" at bounding box center [1221, 20] width 46 height 13
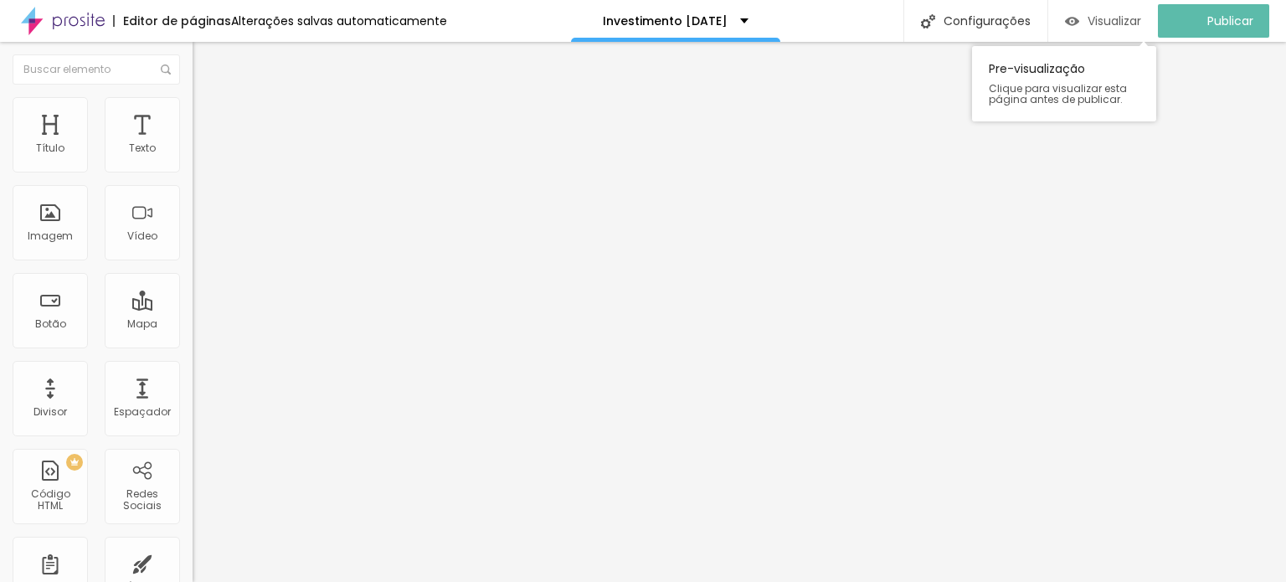
click at [1107, 16] on span "Visualizar" at bounding box center [1114, 20] width 54 height 13
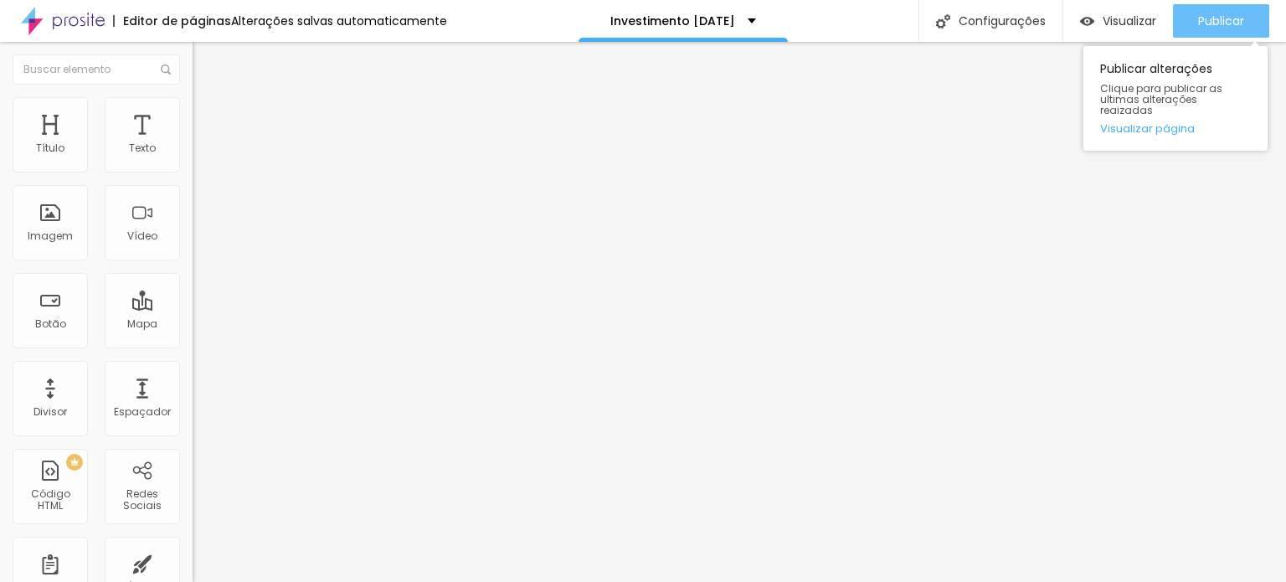
click at [1209, 14] on span "Publicar" at bounding box center [1221, 20] width 46 height 13
click at [1250, 26] on button "Publicar" at bounding box center [1221, 20] width 96 height 33
click at [1203, 10] on div "Publicar" at bounding box center [1221, 20] width 46 height 33
click at [1227, 16] on span "Publicar" at bounding box center [1221, 20] width 46 height 13
click at [1232, 14] on span "Publicar" at bounding box center [1221, 20] width 46 height 13
